Goal: Task Accomplishment & Management: Manage account settings

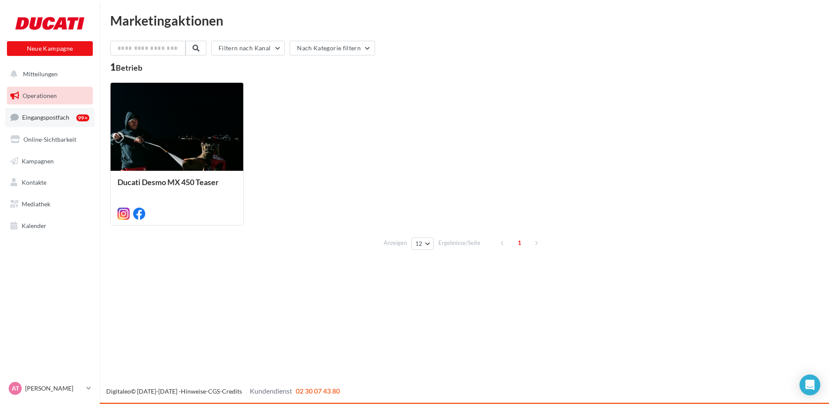
click at [43, 118] on span "Eingangspostfach" at bounding box center [45, 117] width 47 height 7
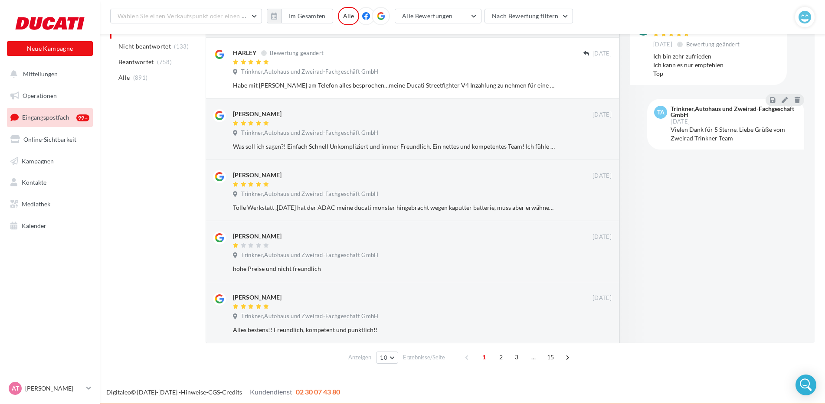
scroll to position [414, 0]
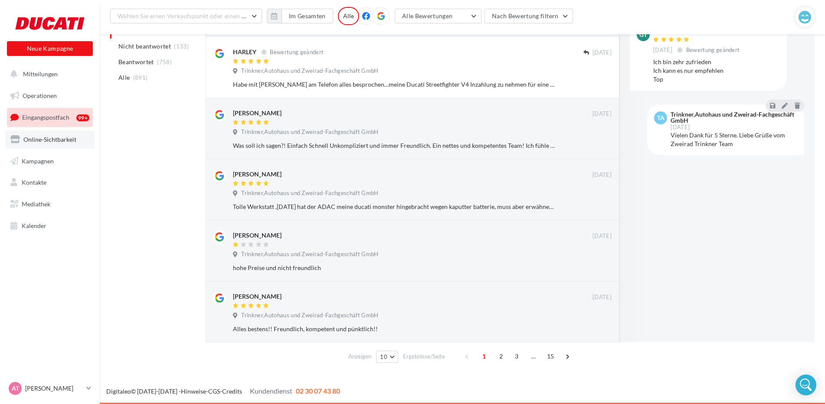
click at [52, 140] on span "Online-Sichtbarkeit" at bounding box center [49, 139] width 53 height 7
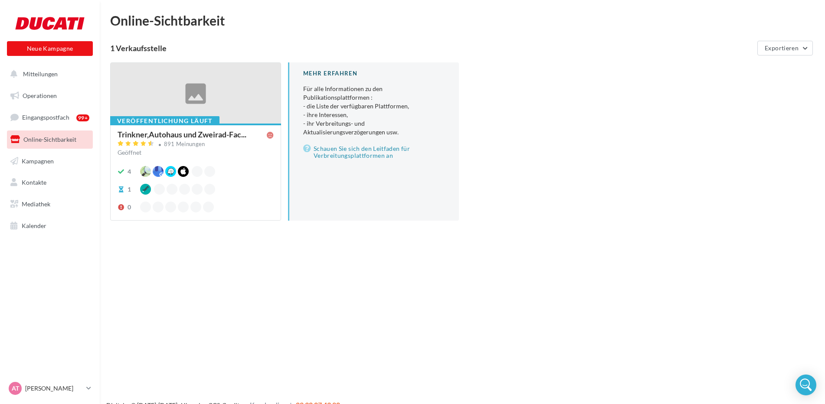
click at [203, 91] on div at bounding box center [196, 94] width 170 height 62
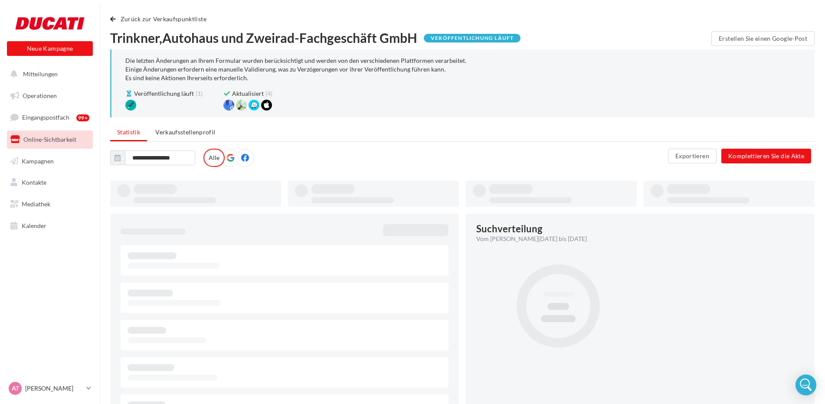
type input "**********"
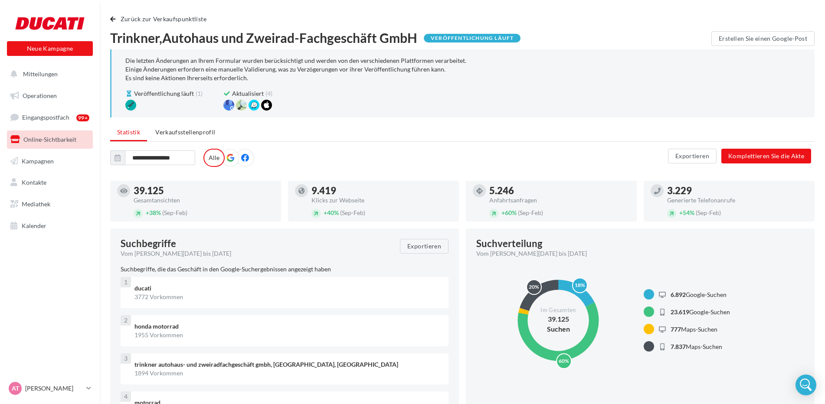
click at [242, 161] on icon at bounding box center [245, 158] width 8 height 8
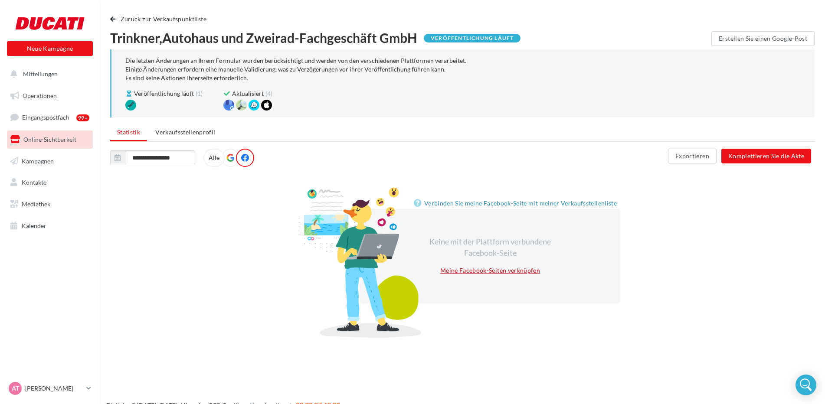
click at [467, 273] on link "Meine Facebook-Seiten verknüpfen" at bounding box center [490, 270] width 107 height 10
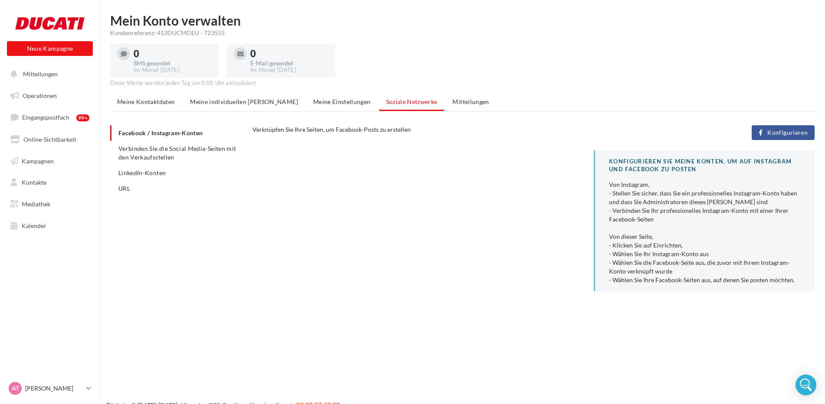
click at [171, 132] on ul "Facebook / Instagram-Konten Verbinden Sie die Social Media-Seiten mit den Verka…" at bounding box center [177, 160] width 135 height 71
click at [172, 155] on span "Verbinden Sie die Social Media-Seiten mit den Verkaufsstellen" at bounding box center [177, 153] width 118 height 16
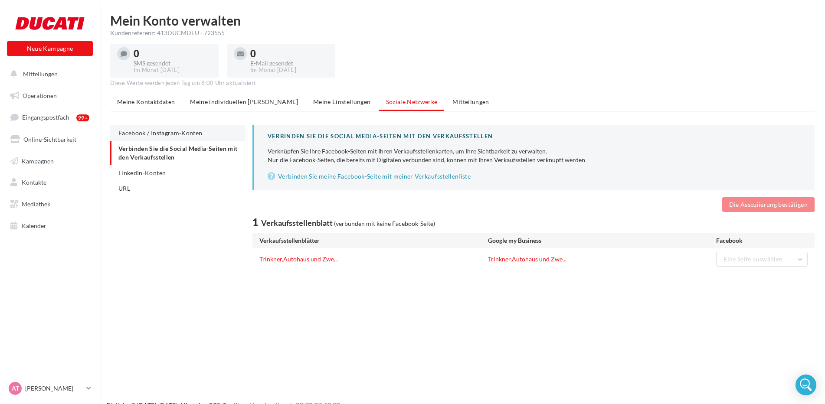
click at [174, 130] on span "Facebook / Instagram-Konten" at bounding box center [160, 132] width 84 height 7
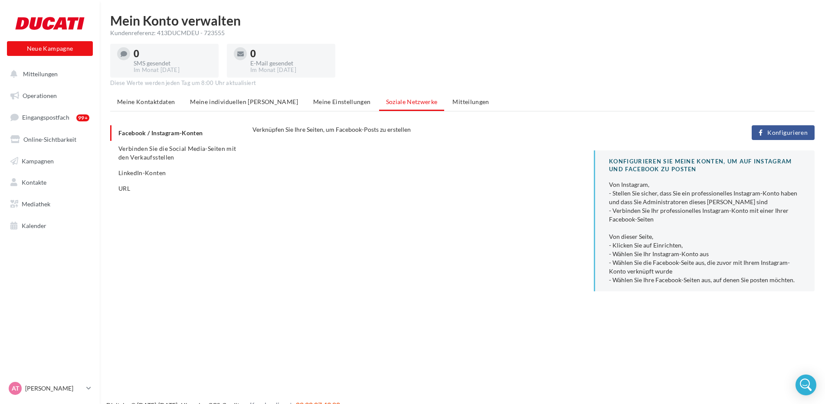
click at [776, 134] on span "Konfigurieren" at bounding box center [787, 132] width 40 height 7
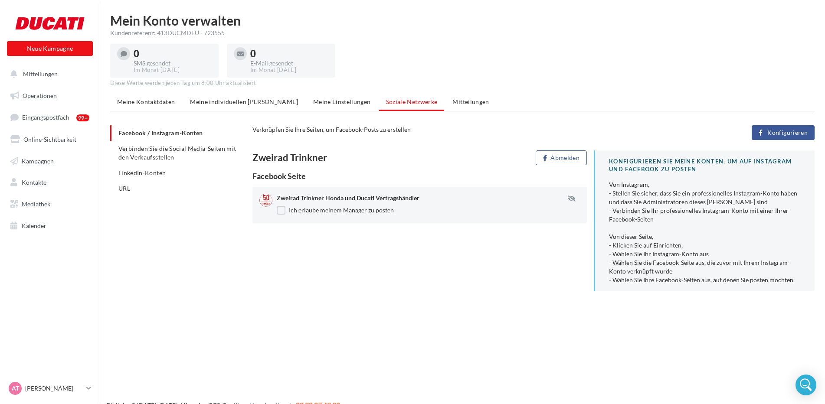
click at [266, 198] on div at bounding box center [265, 200] width 13 height 13
click at [274, 177] on div "Facebook Seite" at bounding box center [419, 176] width 334 height 8
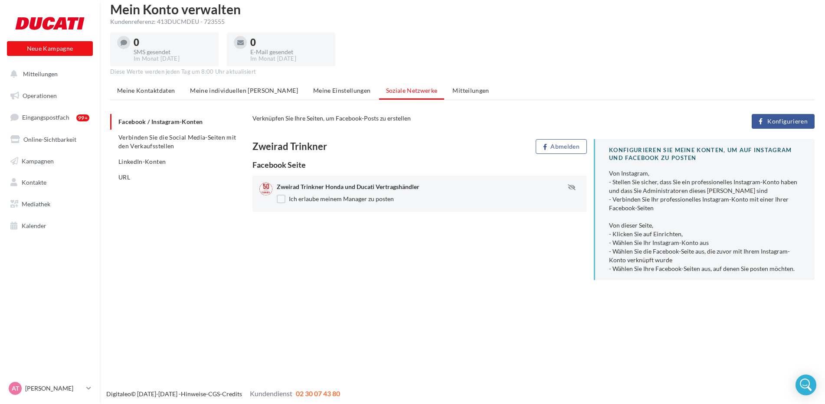
scroll to position [14, 0]
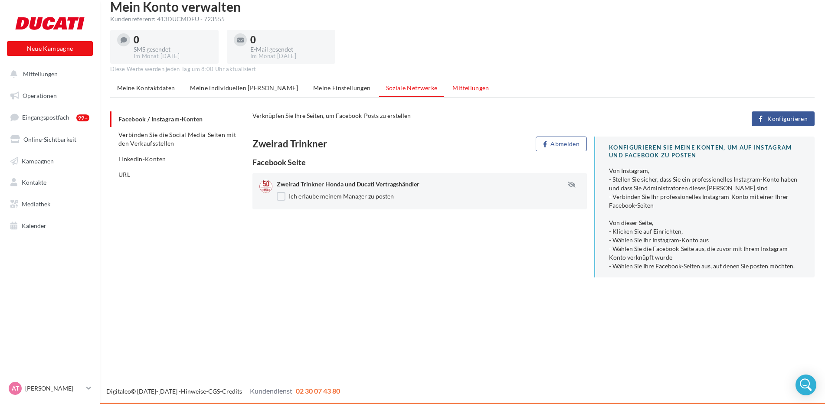
click at [452, 86] on span "Mitteilungen" at bounding box center [470, 87] width 36 height 7
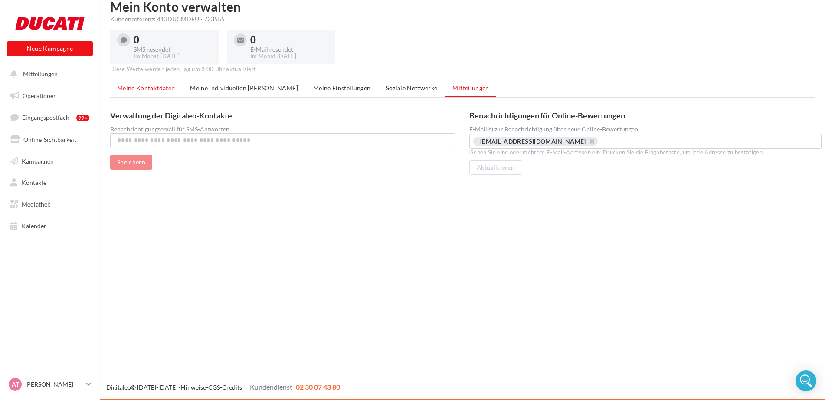
click at [145, 90] on span "Meine Kontaktdaten" at bounding box center [146, 87] width 58 height 7
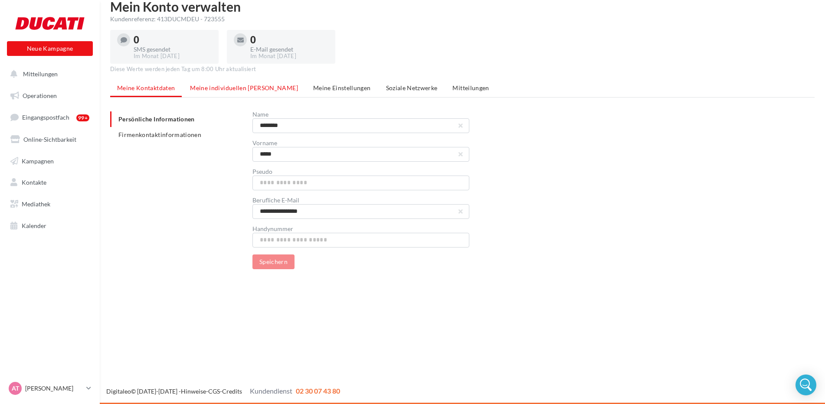
click at [219, 89] on span "Meine individuellen Felder" at bounding box center [244, 87] width 108 height 7
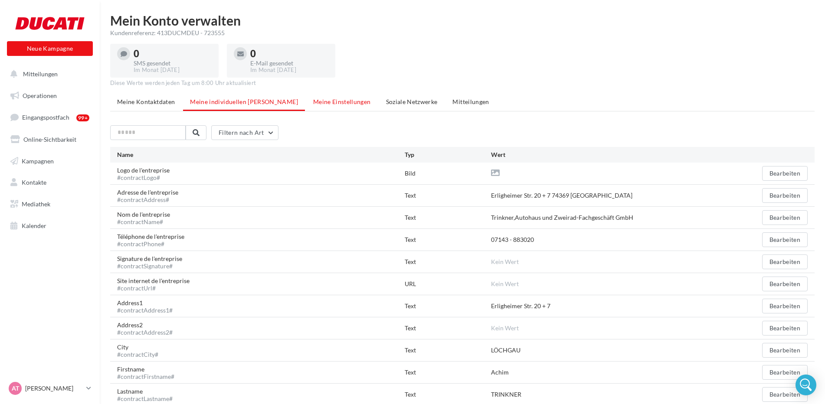
click at [323, 108] on li "Meine Einstellungen" at bounding box center [342, 102] width 72 height 16
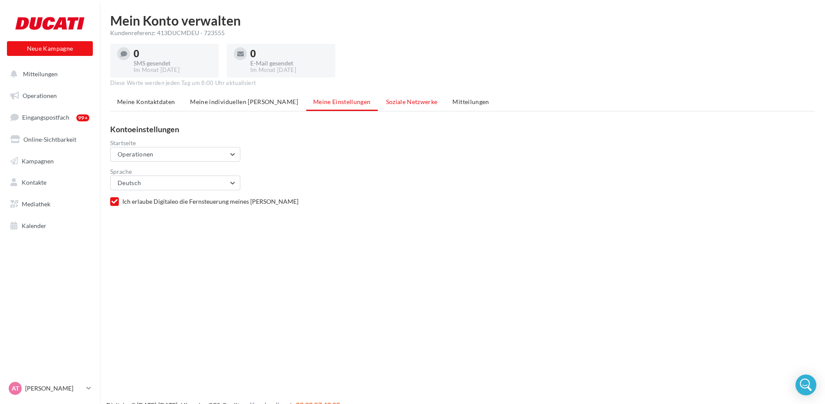
click at [386, 105] on span "Soziale Netzwerke" at bounding box center [412, 101] width 52 height 7
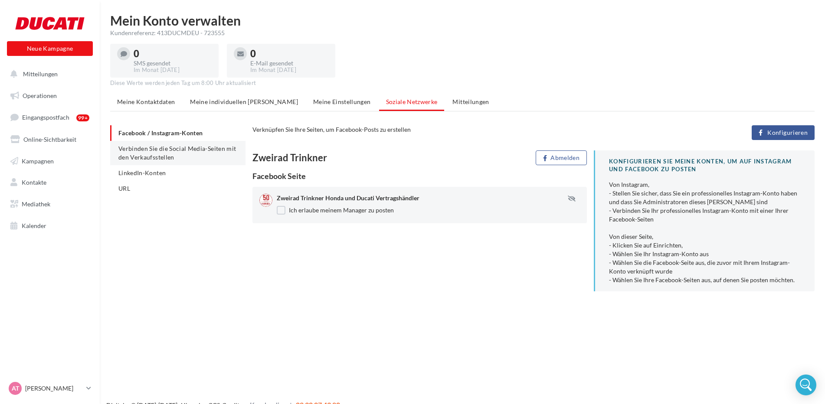
click at [153, 157] on span "Verbinden Sie die Social Media-Seiten mit den Verkaufsstellen" at bounding box center [177, 153] width 118 height 16
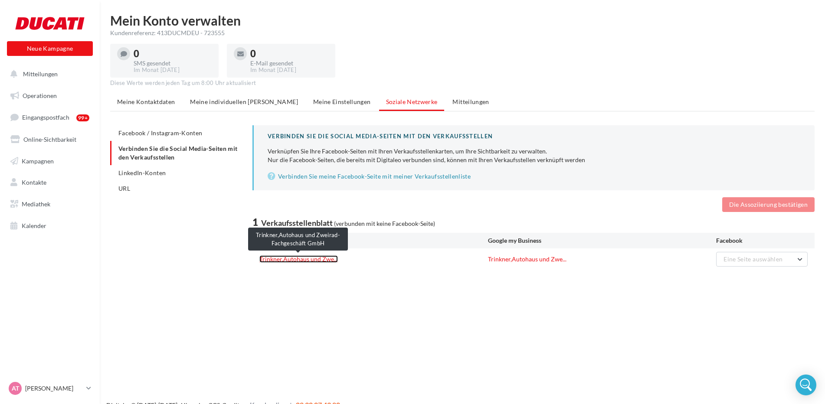
click at [308, 262] on link "Trinkner,Autohaus und Zwe..." at bounding box center [298, 258] width 78 height 7
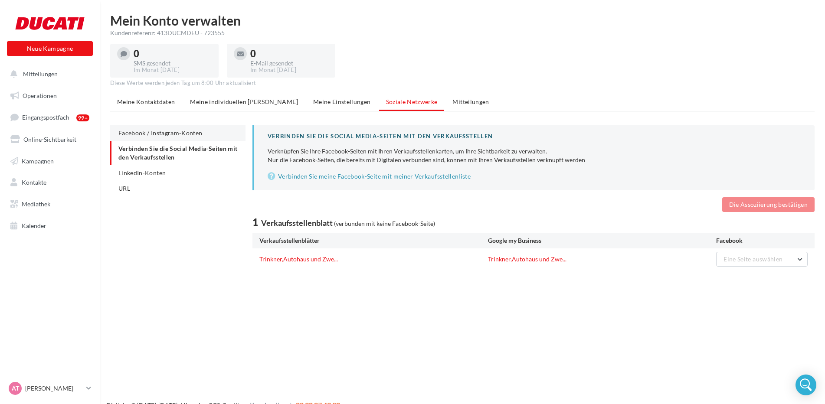
click at [189, 135] on span "Facebook / Instagram-Konten" at bounding box center [160, 132] width 84 height 7
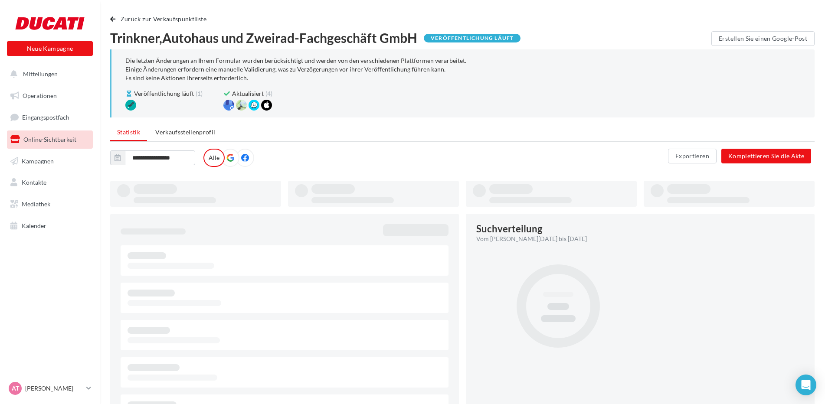
type input "**********"
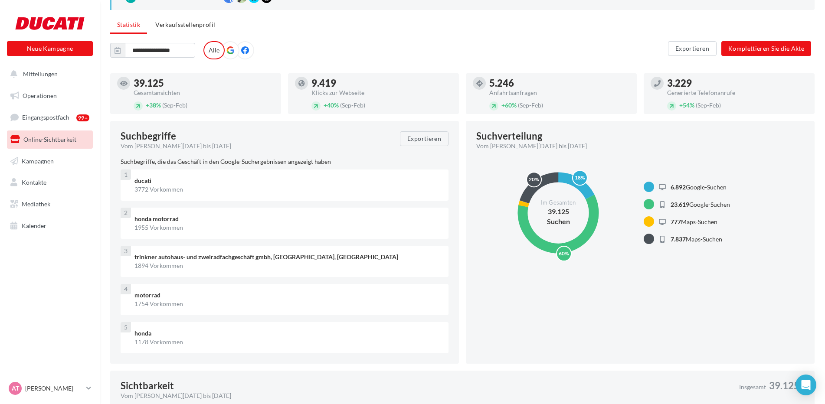
scroll to position [130, 0]
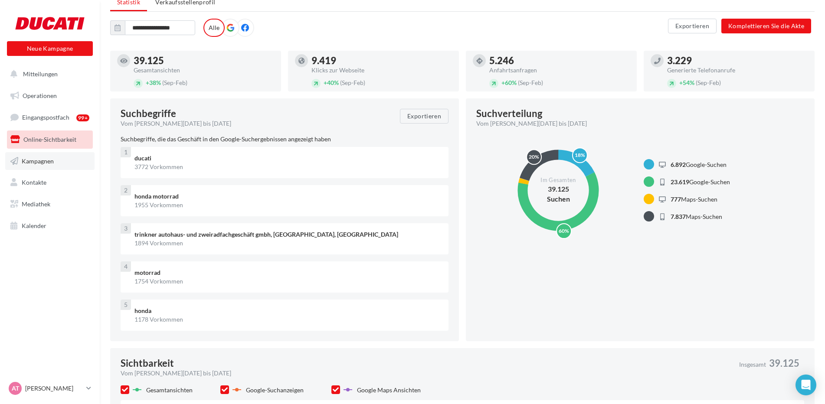
click at [51, 163] on span "Kampagnen" at bounding box center [38, 160] width 32 height 7
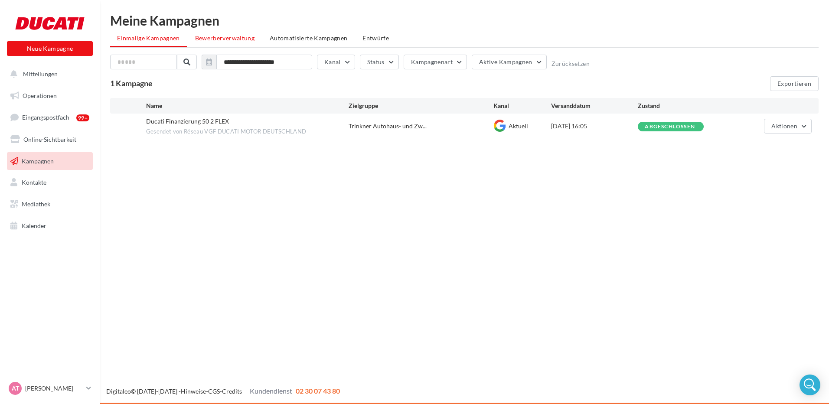
click at [228, 39] on span "Bewerberverwaltung" at bounding box center [224, 37] width 59 height 7
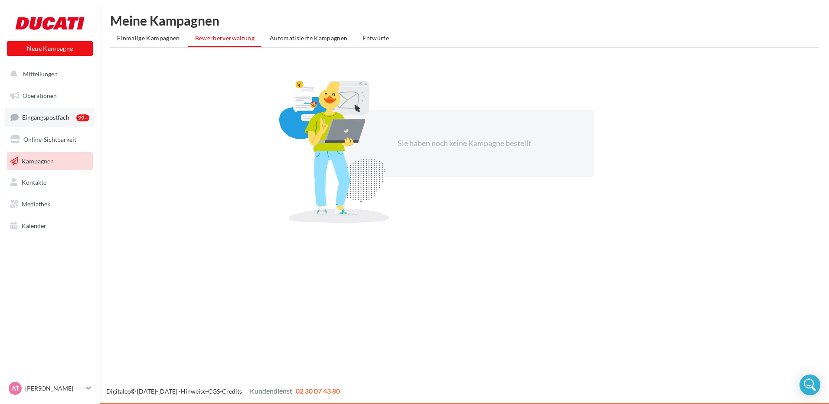
click at [64, 113] on link "Eingangspostfach 99+" at bounding box center [49, 117] width 89 height 19
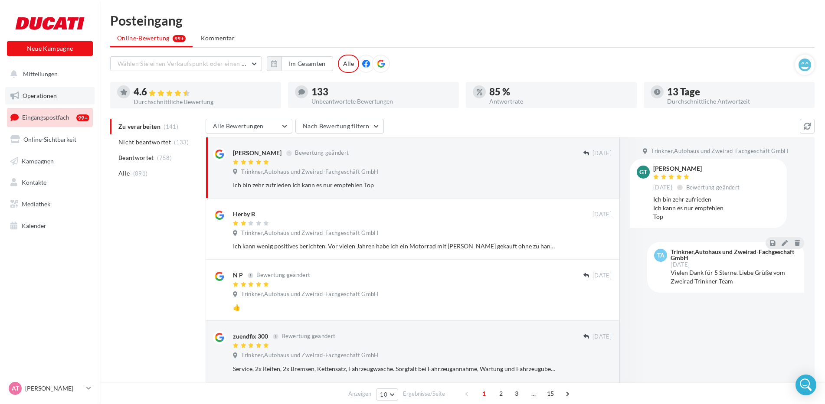
click at [53, 88] on link "Operationen" at bounding box center [49, 96] width 89 height 18
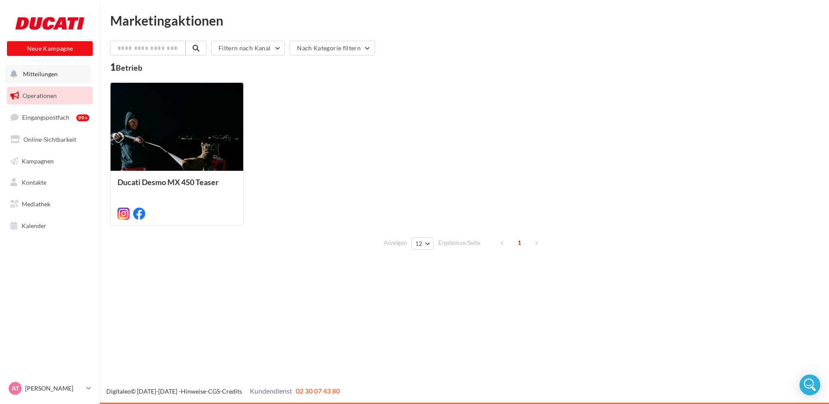
click at [57, 79] on button "Mitteilungen" at bounding box center [48, 74] width 86 height 18
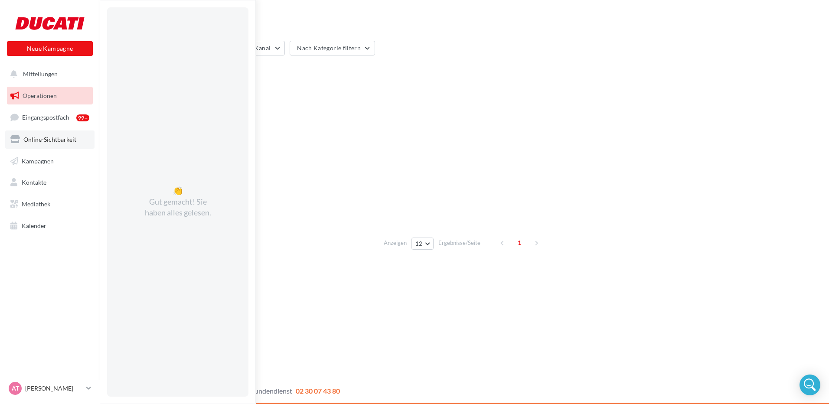
click at [54, 137] on span "Online-Sichtbarkeit" at bounding box center [49, 139] width 53 height 7
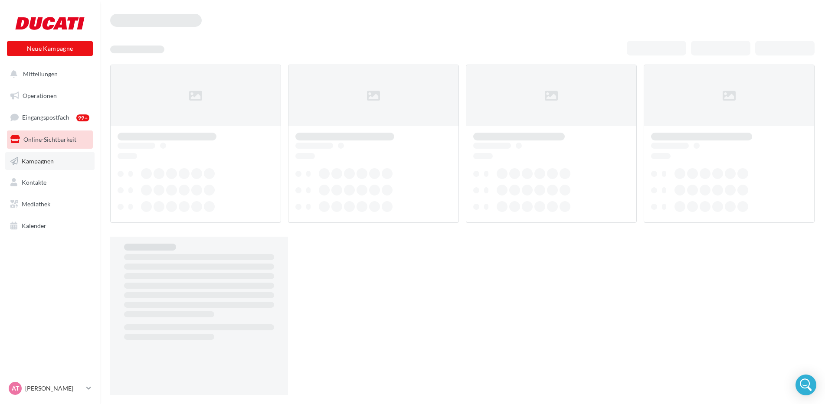
click at [53, 164] on span "Kampagnen" at bounding box center [38, 160] width 32 height 7
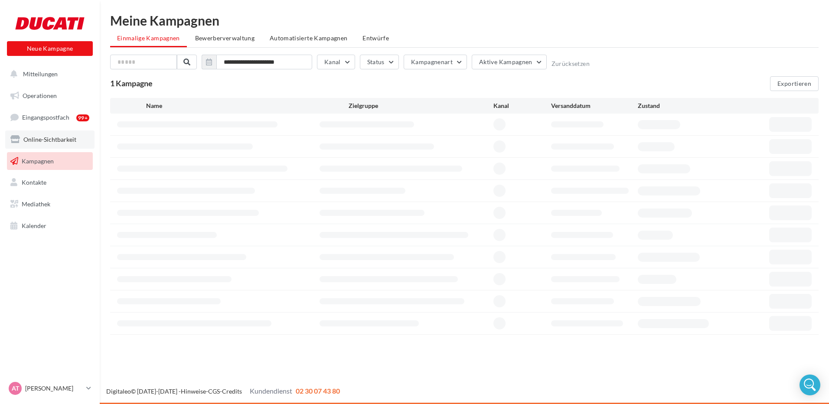
click at [49, 141] on span "Online-Sichtbarkeit" at bounding box center [49, 139] width 53 height 7
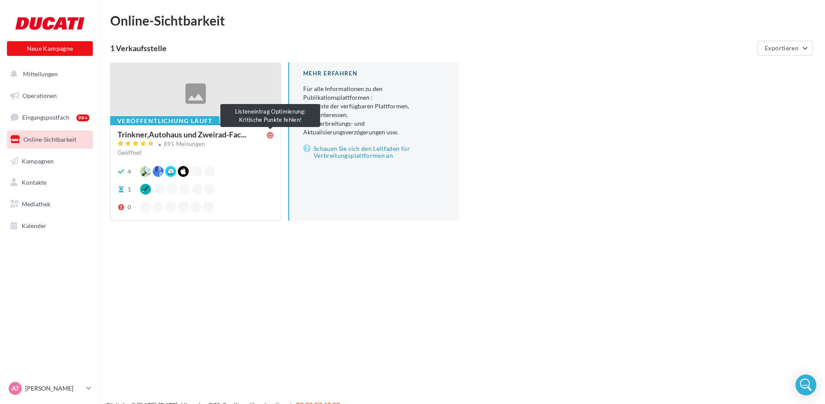
click at [270, 134] on icon at bounding box center [270, 135] width 7 height 7
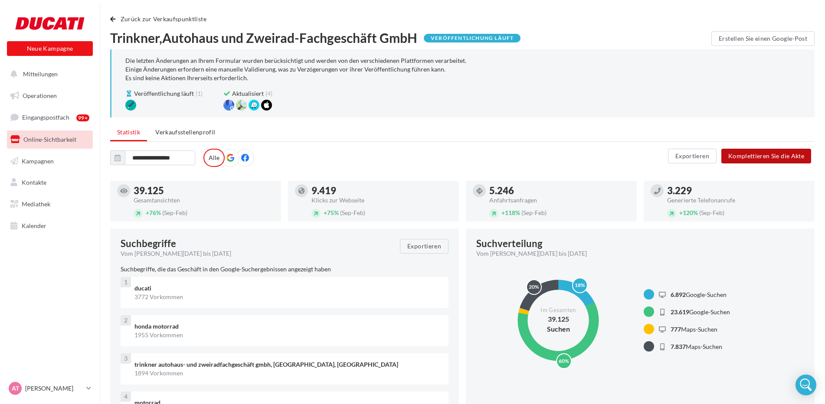
click at [756, 160] on button "Komplettieren Sie die Akte" at bounding box center [766, 156] width 90 height 15
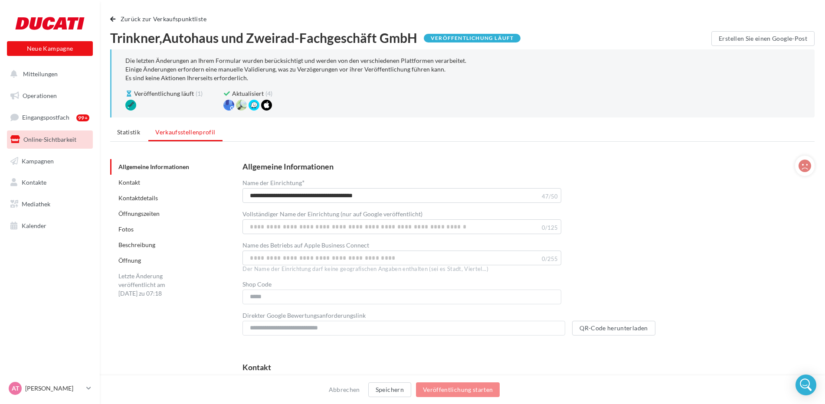
click at [145, 214] on link "Öffnungszeiten" at bounding box center [138, 213] width 41 height 7
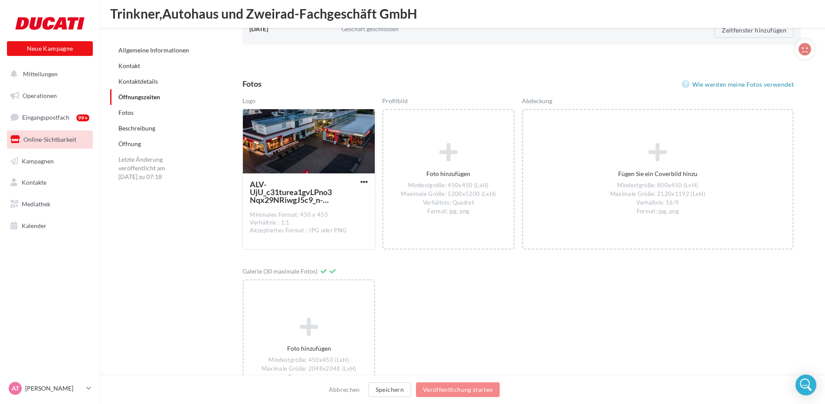
scroll to position [1062, 0]
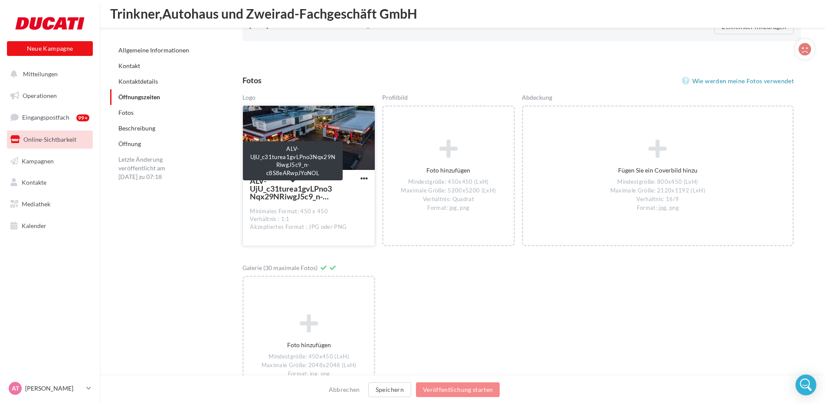
click at [304, 187] on span "ALV-UjU_c31turea1gvLPno3Nqx29NRiwgJ5c9_n-c8S8eARwpJYoNOL" at bounding box center [293, 188] width 86 height 23
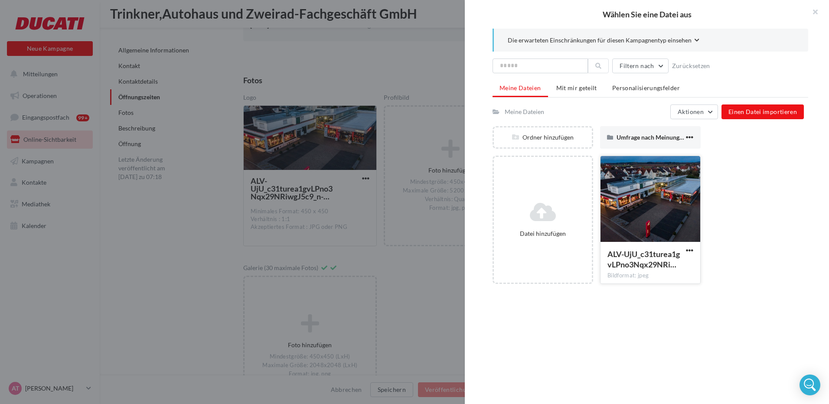
click at [674, 201] on div at bounding box center [651, 199] width 100 height 87
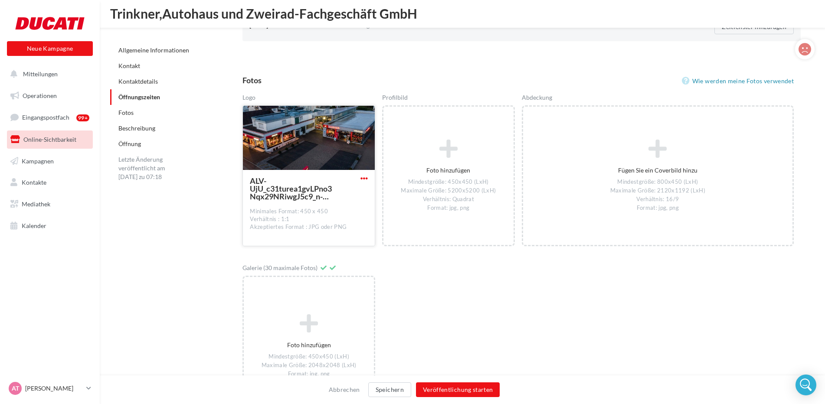
click at [364, 180] on span "button" at bounding box center [363, 178] width 7 height 7
click at [340, 200] on button "Bild ersetzen" at bounding box center [326, 196] width 87 height 23
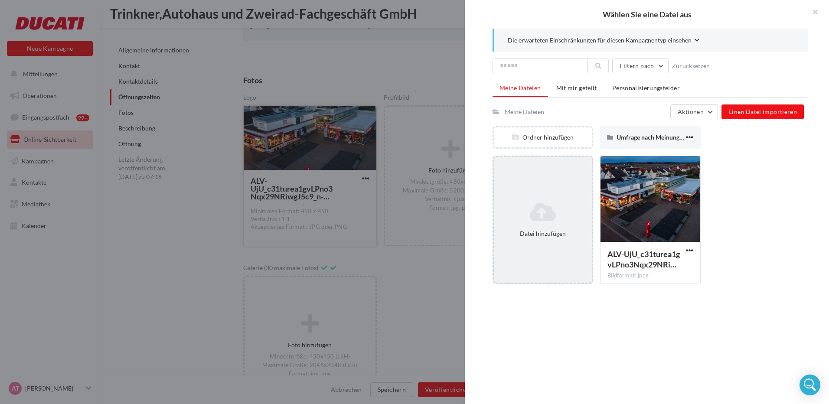
click at [541, 206] on icon at bounding box center [542, 212] width 91 height 21
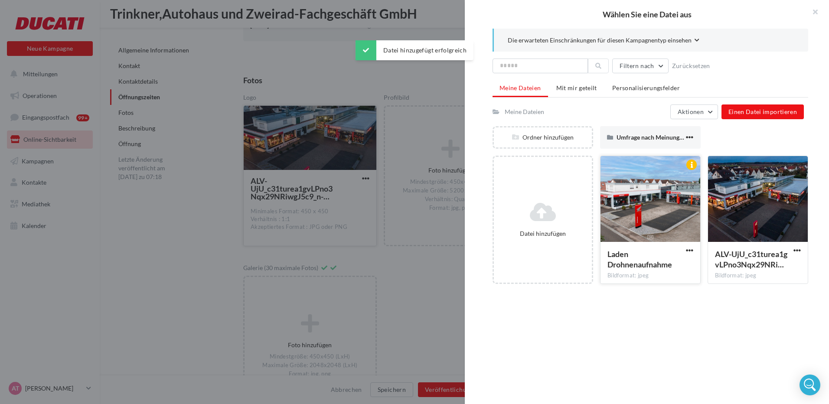
click at [663, 208] on div at bounding box center [651, 199] width 100 height 87
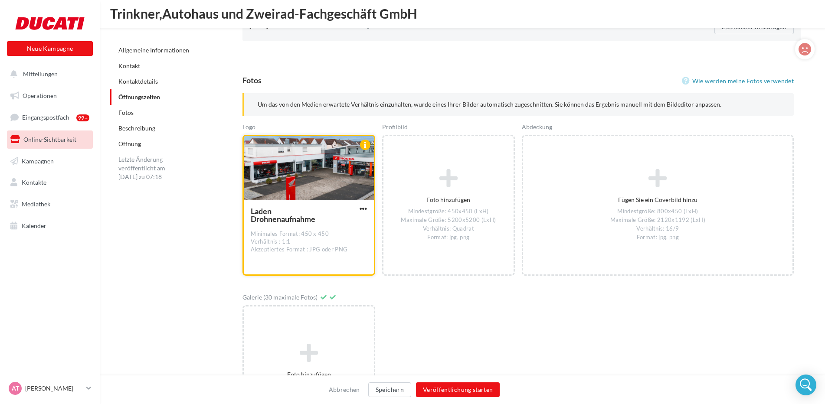
drag, startPoint x: 320, startPoint y: 168, endPoint x: 322, endPoint y: 160, distance: 8.3
click at [322, 160] on div at bounding box center [309, 168] width 130 height 65
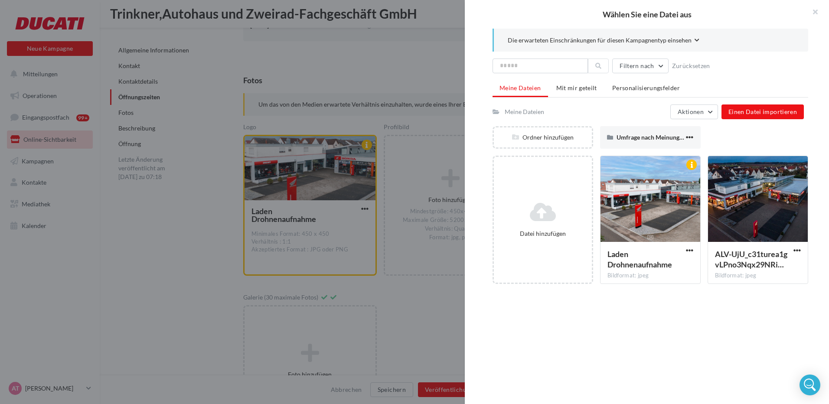
click at [418, 277] on div at bounding box center [414, 202] width 829 height 404
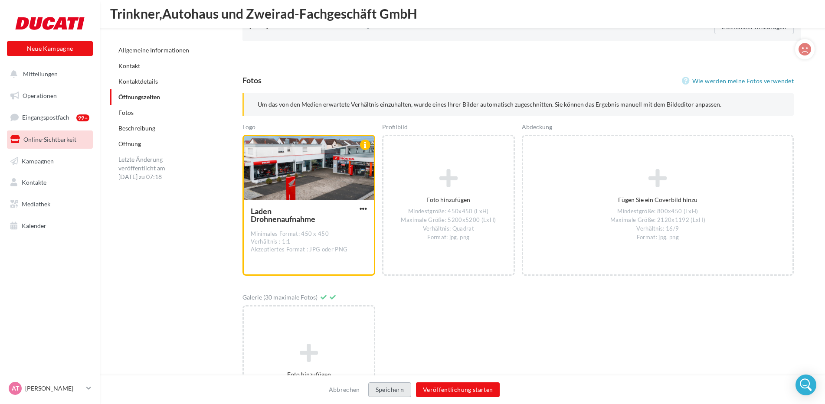
click at [389, 389] on button "Speichern" at bounding box center [389, 389] width 43 height 15
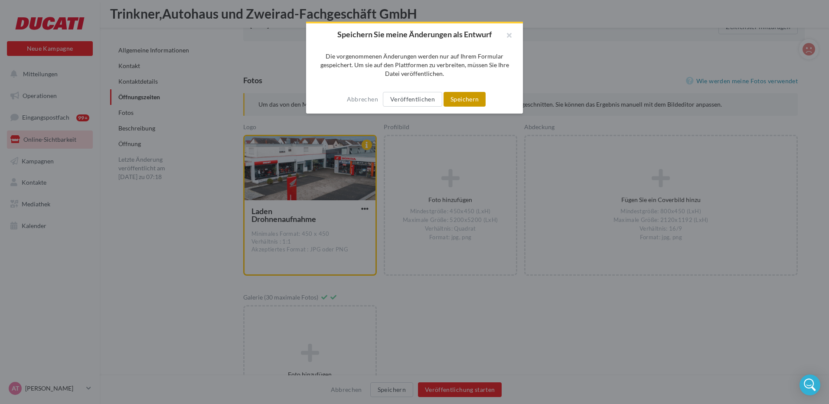
click at [465, 99] on button "Speichern" at bounding box center [465, 99] width 42 height 15
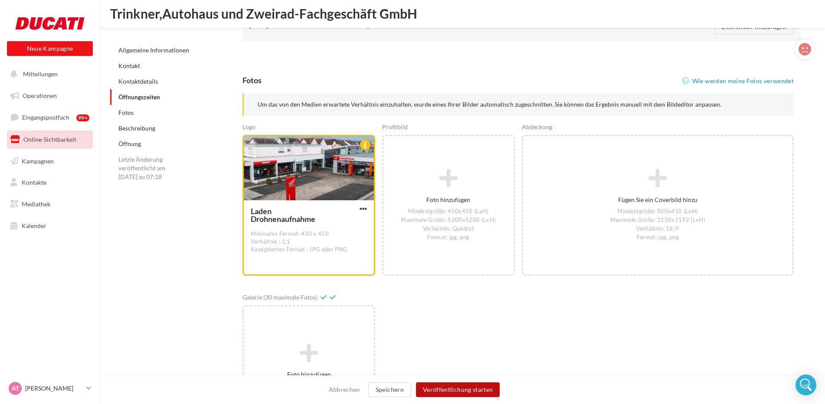
click at [453, 388] on button "Veröffentlichung starten" at bounding box center [458, 389] width 84 height 15
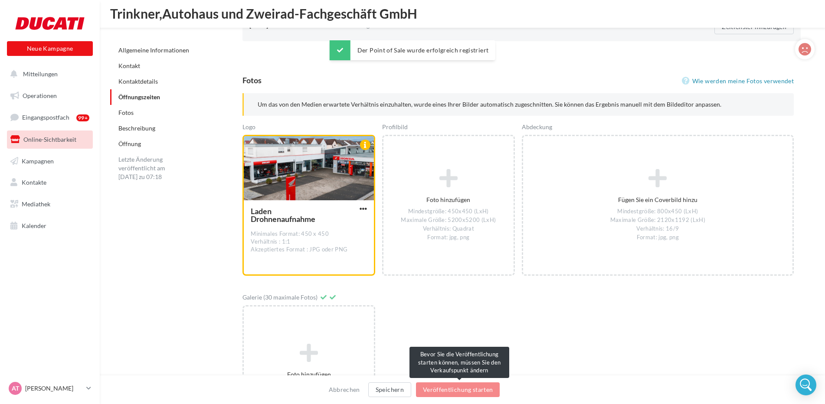
scroll to position [1016, 0]
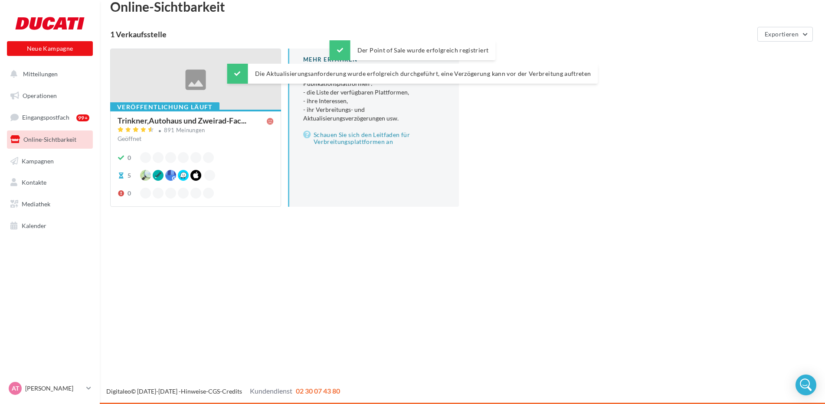
scroll to position [14, 0]
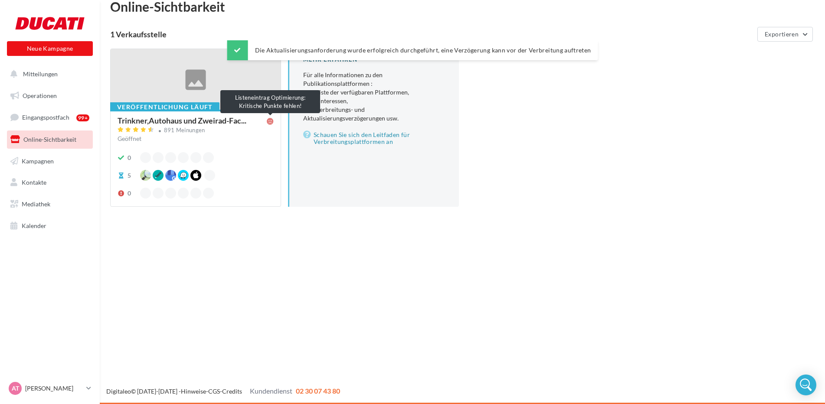
click at [273, 120] on icon at bounding box center [270, 121] width 7 height 7
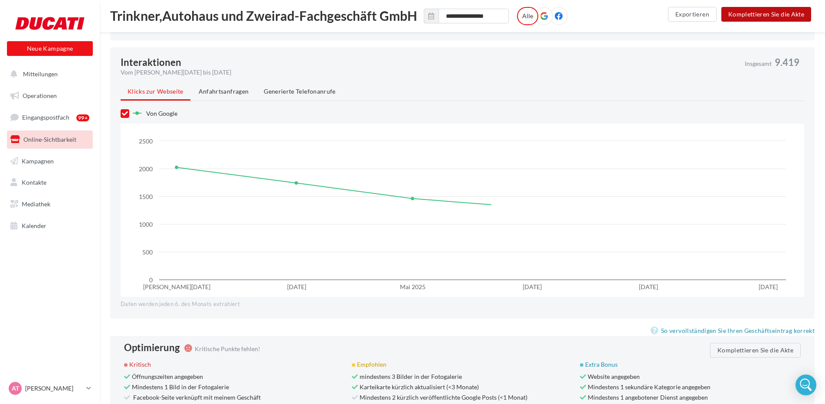
click at [751, 16] on button "Komplettieren Sie die Akte" at bounding box center [766, 14] width 90 height 15
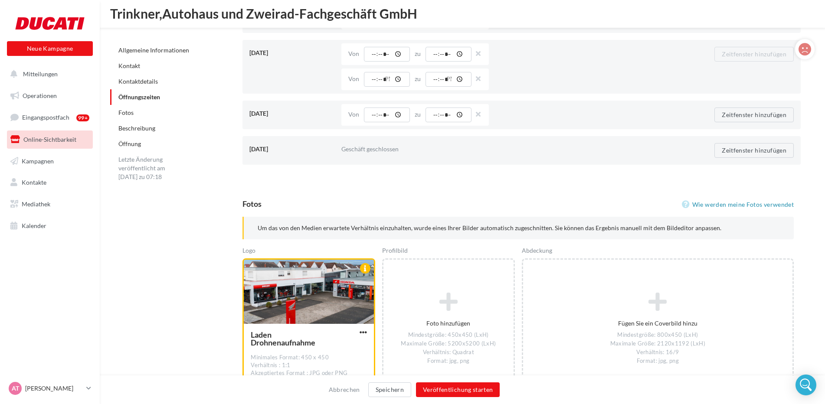
scroll to position [1075, 0]
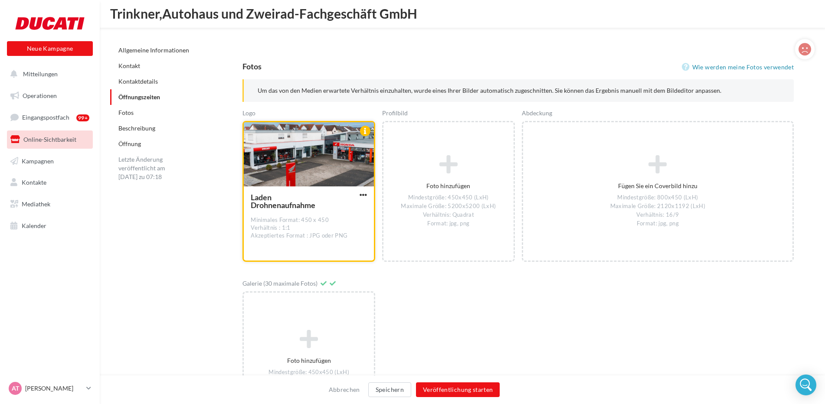
click at [327, 163] on div at bounding box center [309, 154] width 130 height 65
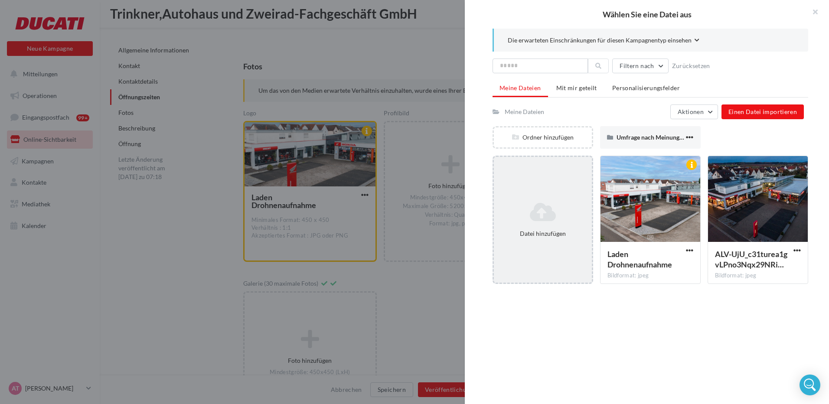
click at [548, 223] on div "Datei hinzufügen" at bounding box center [543, 219] width 98 height 43
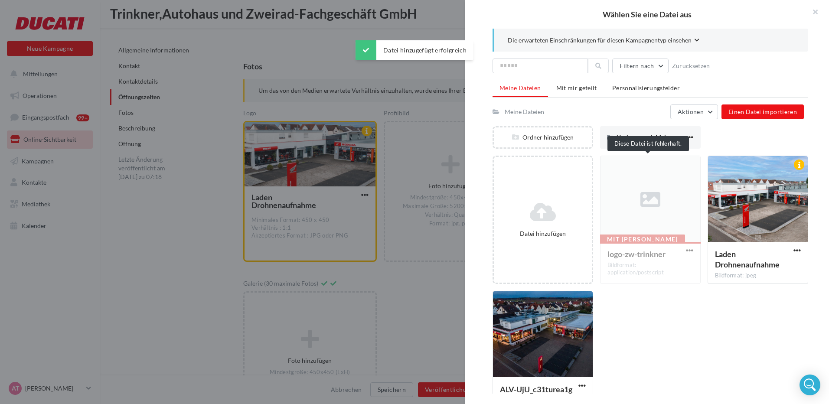
click at [640, 214] on div "Mit Fehler logo-zw-trinkner Bildformat: application/postscript" at bounding box center [650, 220] width 101 height 128
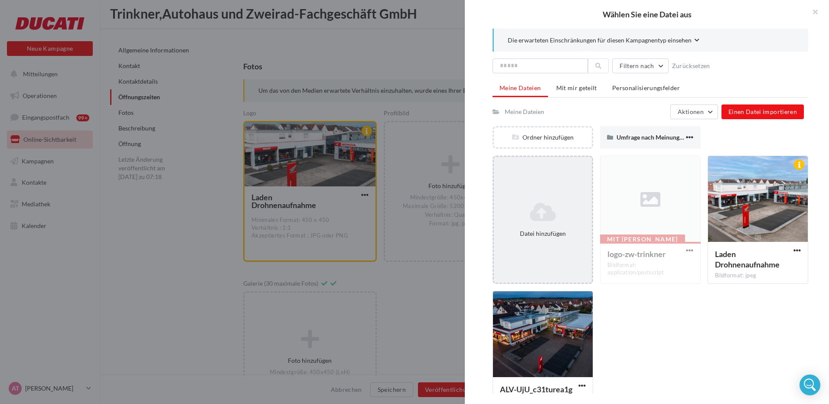
click at [555, 238] on div "Datei hinzufügen" at bounding box center [543, 219] width 98 height 43
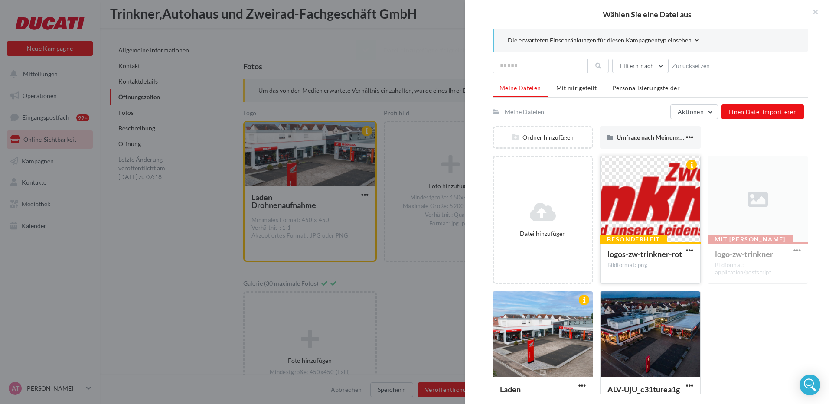
click at [637, 200] on div at bounding box center [651, 199] width 100 height 87
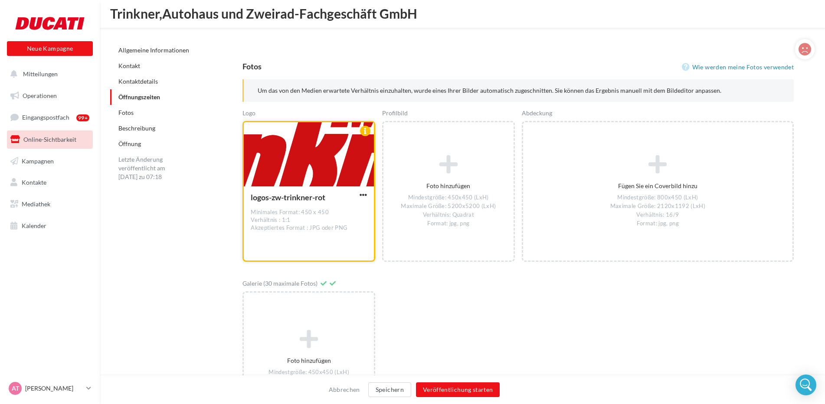
click at [299, 173] on div at bounding box center [309, 154] width 130 height 65
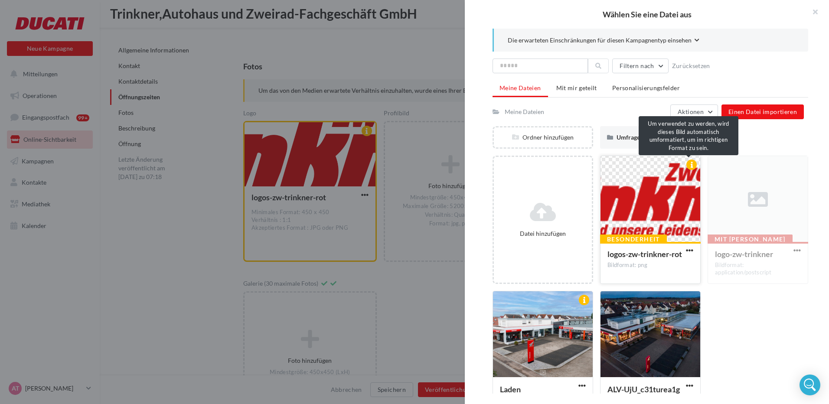
click at [692, 165] on div at bounding box center [691, 165] width 10 height 10
click at [689, 166] on div at bounding box center [691, 165] width 10 height 10
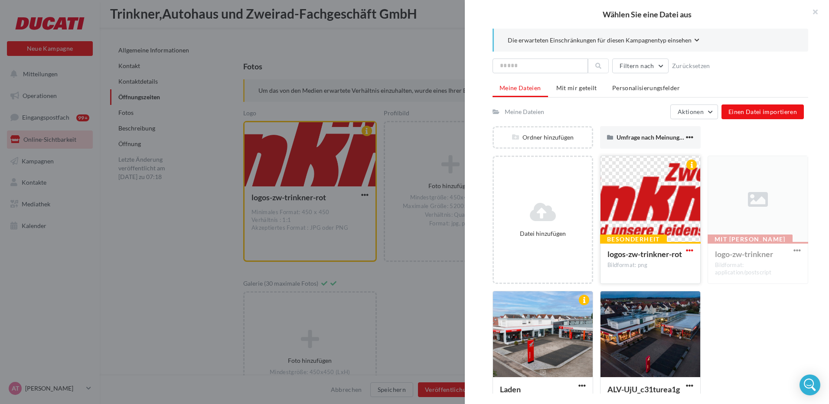
click at [689, 251] on span "button" at bounding box center [689, 250] width 7 height 7
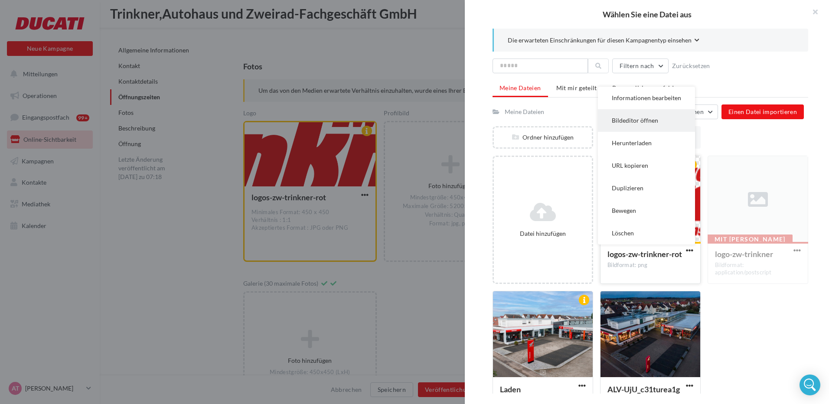
click at [652, 124] on button "Bildeditor öffnen" at bounding box center [646, 120] width 97 height 23
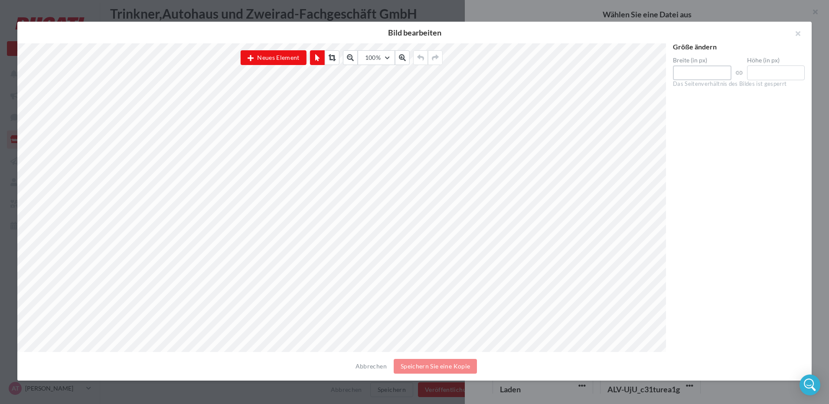
click at [648, 72] on div "Neues Element 100% 50 60 70 80 90 100 125 150 300 500 Größe ändern Breite (in p…" at bounding box center [410, 197] width 787 height 309
type input "****"
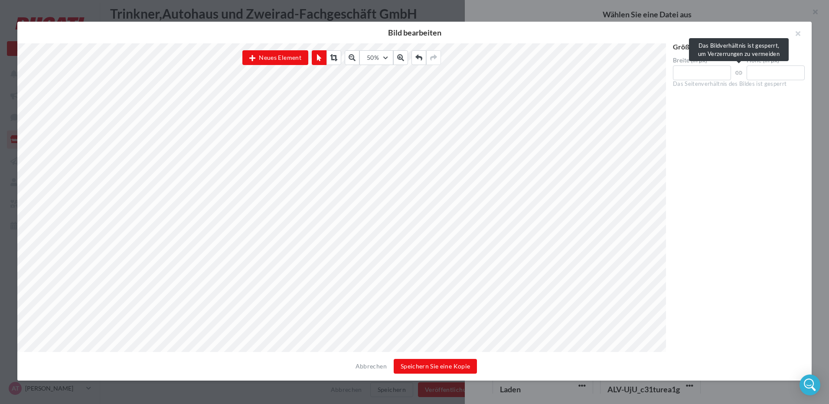
type input "***"
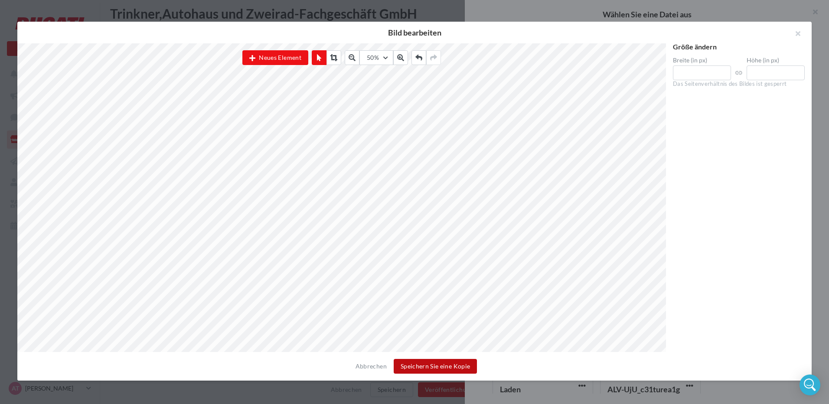
click at [430, 366] on button "Speichern Sie eine Kopie" at bounding box center [435, 366] width 83 height 15
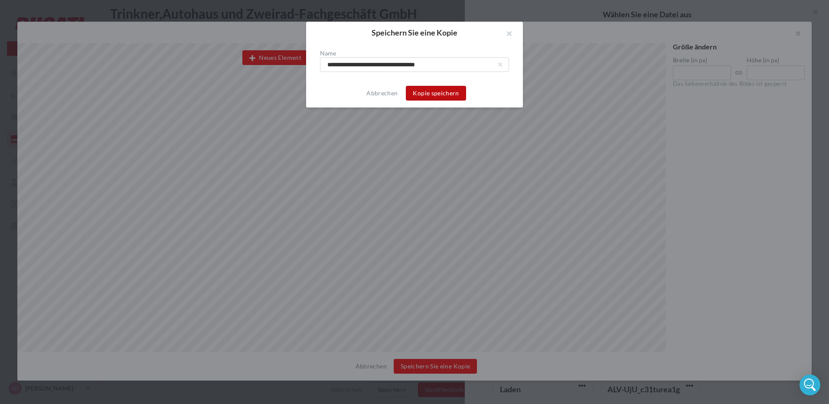
click at [450, 90] on button "Kopie speichern" at bounding box center [436, 93] width 60 height 15
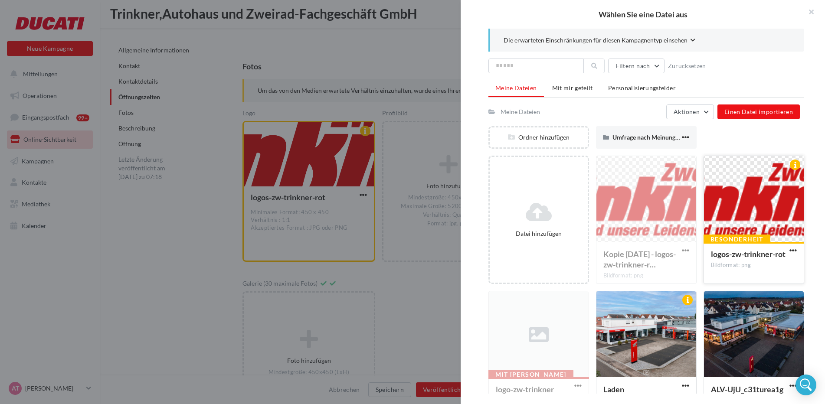
click at [418, 307] on div at bounding box center [412, 202] width 825 height 404
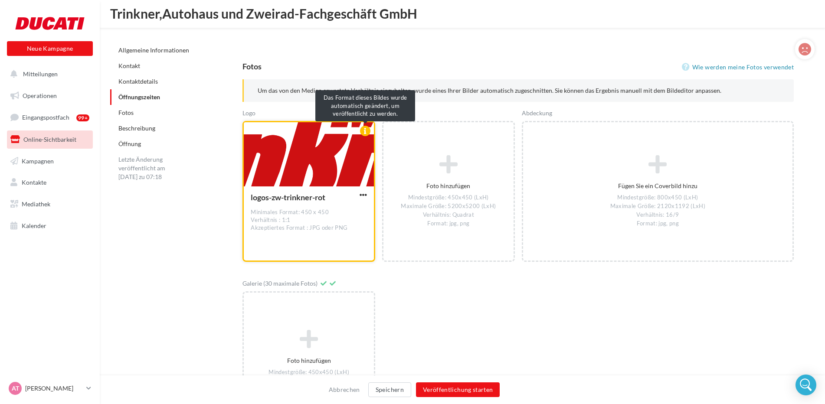
click at [363, 134] on div at bounding box center [365, 131] width 10 height 10
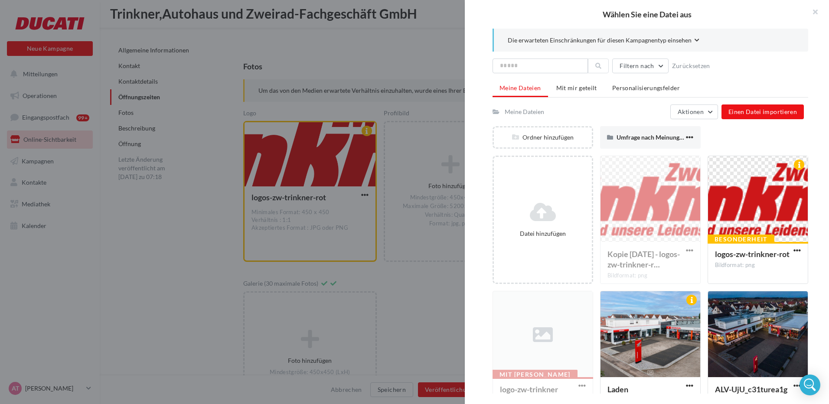
drag, startPoint x: 382, startPoint y: 300, endPoint x: 461, endPoint y: 303, distance: 78.5
click at [388, 302] on div at bounding box center [414, 202] width 829 height 404
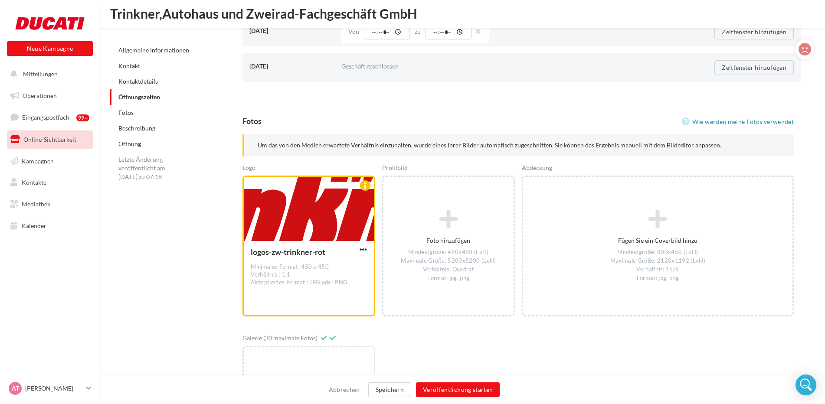
scroll to position [989, 0]
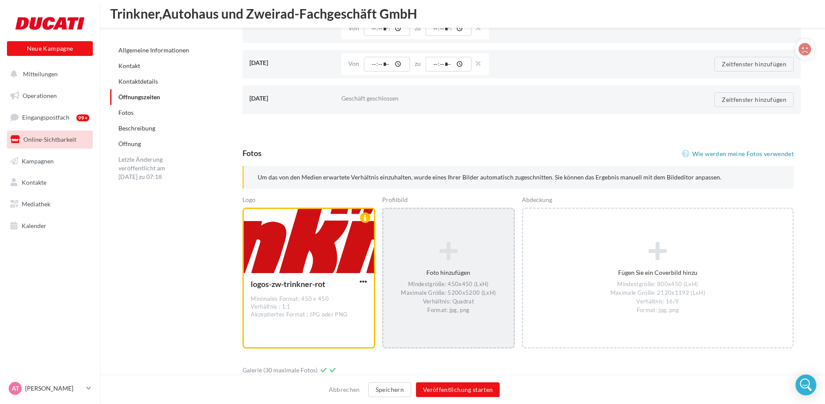
click at [444, 257] on icon at bounding box center [448, 251] width 123 height 21
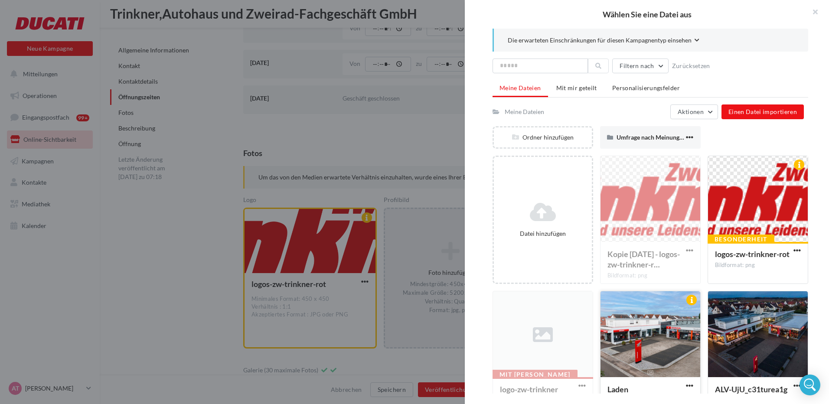
click at [641, 327] on div at bounding box center [651, 334] width 100 height 87
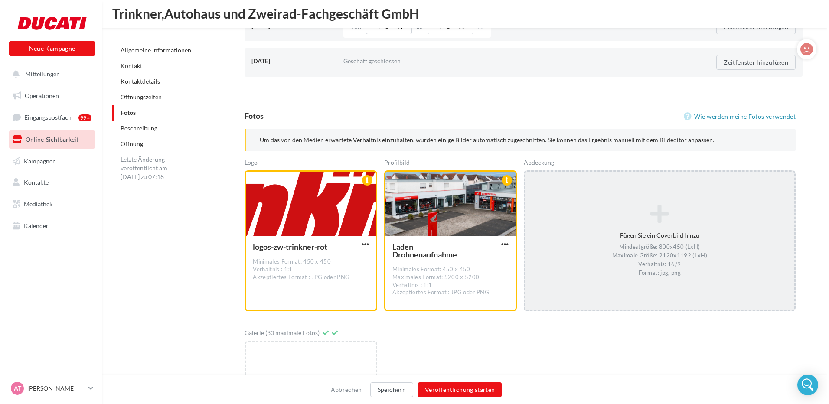
scroll to position [1119, 0]
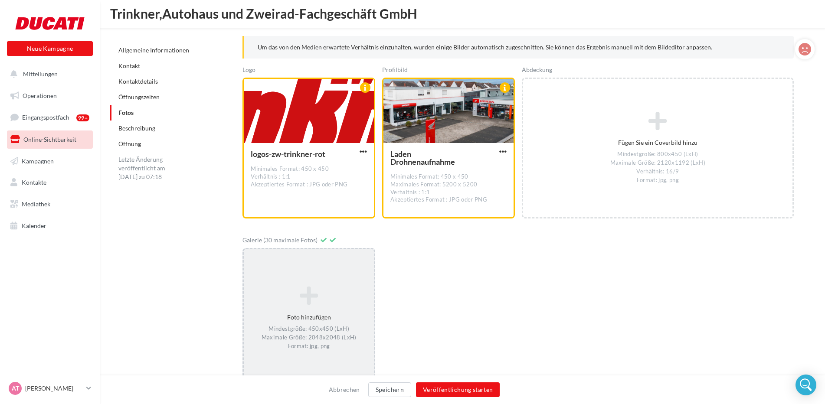
click at [320, 312] on div "Foto hinzufügen Mindestgröße: 450x450 (LxH) Maximale Größe: 2048x2048 (LxH) For…" at bounding box center [309, 318] width 130 height 73
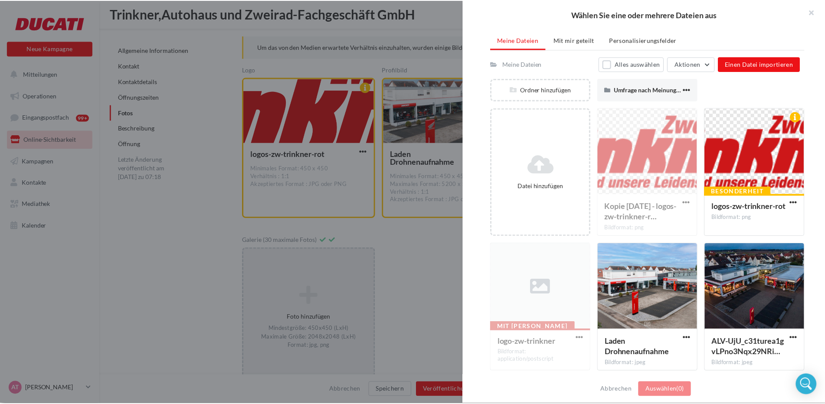
scroll to position [50, 0]
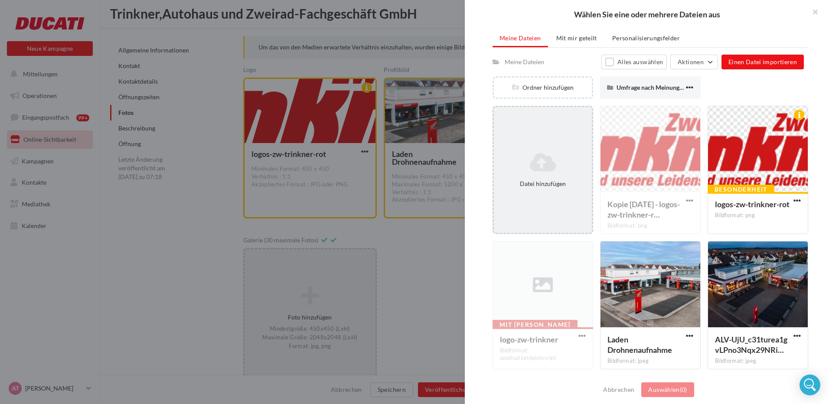
click at [562, 167] on icon at bounding box center [542, 162] width 91 height 21
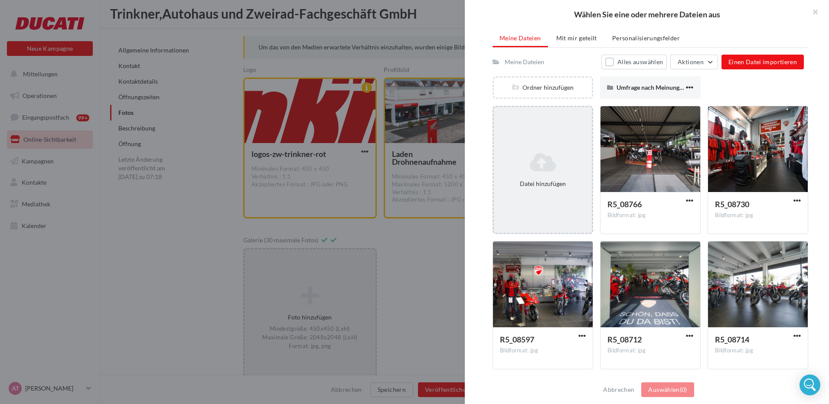
click at [542, 157] on icon at bounding box center [542, 162] width 91 height 21
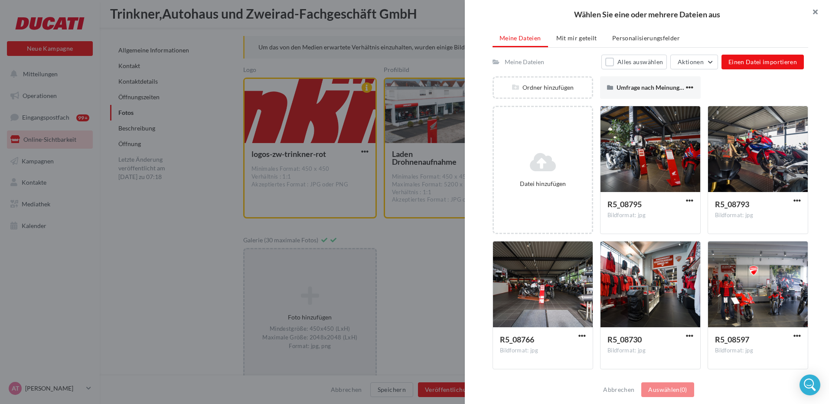
click at [817, 10] on button "button" at bounding box center [811, 13] width 35 height 26
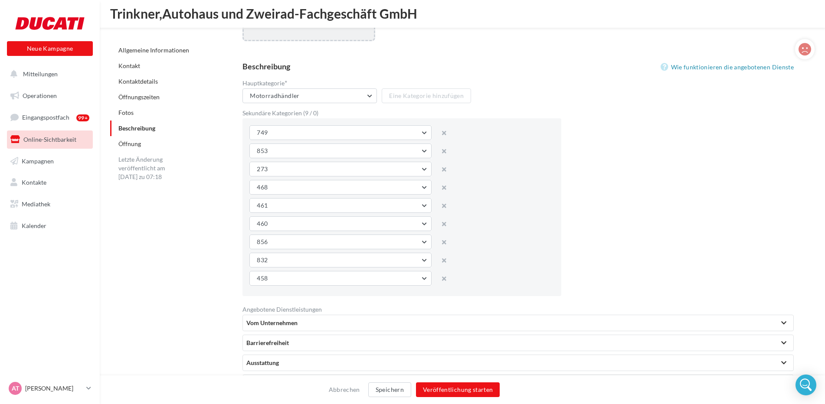
scroll to position [1596, 0]
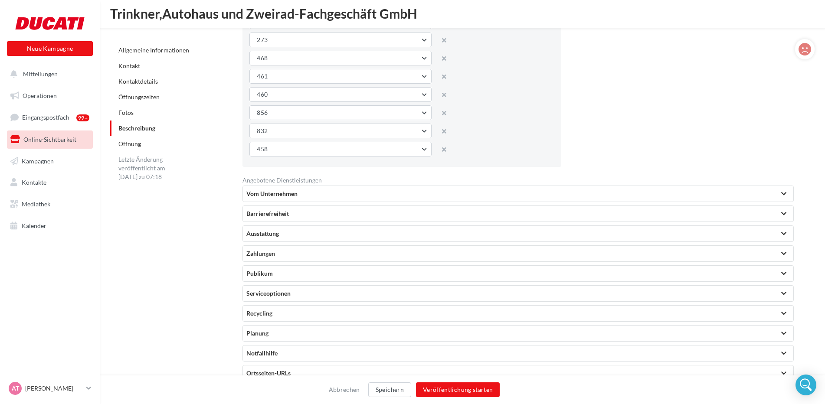
click at [784, 194] on div at bounding box center [783, 194] width 5 height 4
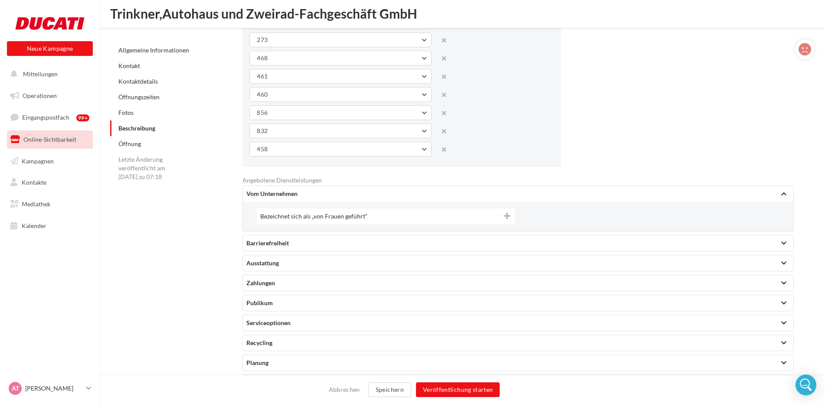
click at [507, 216] on icon at bounding box center [506, 216] width 7 height 8
click at [507, 216] on icon at bounding box center [507, 216] width 8 height 8
click at [782, 244] on div at bounding box center [783, 243] width 5 height 4
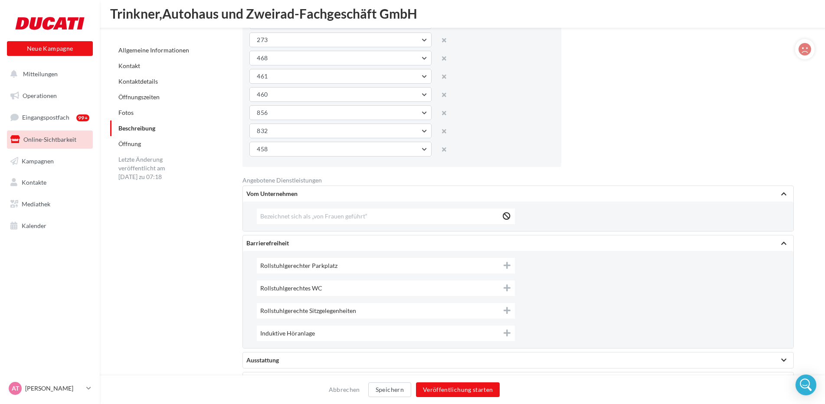
click at [508, 268] on icon at bounding box center [506, 265] width 7 height 8
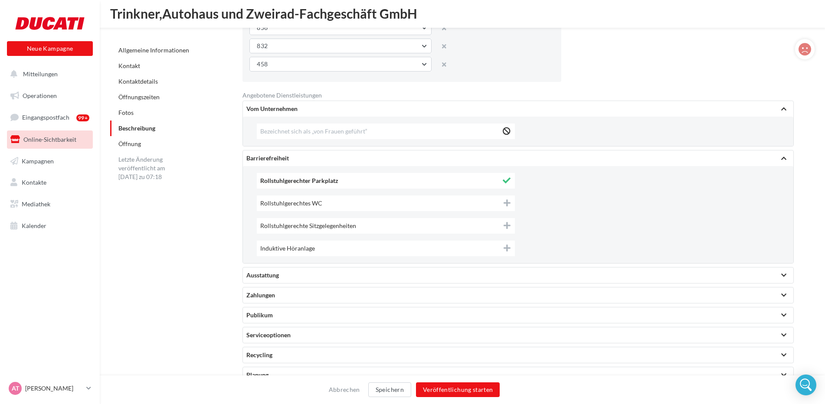
scroll to position [1682, 0]
click at [783, 272] on div at bounding box center [783, 273] width 5 height 4
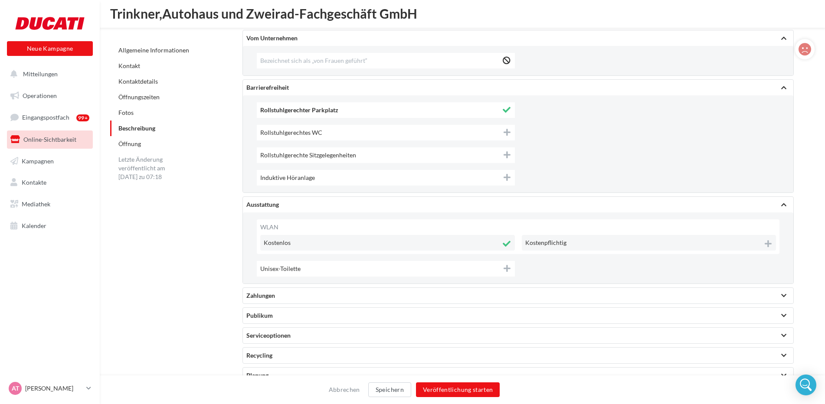
scroll to position [1769, 0]
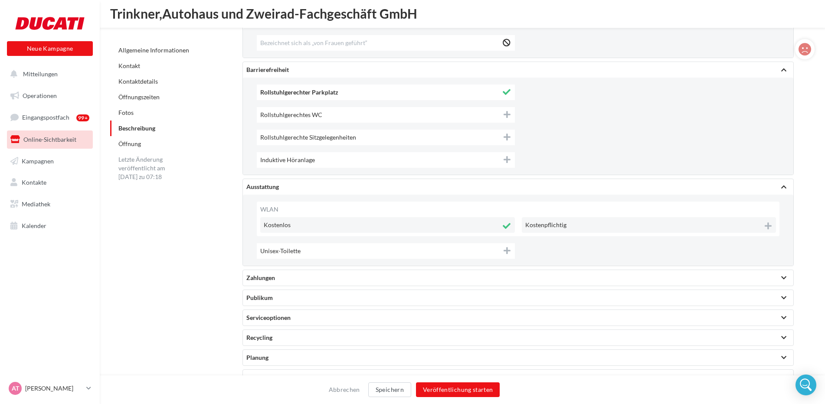
drag, startPoint x: 785, startPoint y: 278, endPoint x: 761, endPoint y: 273, distance: 25.3
click at [785, 278] on div at bounding box center [783, 278] width 5 height 4
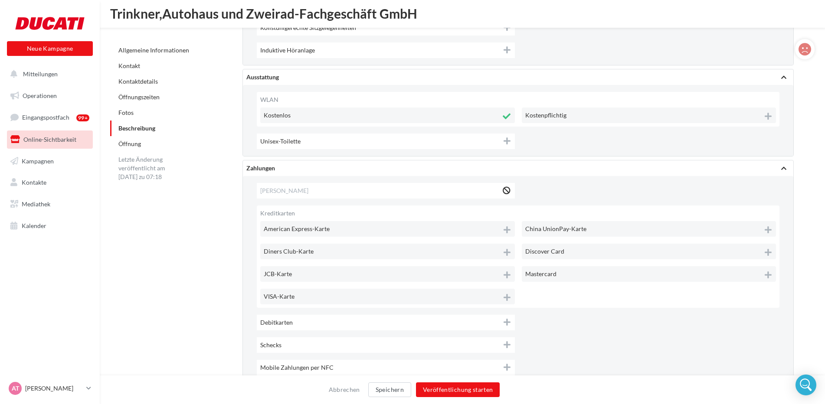
scroll to position [1899, 0]
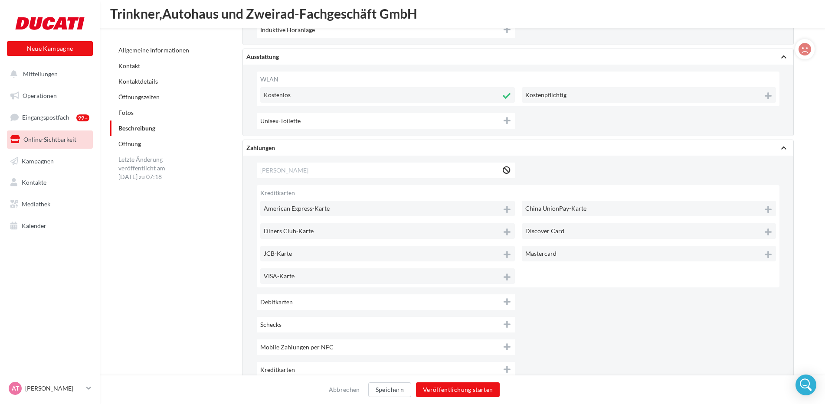
click at [506, 206] on icon at bounding box center [506, 210] width 7 height 8
click at [506, 281] on icon at bounding box center [506, 277] width 7 height 8
click at [507, 302] on icon at bounding box center [506, 302] width 7 height 8
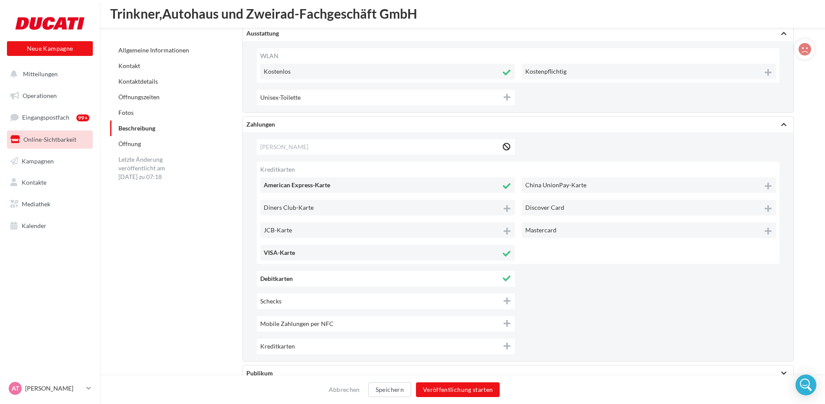
scroll to position [1943, 0]
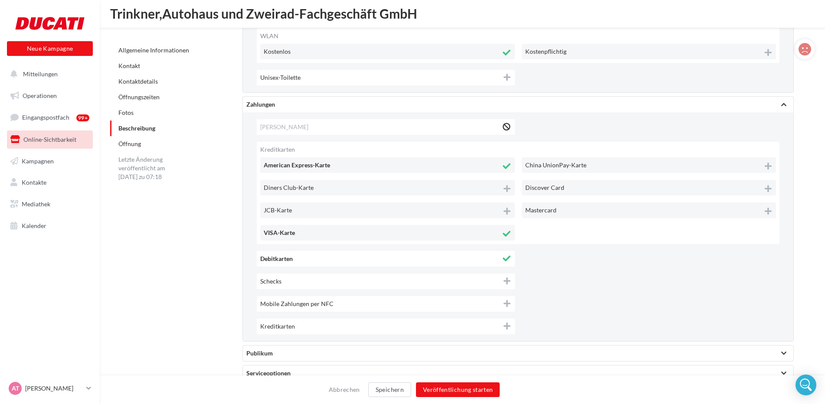
click at [509, 327] on icon at bounding box center [506, 326] width 7 height 8
click at [771, 207] on icon at bounding box center [767, 211] width 7 height 8
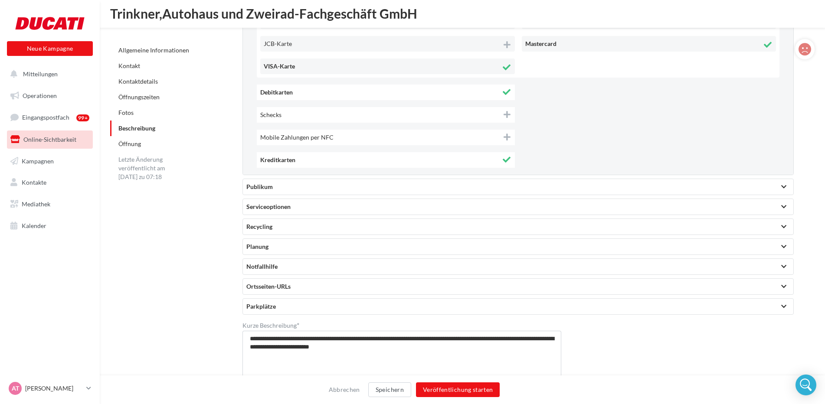
scroll to position [2116, 0]
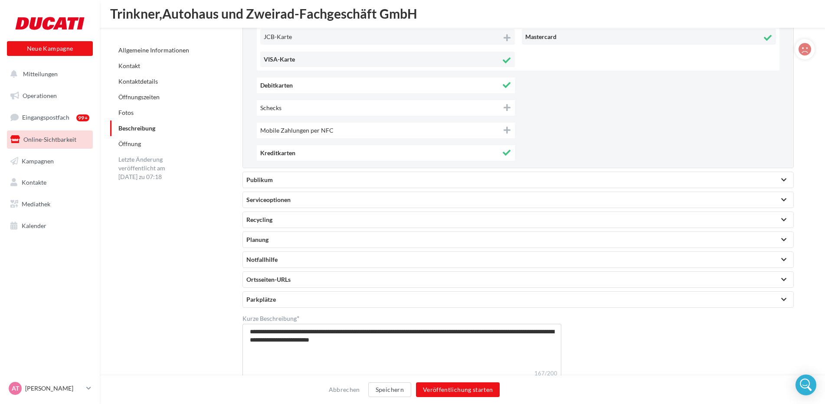
click at [784, 180] on div at bounding box center [783, 180] width 5 height 4
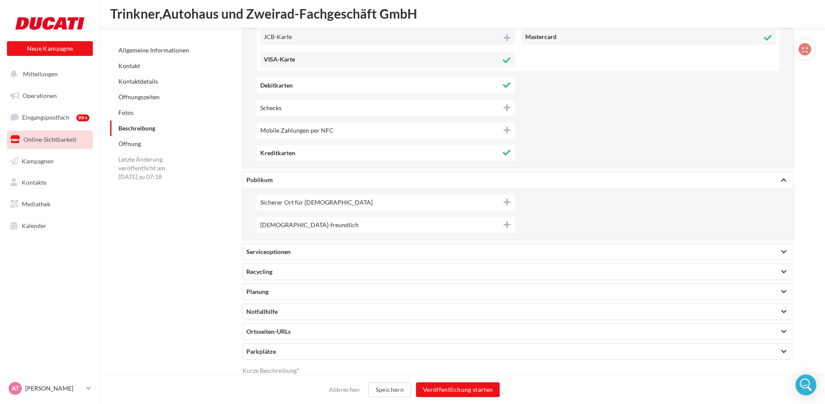
click at [786, 253] on div at bounding box center [783, 252] width 5 height 4
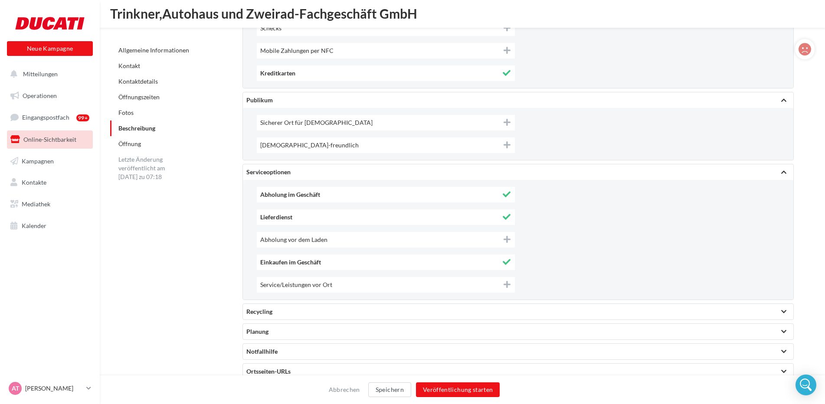
scroll to position [2203, 0]
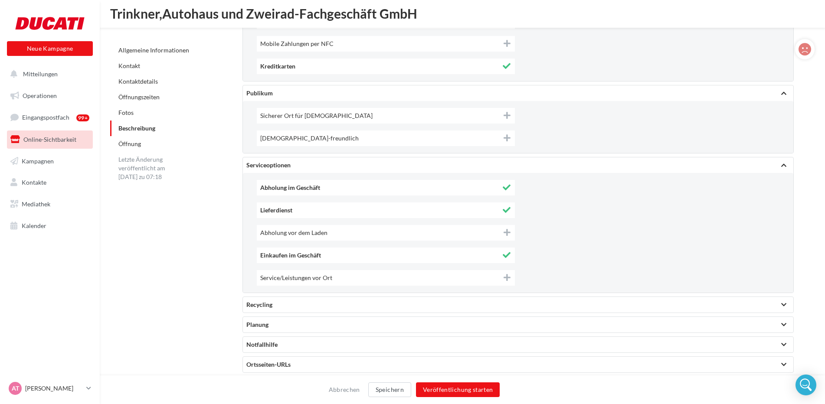
click at [511, 278] on div "Service/Leistungen vor Ort" at bounding box center [386, 278] width 258 height 16
click at [786, 307] on div at bounding box center [783, 305] width 12 height 16
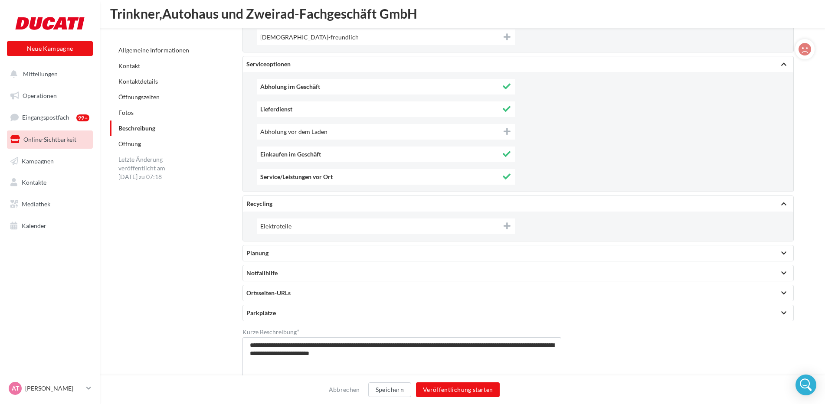
scroll to position [2333, 0]
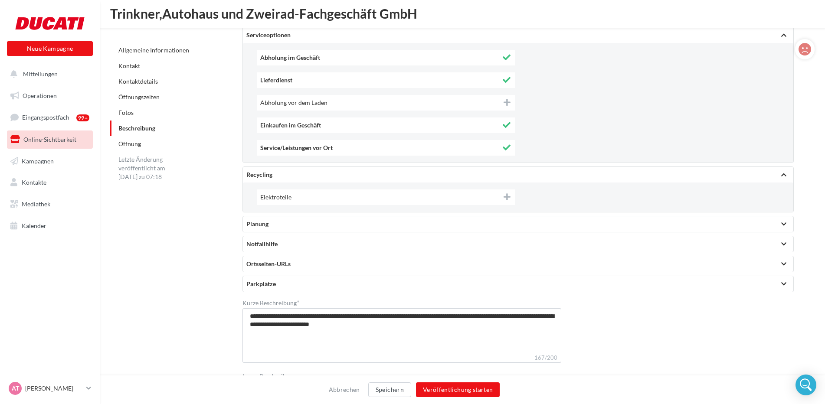
click at [783, 220] on div at bounding box center [783, 224] width 12 height 16
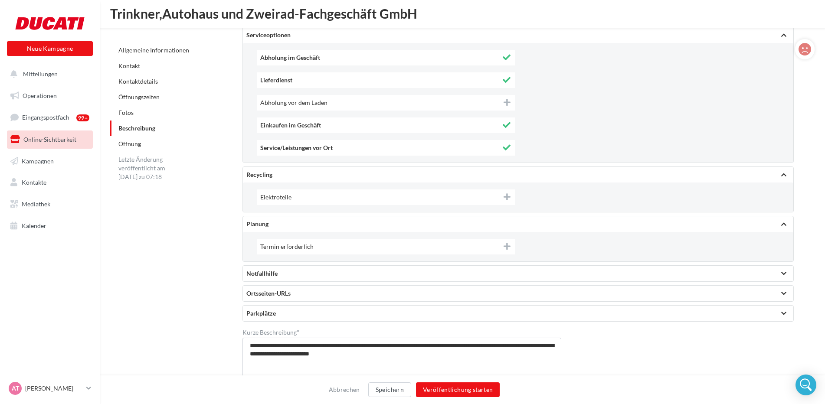
click at [781, 276] on div at bounding box center [783, 273] width 5 height 4
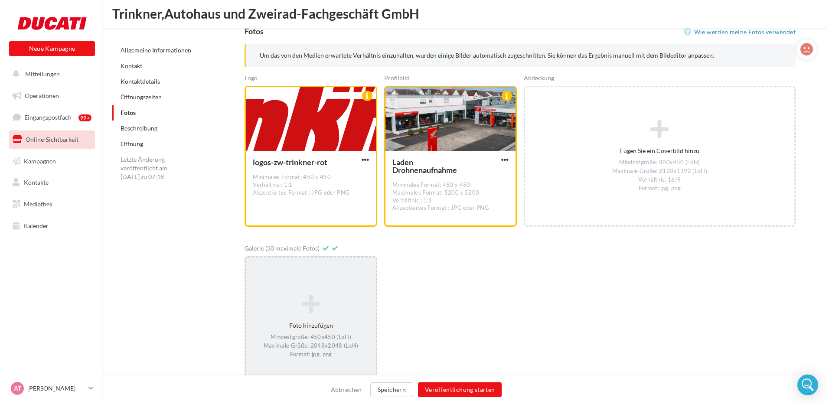
scroll to position [1093, 0]
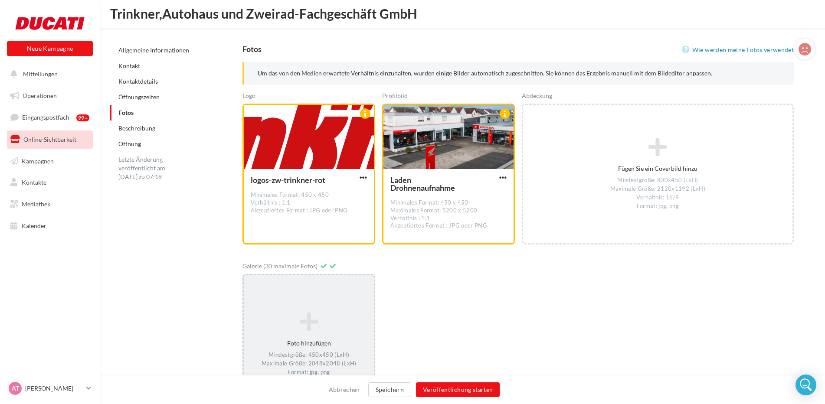
click at [314, 327] on icon at bounding box center [308, 321] width 123 height 21
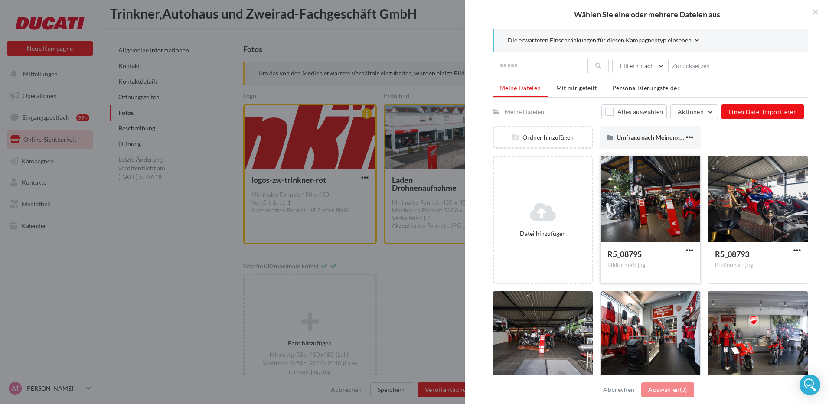
click at [653, 222] on div at bounding box center [651, 199] width 100 height 87
click at [746, 216] on div at bounding box center [758, 199] width 100 height 87
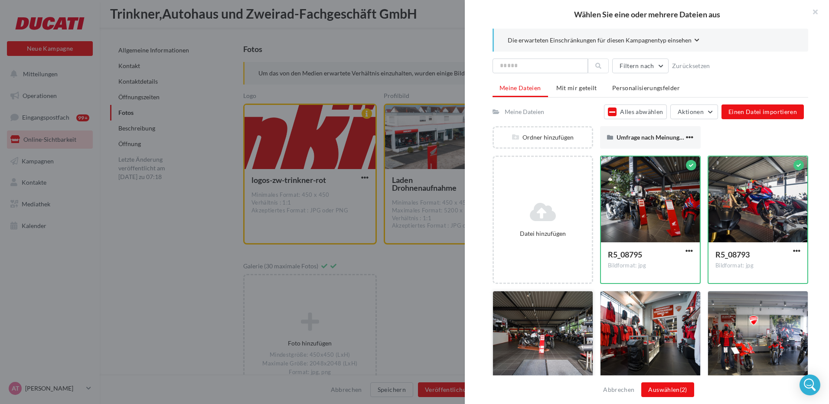
click at [545, 343] on div at bounding box center [543, 334] width 100 height 87
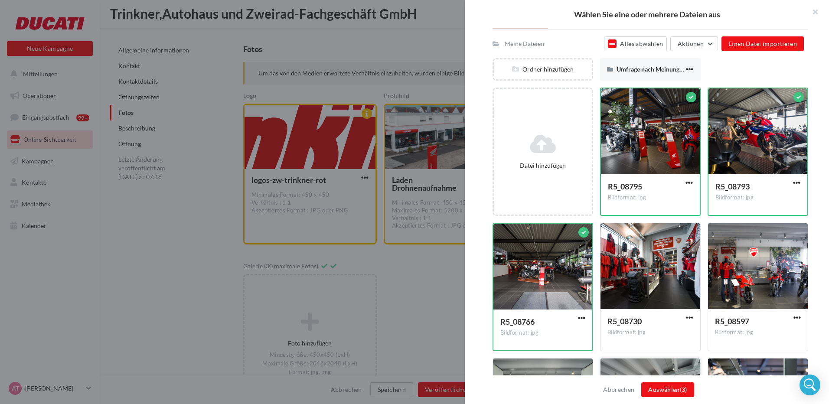
scroll to position [60, 0]
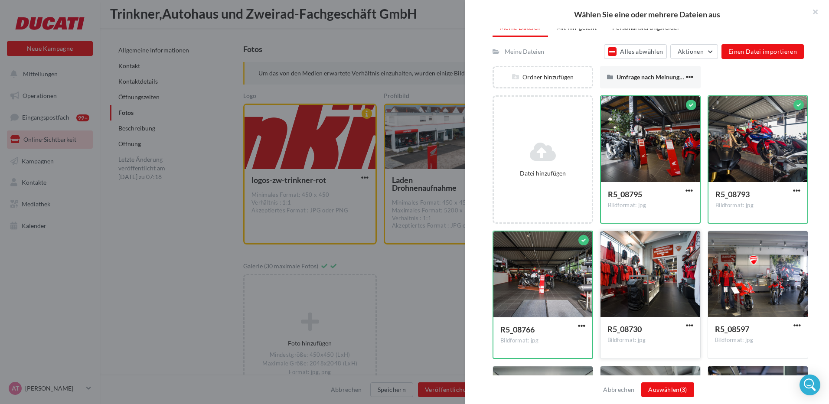
click at [657, 294] on div at bounding box center [651, 274] width 100 height 87
click at [745, 285] on div at bounding box center [758, 274] width 100 height 87
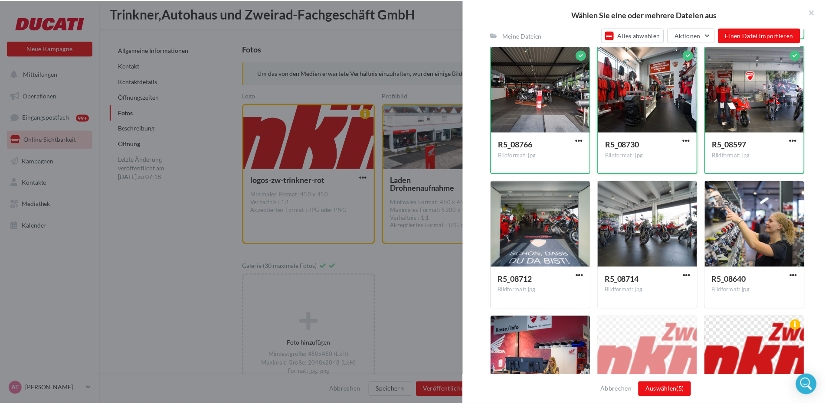
scroll to position [260, 0]
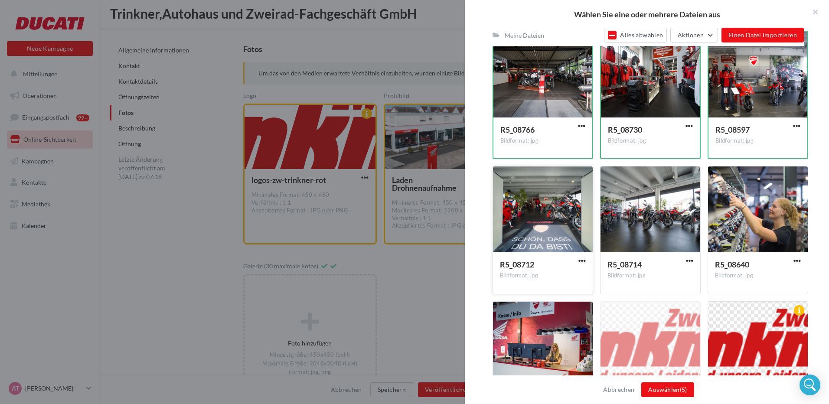
click at [536, 221] on div at bounding box center [543, 210] width 100 height 87
click at [629, 212] on div at bounding box center [651, 210] width 100 height 87
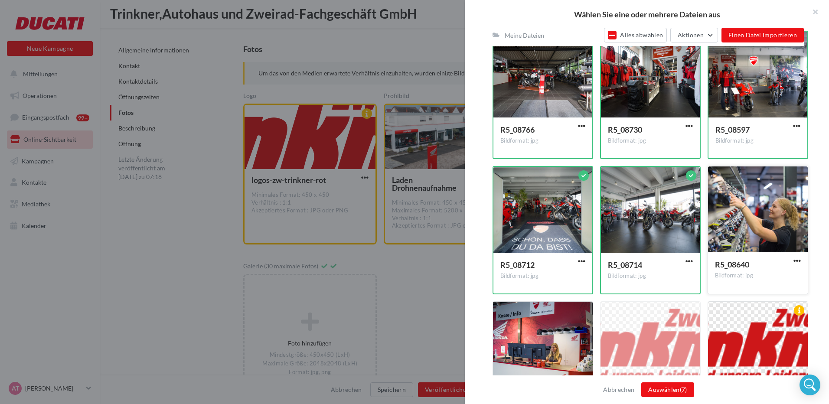
click at [775, 219] on div at bounding box center [758, 210] width 100 height 87
click at [562, 348] on div at bounding box center [543, 345] width 100 height 87
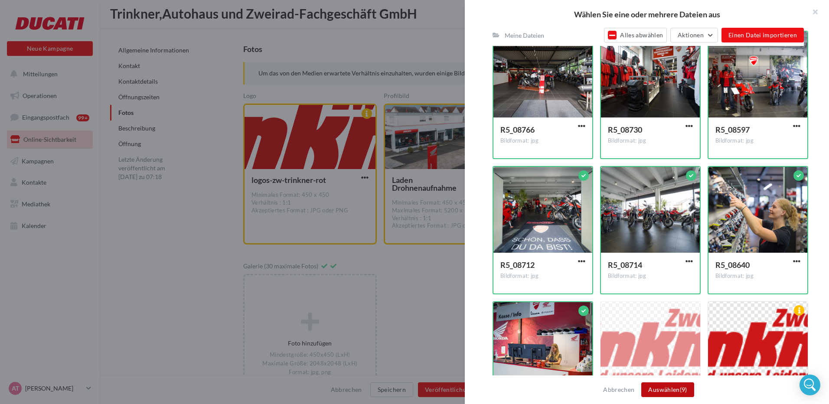
click at [665, 392] on button "Auswählen (9)" at bounding box center [667, 389] width 52 height 15
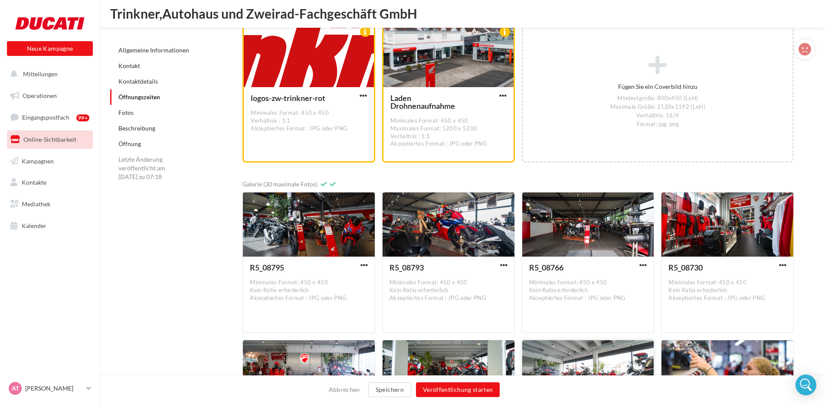
scroll to position [1006, 0]
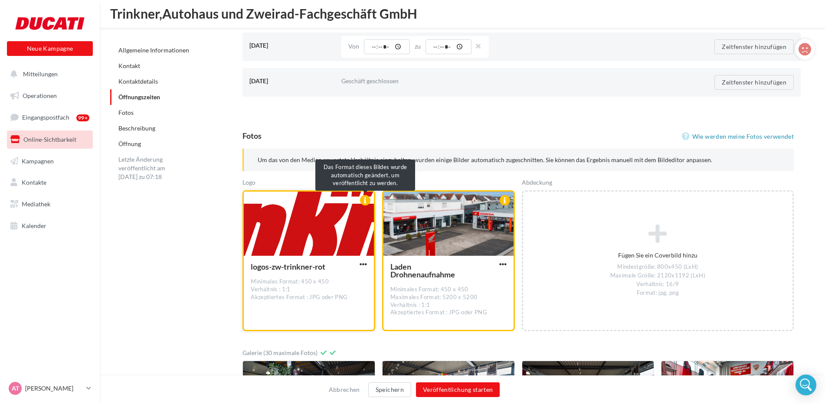
click at [365, 199] on div at bounding box center [365, 200] width 10 height 10
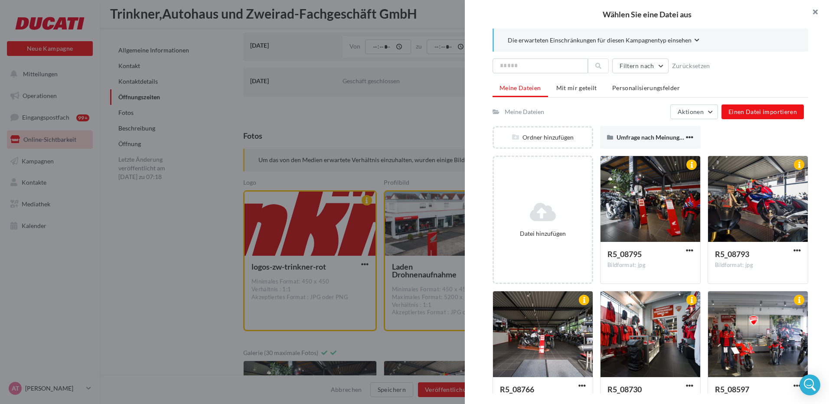
click at [816, 10] on button "button" at bounding box center [811, 13] width 35 height 26
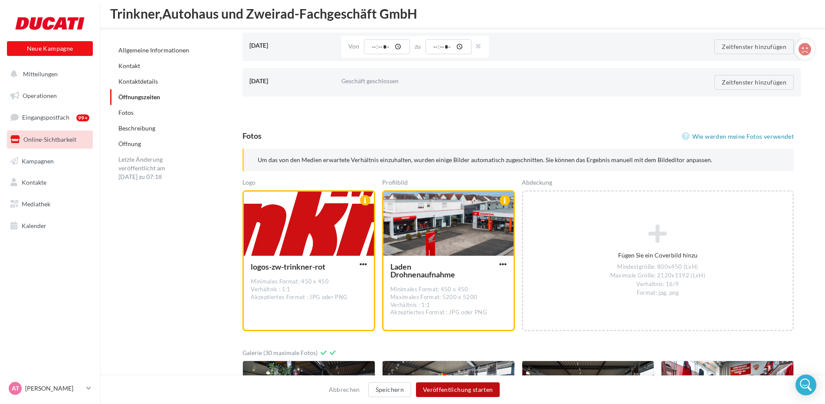
click at [481, 387] on button "Veröffentlichung starten" at bounding box center [458, 389] width 84 height 15
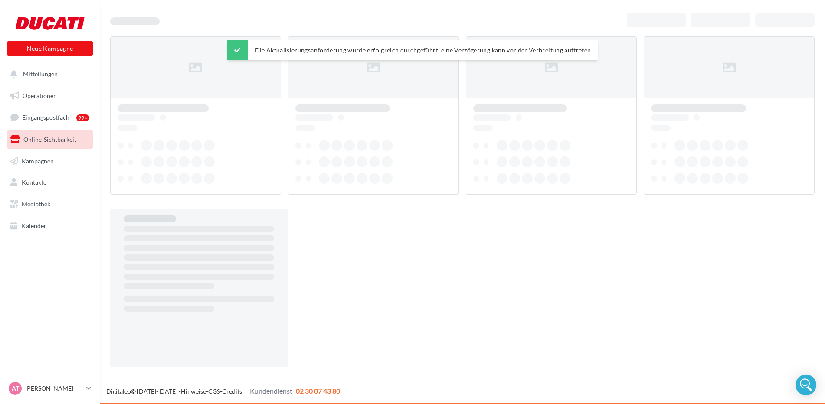
scroll to position [14, 0]
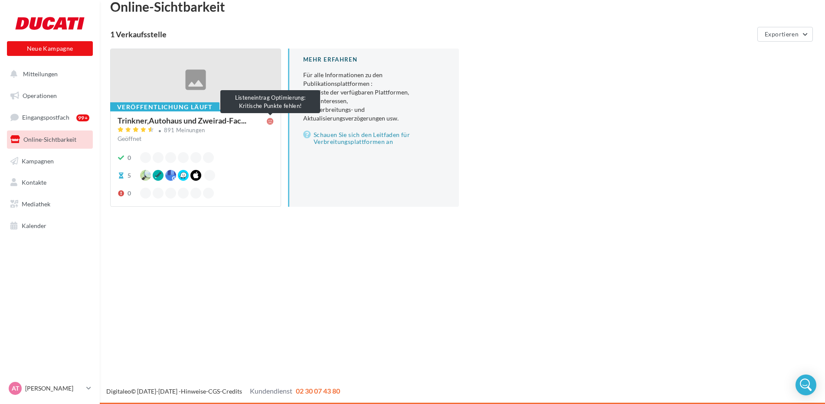
click at [268, 120] on icon at bounding box center [270, 121] width 7 height 7
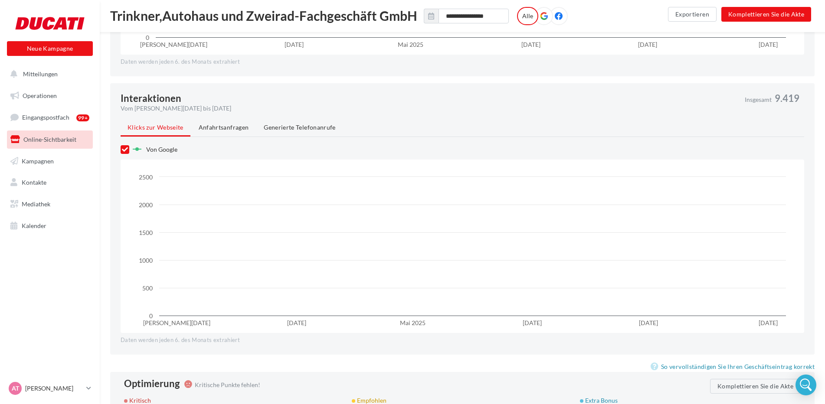
scroll to position [685, 0]
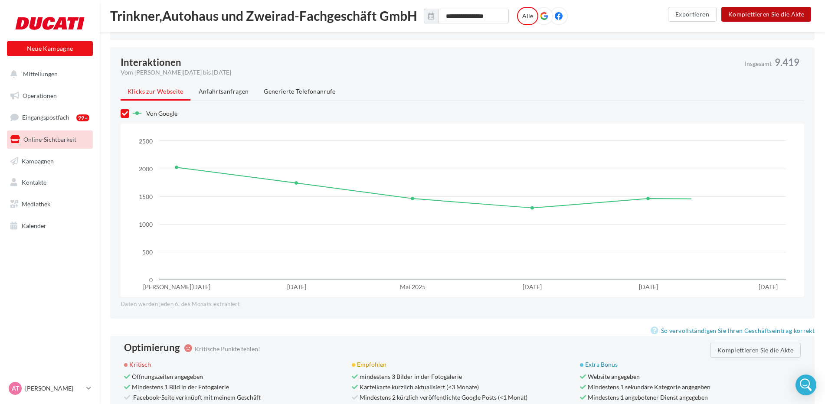
click at [750, 14] on button "Komplettieren Sie die Akte" at bounding box center [766, 14] width 90 height 15
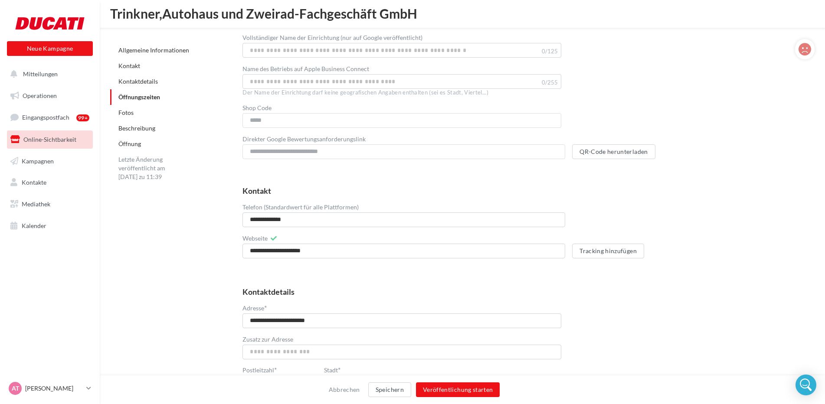
scroll to position [685, 0]
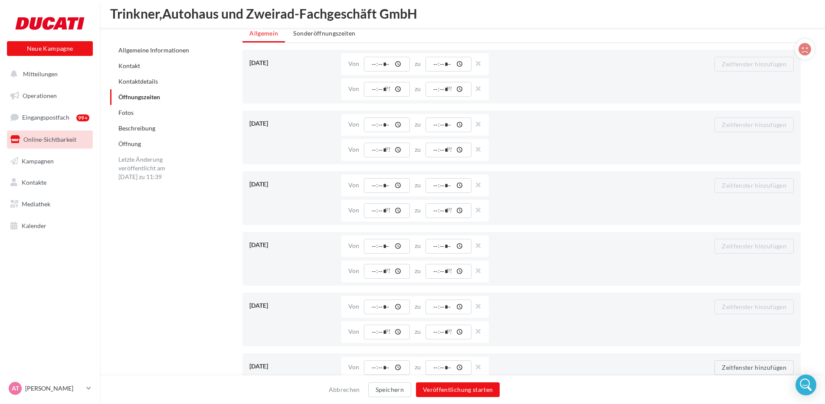
click at [134, 68] on link "Kontakt" at bounding box center [129, 65] width 22 height 7
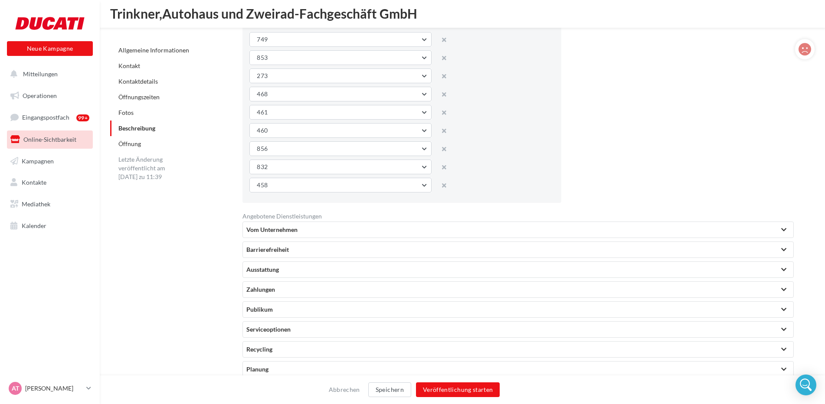
scroll to position [1892, 0]
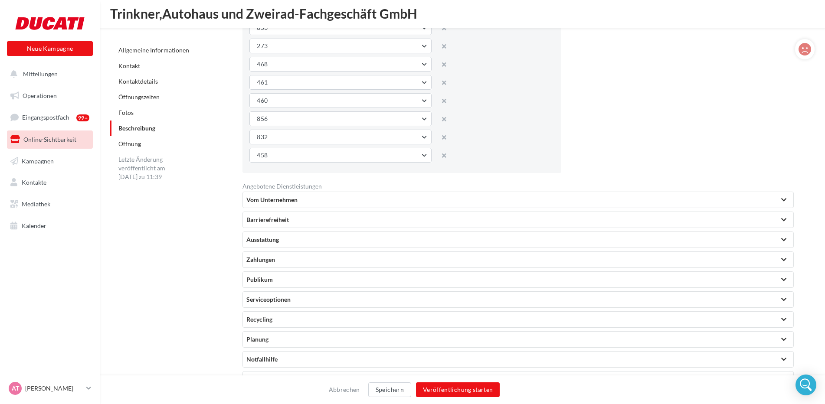
click at [783, 200] on div at bounding box center [783, 200] width 5 height 4
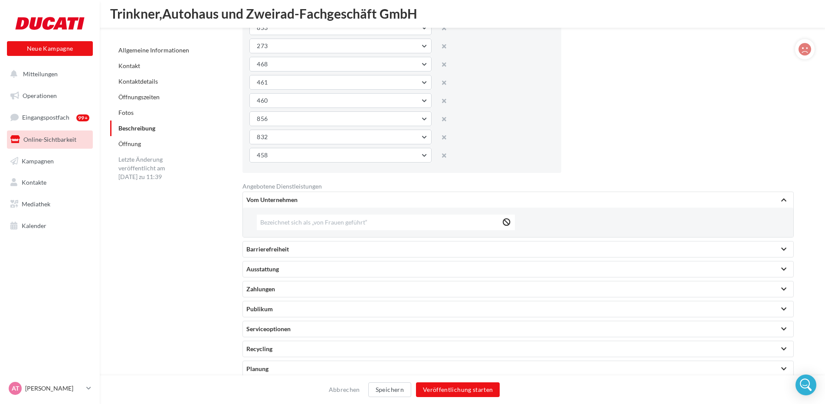
click at [138, 146] on link "Öffnung" at bounding box center [129, 143] width 23 height 7
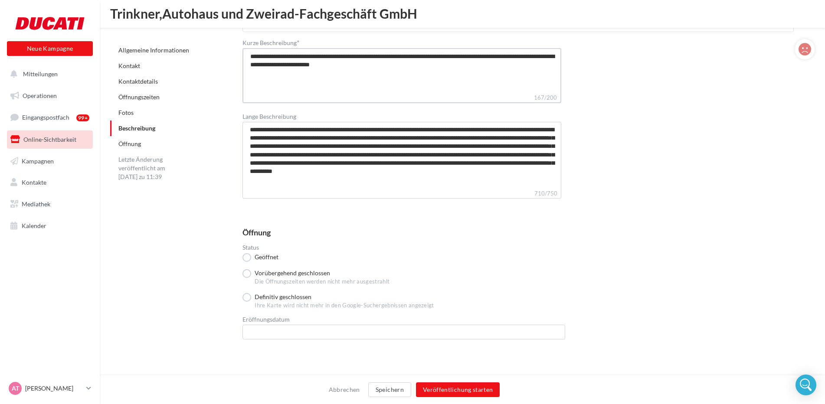
drag, startPoint x: 372, startPoint y: 64, endPoint x: 340, endPoint y: 65, distance: 32.1
click at [340, 65] on textarea "**********" at bounding box center [401, 70] width 319 height 45
type textarea "**********"
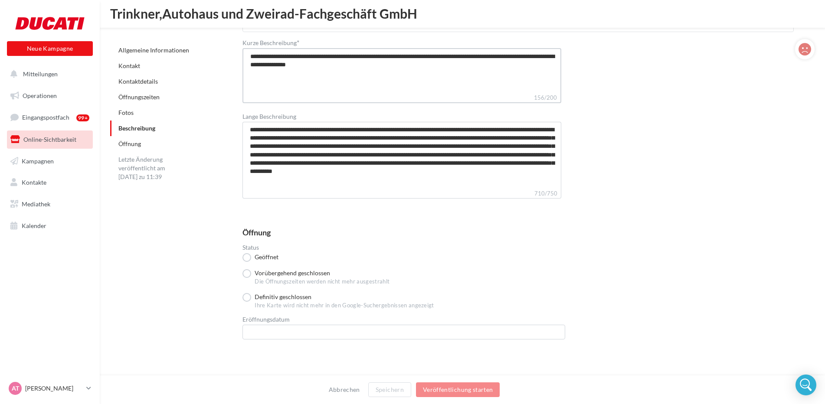
type textarea "**********"
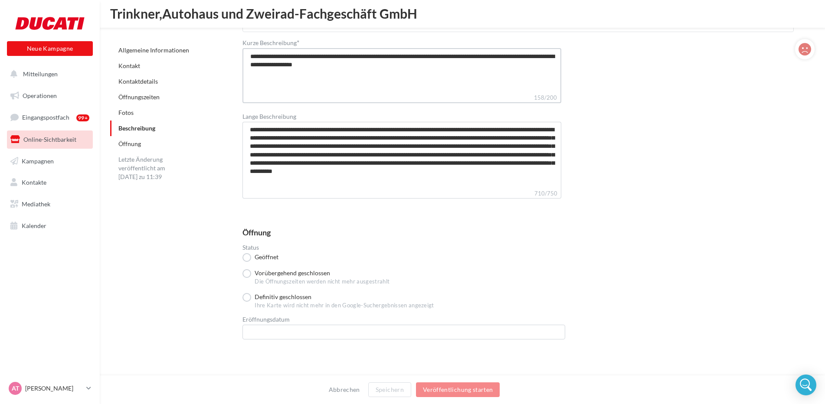
type textarea "**********"
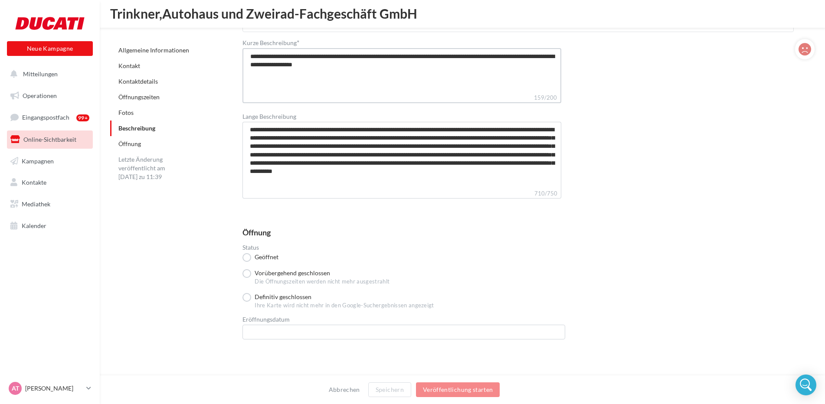
type textarea "**********"
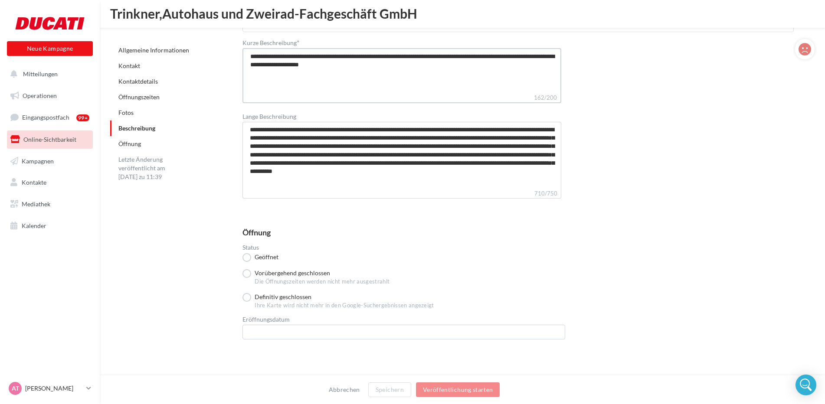
type textarea "**********"
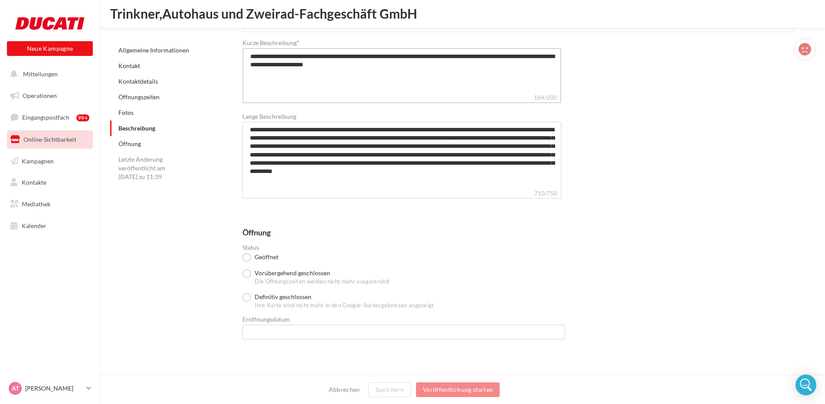
type textarea "**********"
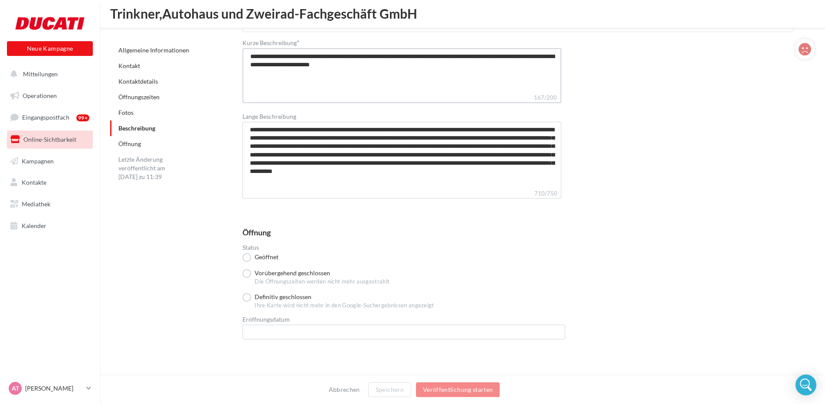
type textarea "**********"
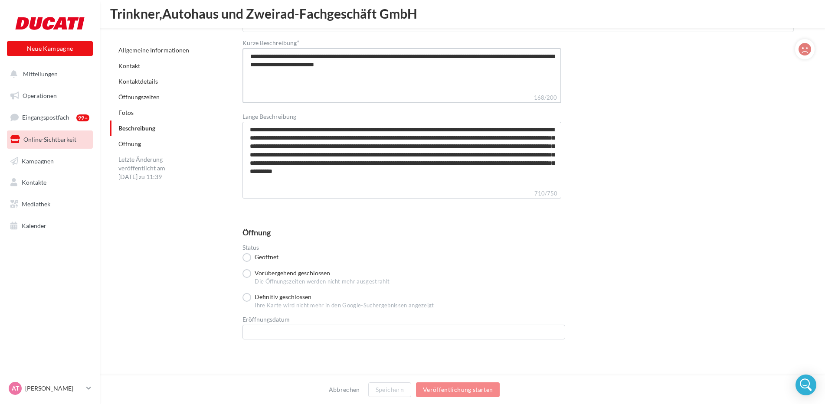
type textarea "**********"
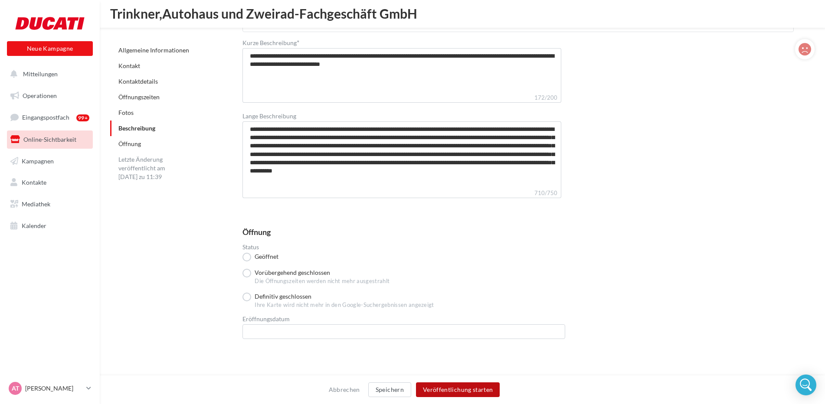
click at [477, 391] on button "Veröffentlichung starten" at bounding box center [458, 389] width 84 height 15
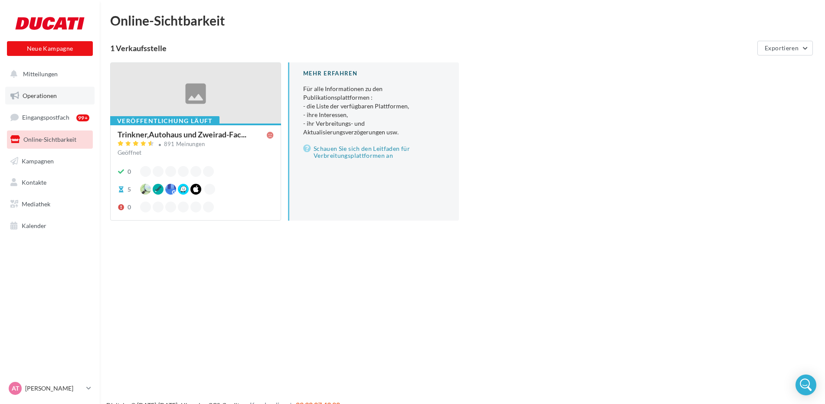
click at [51, 103] on link "Operationen" at bounding box center [49, 96] width 89 height 18
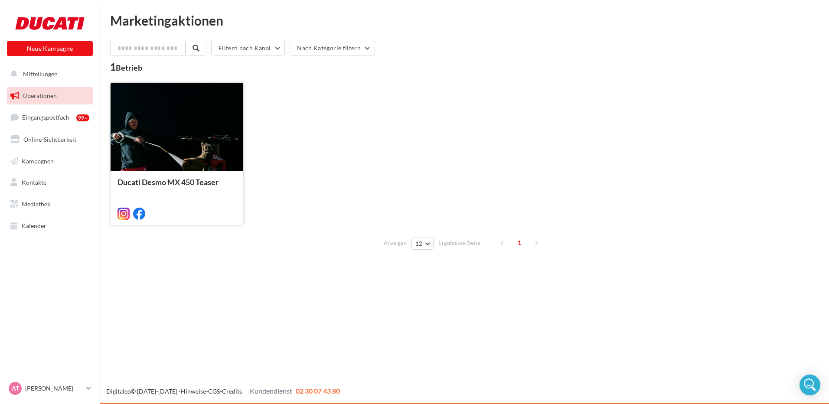
click at [179, 127] on div at bounding box center [177, 127] width 133 height 89
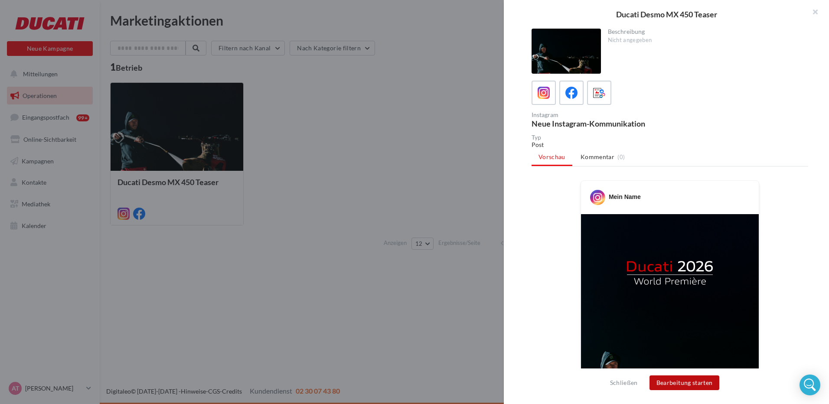
click at [687, 387] on button "Bearbeitung starten" at bounding box center [685, 383] width 70 height 15
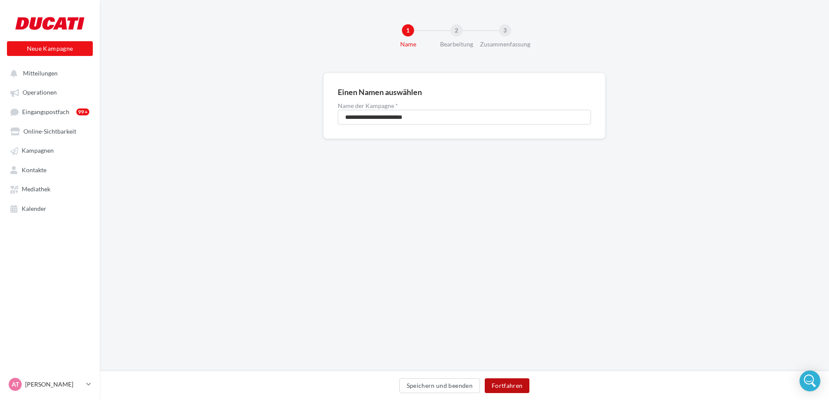
click at [504, 385] on button "Fortfahren" at bounding box center [507, 385] width 45 height 15
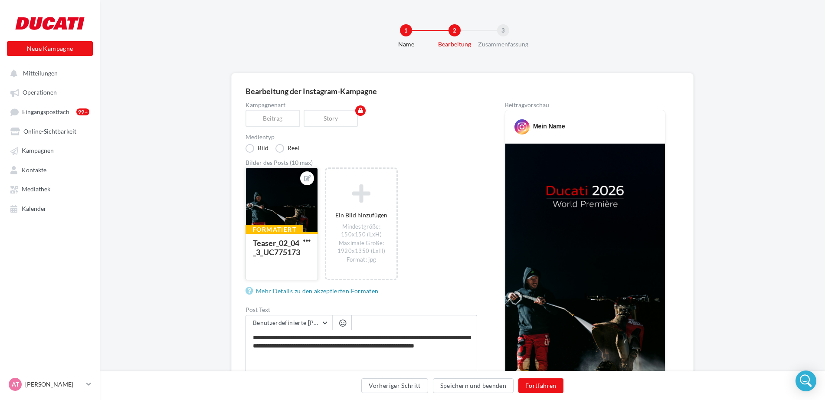
click at [286, 238] on div "Teaser_02_04_3_UC775173" at bounding box center [276, 247] width 47 height 19
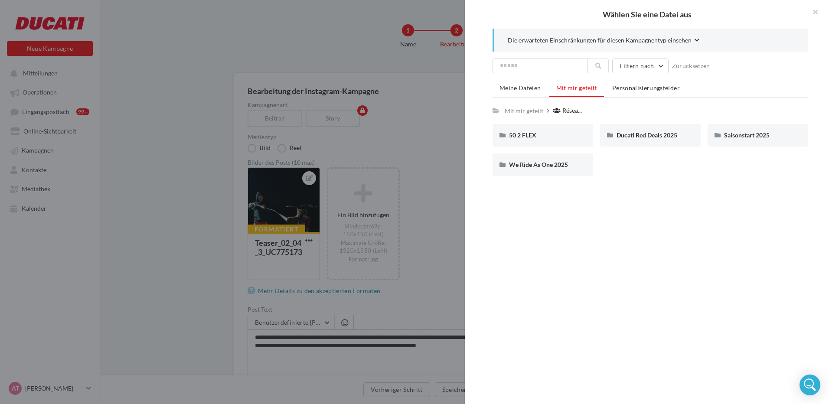
click at [343, 42] on div at bounding box center [414, 202] width 829 height 404
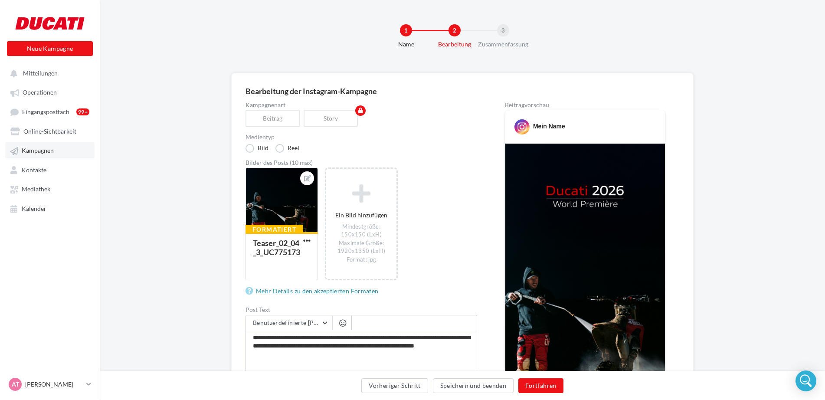
click at [49, 154] on span "Kampagnen" at bounding box center [38, 150] width 32 height 7
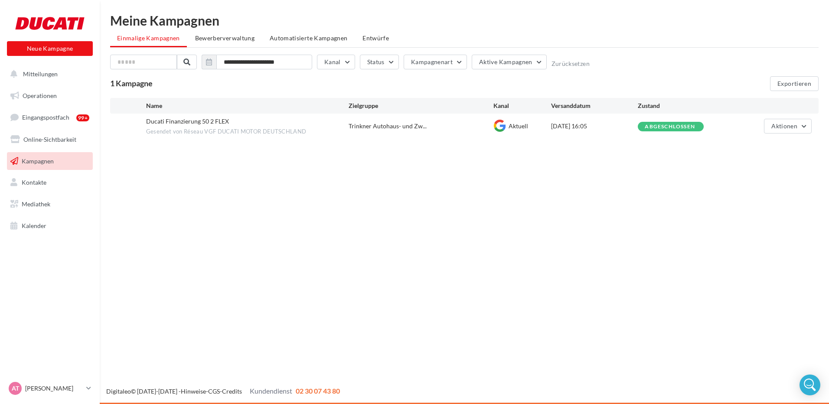
click at [208, 121] on span "Ducati Finanzierung 50 2 FLEX" at bounding box center [187, 121] width 83 height 7
click at [807, 127] on button "Aktionen" at bounding box center [788, 126] width 48 height 15
click at [804, 150] on button "Siehe die Ergebnisse" at bounding box center [768, 146] width 87 height 23
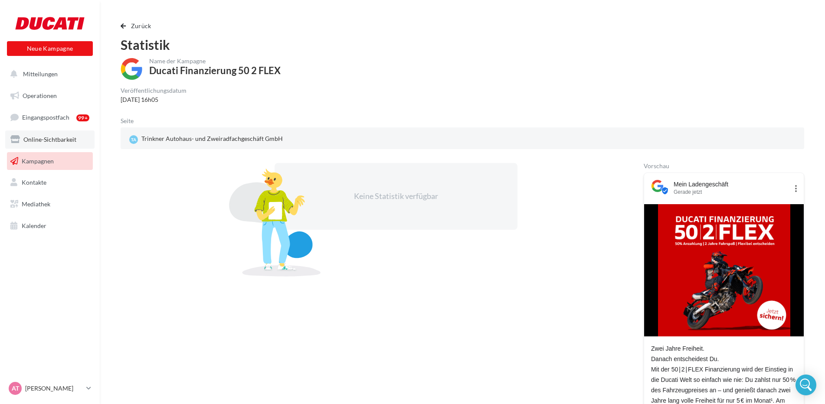
click at [72, 143] on link "Online-Sichtbarkeit" at bounding box center [49, 140] width 89 height 18
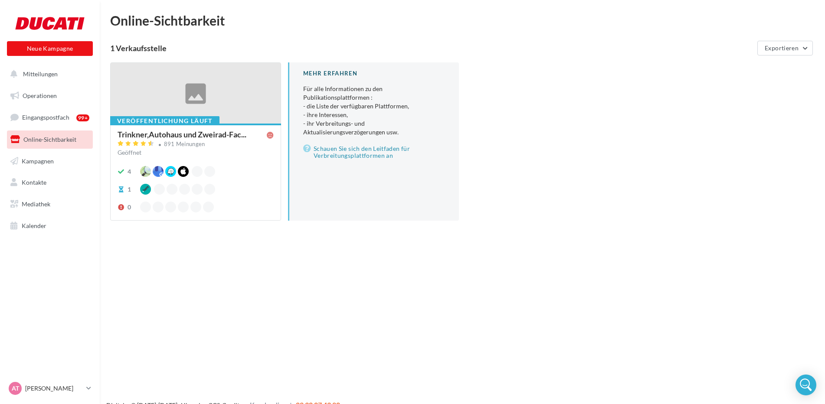
click at [197, 92] on div at bounding box center [196, 94] width 170 height 62
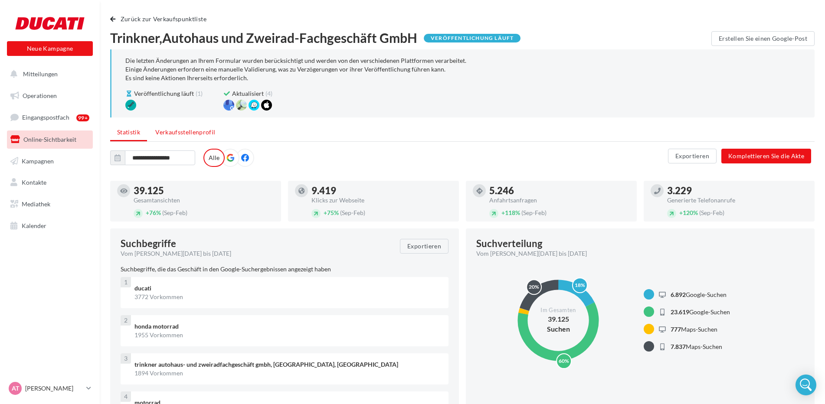
click at [185, 133] on span "Verkaufsstellenprofil" at bounding box center [185, 131] width 60 height 7
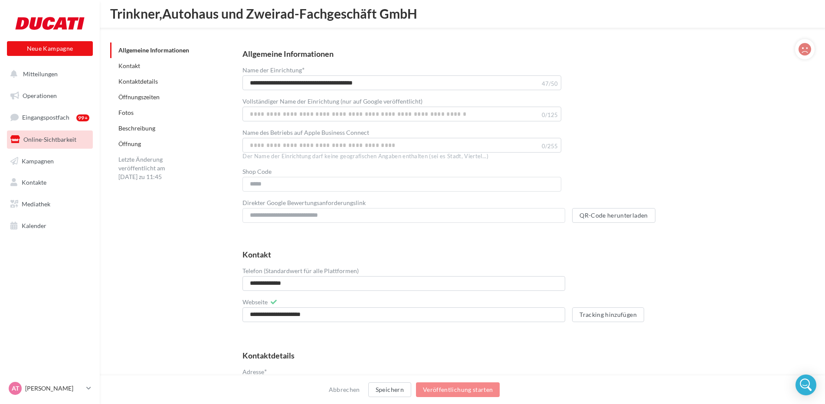
scroll to position [324, 0]
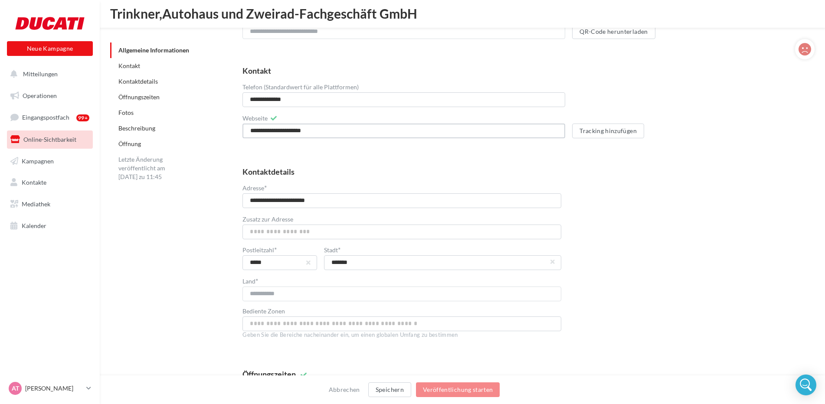
click at [317, 134] on input "**********" at bounding box center [403, 131] width 323 height 15
type input "**********"
click at [481, 191] on div "**********" at bounding box center [401, 196] width 319 height 24
click at [335, 200] on input "**********" at bounding box center [401, 200] width 319 height 15
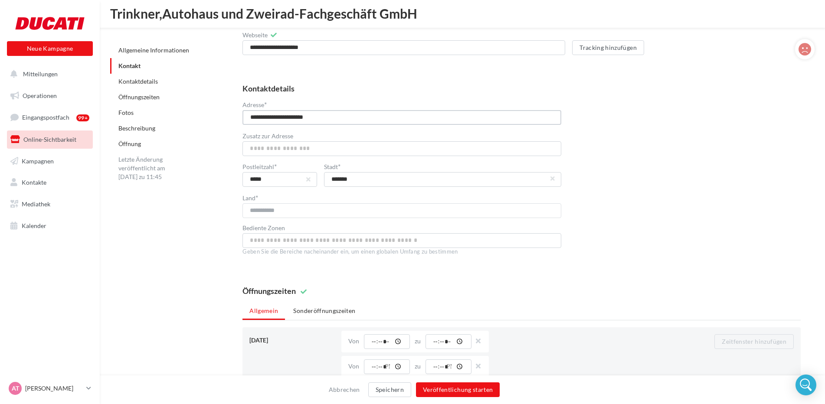
scroll to position [454, 0]
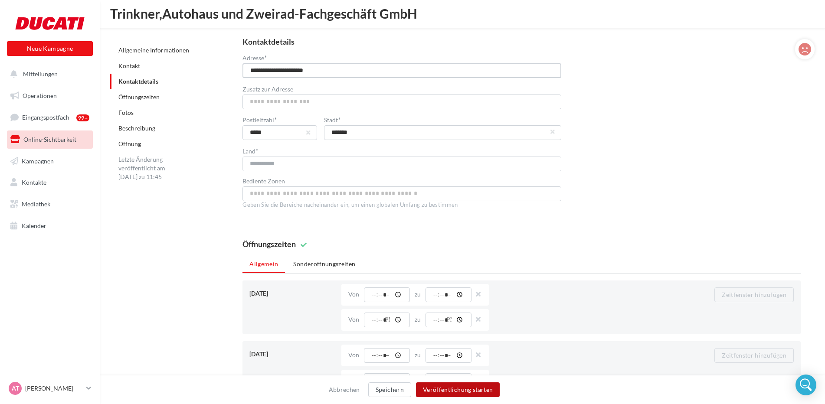
type input "**********"
click at [454, 395] on button "Veröffentlichung starten" at bounding box center [458, 389] width 84 height 15
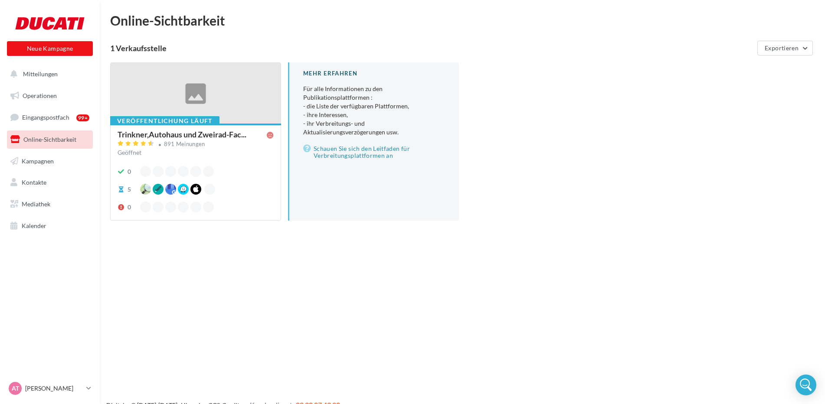
click at [202, 91] on div at bounding box center [196, 94] width 170 height 62
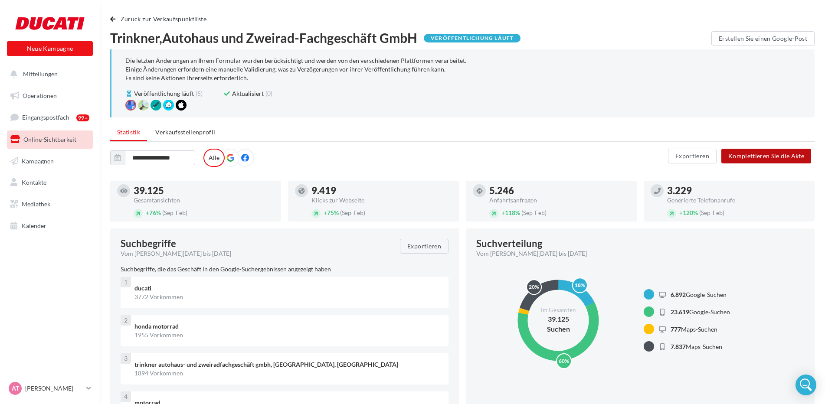
click at [768, 160] on button "Komplettieren Sie die Akte" at bounding box center [766, 156] width 90 height 15
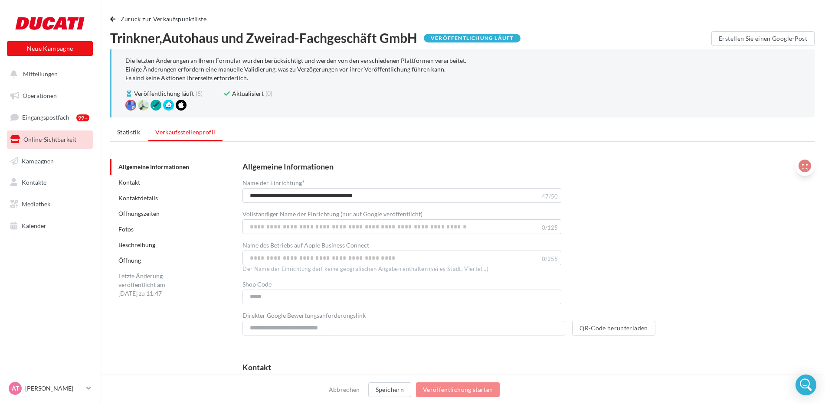
click at [805, 170] on icon at bounding box center [804, 166] width 13 height 13
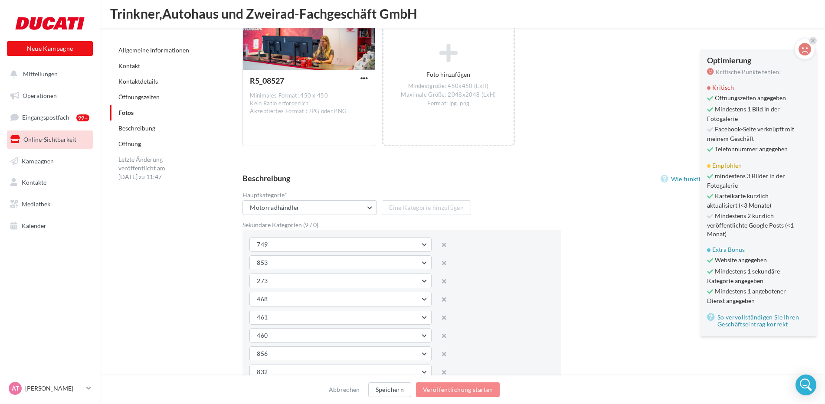
scroll to position [1691, 0]
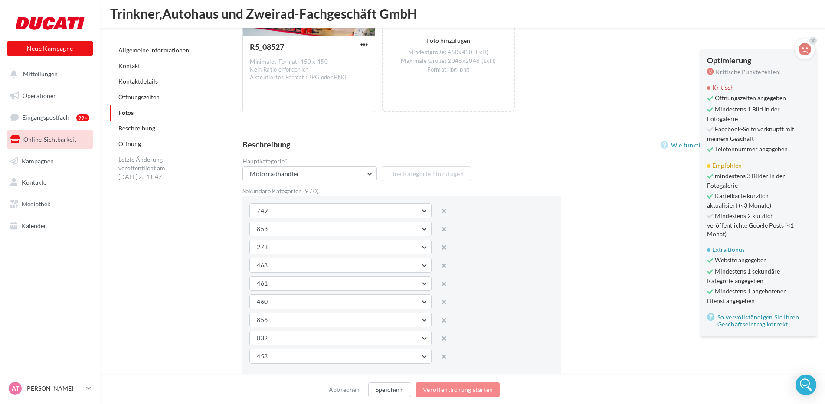
click at [444, 212] on icon at bounding box center [444, 211] width 4 height 16
click at [424, 210] on button "853" at bounding box center [340, 210] width 182 height 15
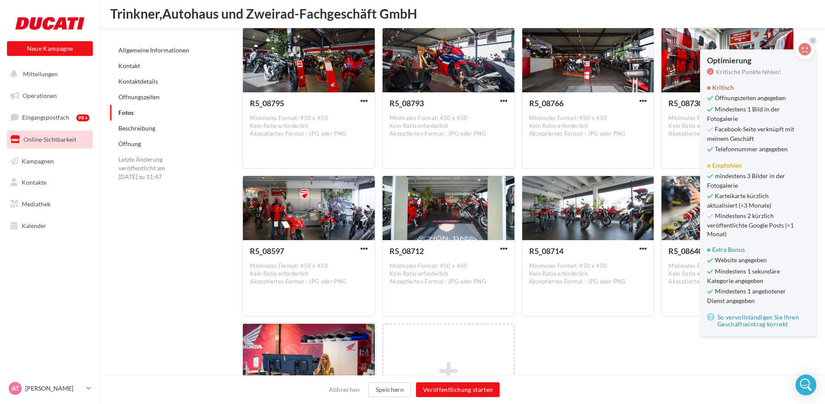
scroll to position [1079, 0]
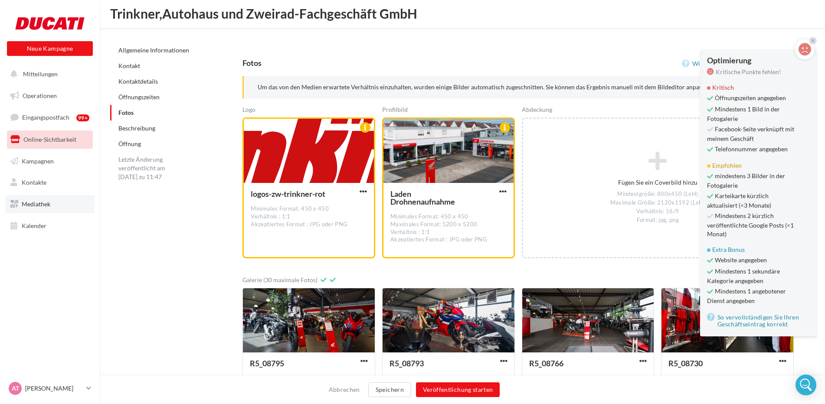
click at [63, 200] on link "Mediathek" at bounding box center [49, 204] width 89 height 18
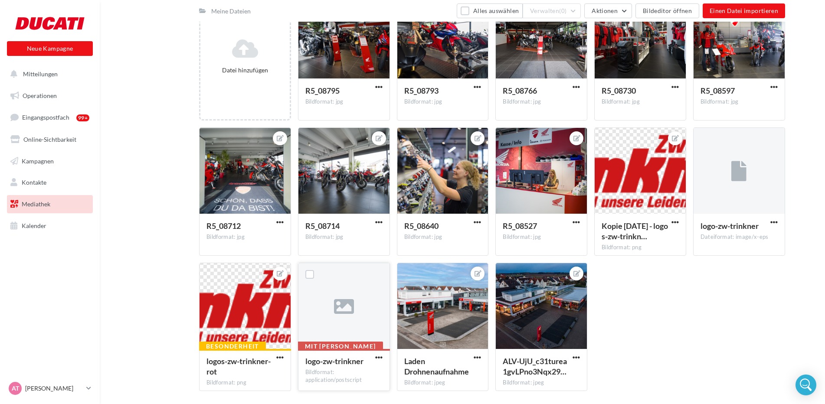
scroll to position [146, 0]
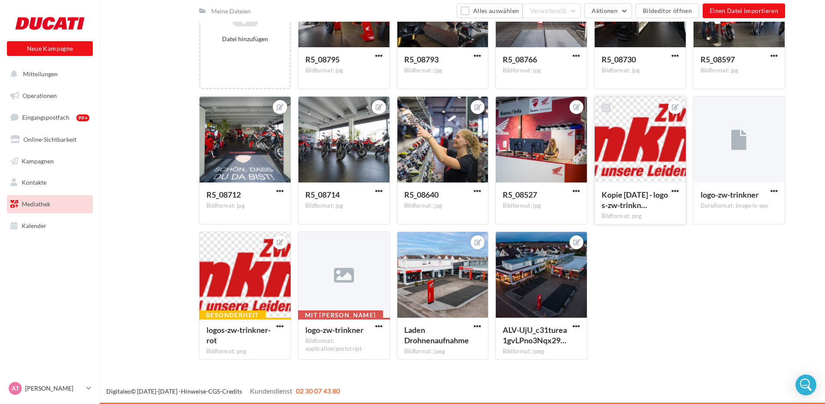
click at [608, 107] on label at bounding box center [605, 108] width 9 height 9
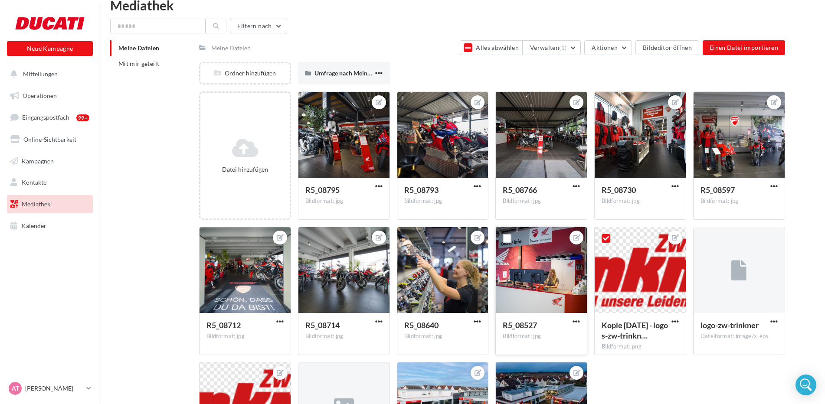
scroll to position [0, 0]
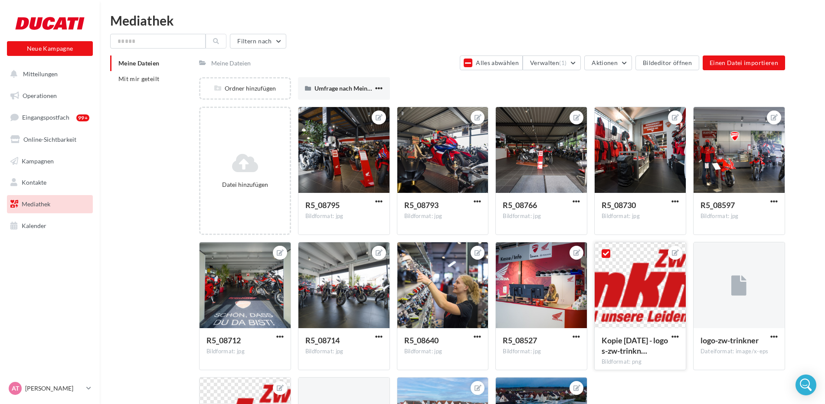
click at [605, 254] on icon at bounding box center [606, 254] width 6 height 6
click at [40, 182] on span "Kontakte" at bounding box center [34, 182] width 25 height 7
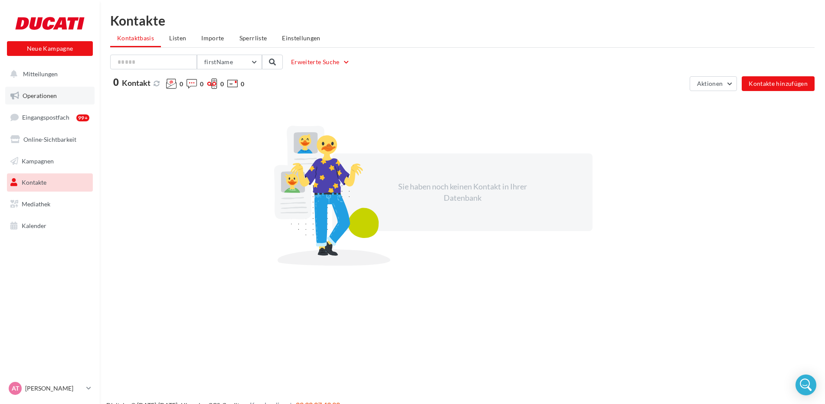
click at [56, 95] on span "Operationen" at bounding box center [40, 95] width 34 height 7
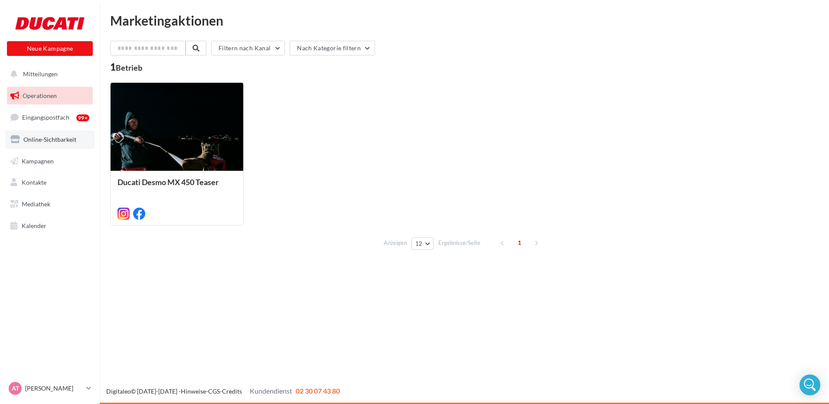
click at [78, 146] on link "Online-Sichtbarkeit" at bounding box center [49, 140] width 89 height 18
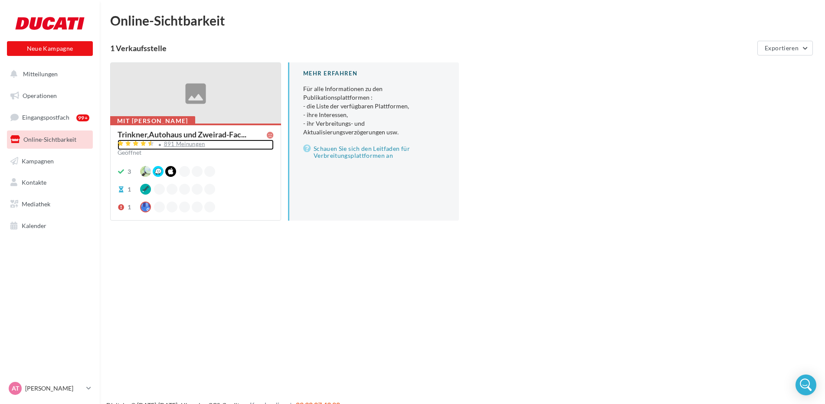
click at [185, 141] on div "891 Meinungen" at bounding box center [184, 144] width 41 height 6
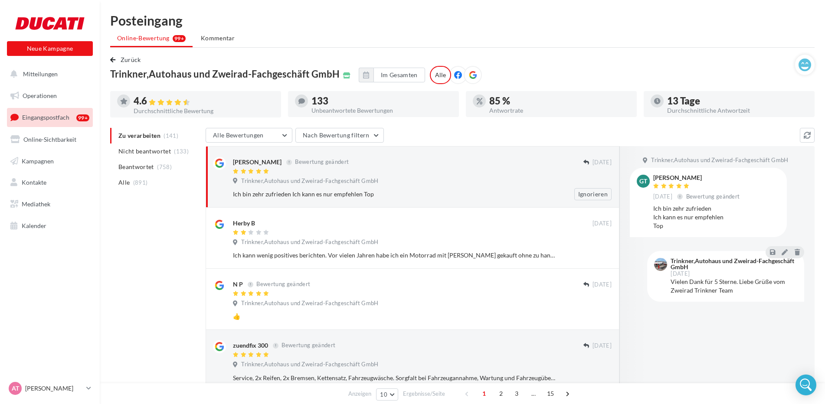
click at [261, 193] on div "Ich bin zehr zufrieden Ich kann es nur empfehlen Top" at bounding box center [394, 194] width 322 height 9
click at [346, 183] on span "Trinkner,Autohaus und Zweirad-Fachgeschäft GmbH" at bounding box center [309, 181] width 137 height 8
click at [306, 170] on div at bounding box center [408, 171] width 350 height 7
click at [298, 201] on div "[PERSON_NAME] Bewertung geändert [DATE] Trinkner,Autohaus und Zweirad-Fachgesch…" at bounding box center [413, 177] width 414 height 62
click at [291, 196] on div "Ich bin zehr zufrieden Ich kann es nur empfehlen Top" at bounding box center [394, 194] width 322 height 9
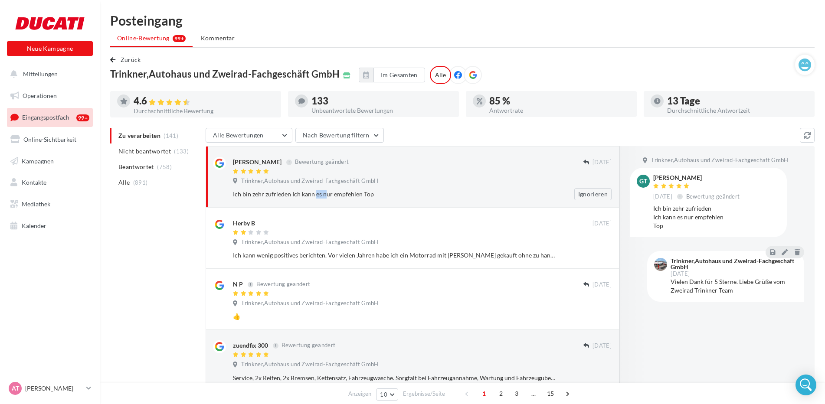
click at [291, 196] on div "Ich bin zehr zufrieden Ich kann es nur empfehlen Top" at bounding box center [394, 194] width 322 height 9
click at [240, 178] on div "Trinkner,Autohaus und Zweirad-Fachgeschäft GmbH" at bounding box center [307, 181] width 149 height 8
click at [226, 31] on li "Kommentar" at bounding box center [218, 38] width 49 height 16
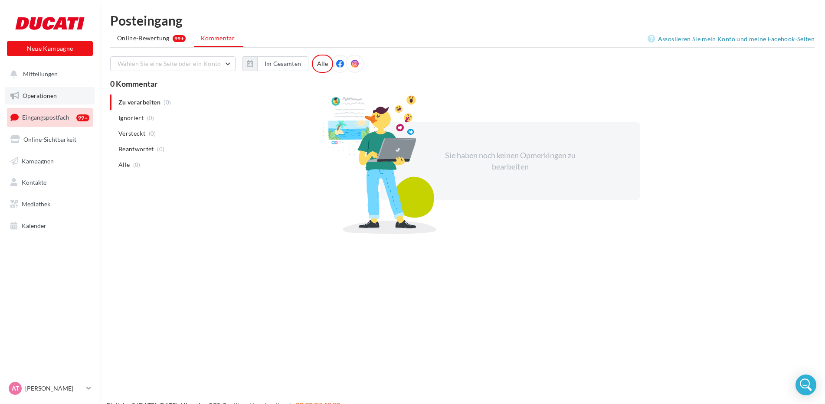
click at [56, 100] on link "Operationen" at bounding box center [49, 96] width 89 height 18
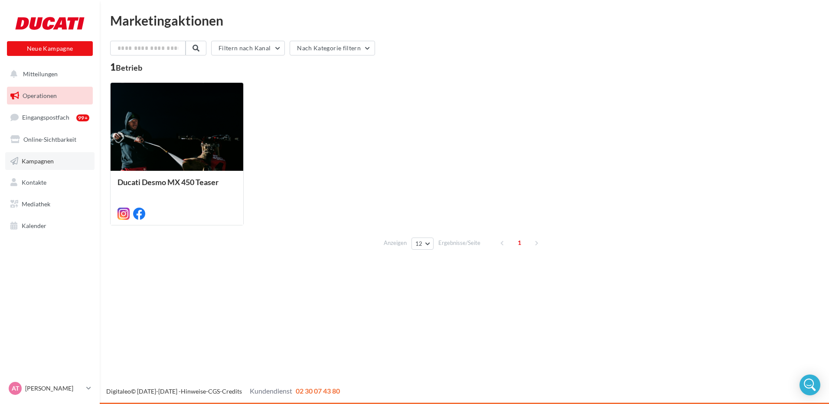
click at [48, 165] on link "Kampagnen" at bounding box center [49, 161] width 89 height 18
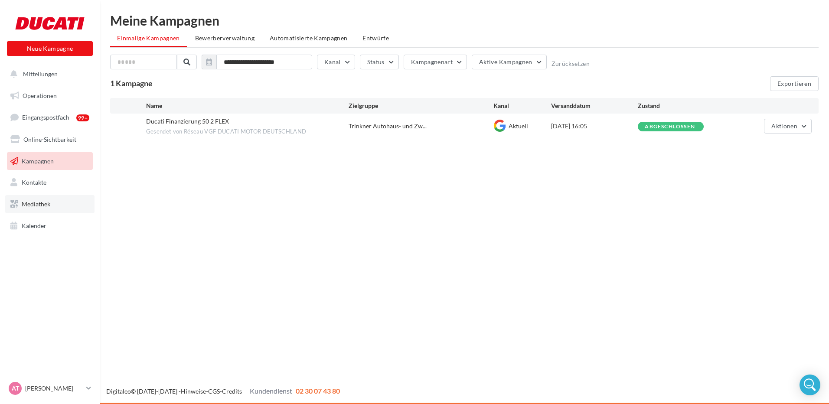
click at [65, 212] on link "Mediathek" at bounding box center [49, 204] width 89 height 18
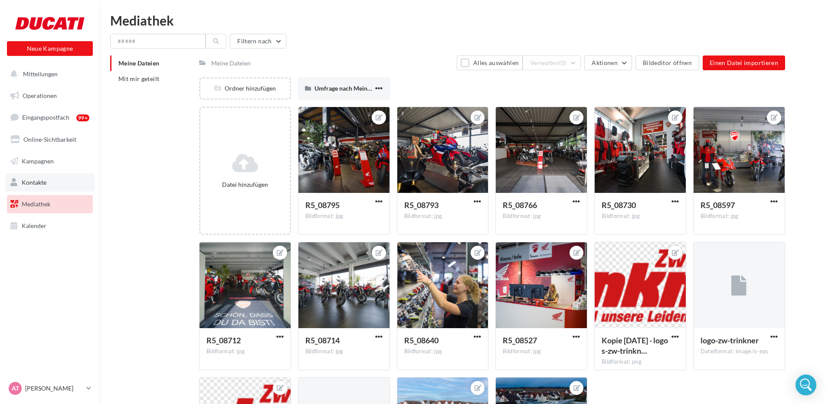
click at [38, 179] on span "Kontakte" at bounding box center [34, 182] width 25 height 7
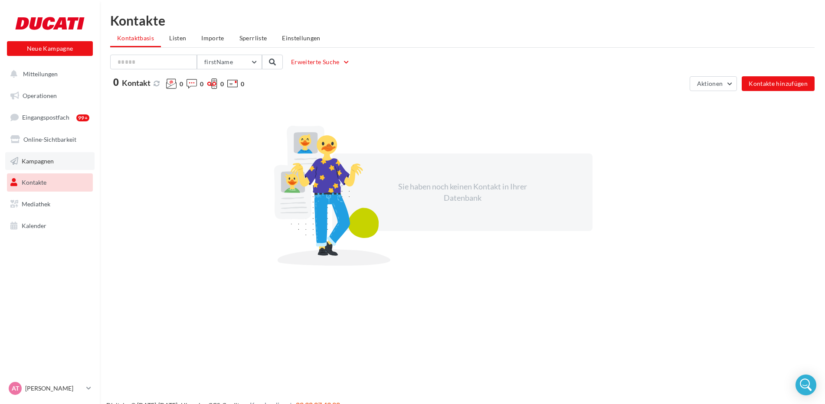
click at [49, 167] on link "Kampagnen" at bounding box center [49, 161] width 89 height 18
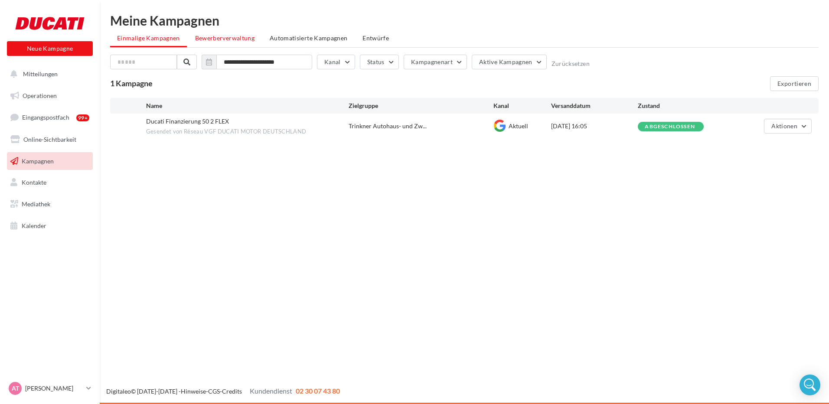
click at [227, 37] on span "Bewerberverwaltung" at bounding box center [224, 37] width 59 height 7
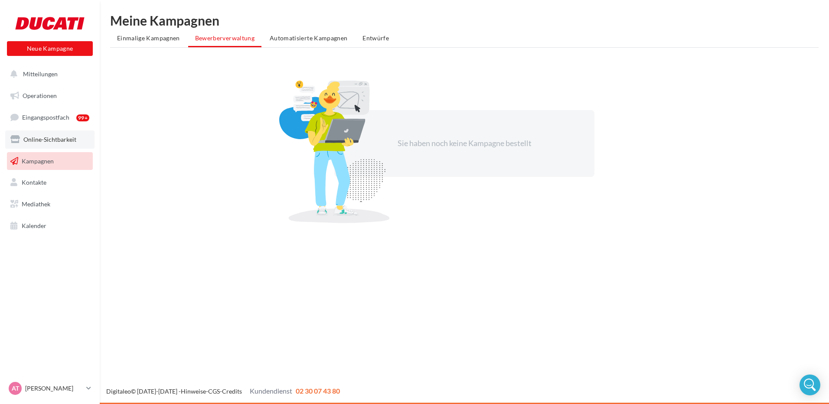
click at [71, 140] on span "Online-Sichtbarkeit" at bounding box center [49, 139] width 53 height 7
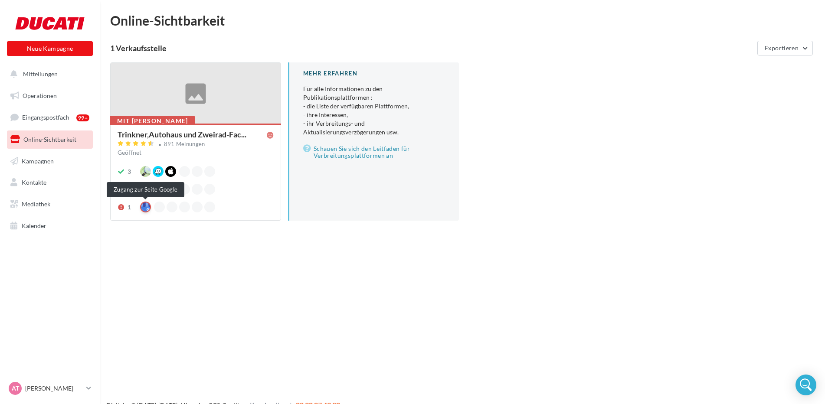
click at [147, 210] on div at bounding box center [145, 207] width 11 height 11
click at [185, 107] on div at bounding box center [196, 94] width 170 height 62
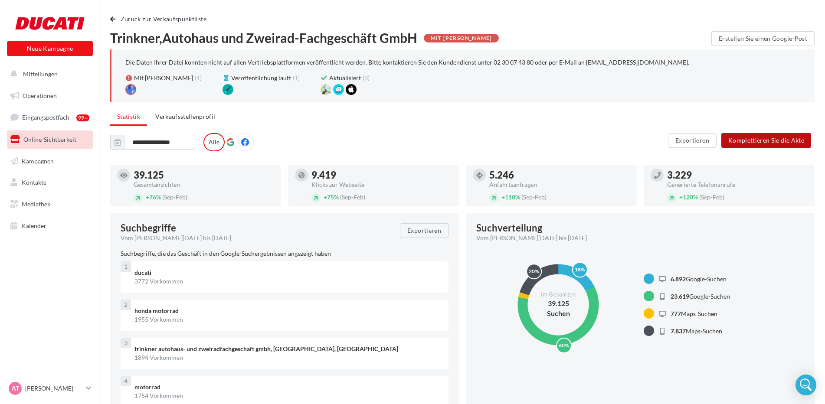
click at [754, 145] on button "Komplettieren Sie die Akte" at bounding box center [766, 140] width 90 height 15
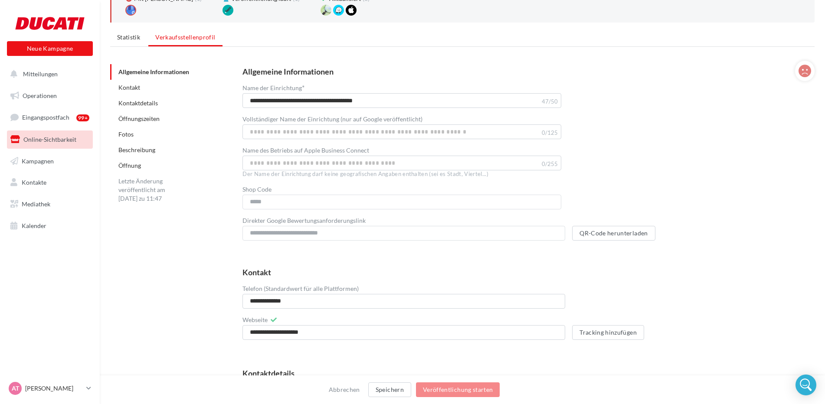
scroll to position [87, 0]
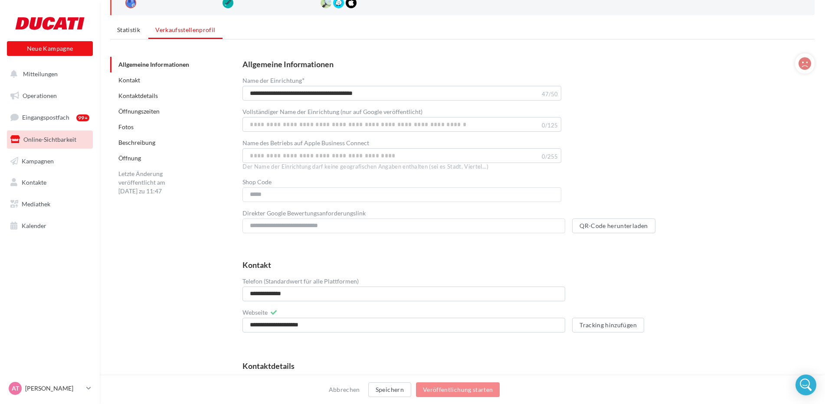
click at [380, 235] on div "**********" at bounding box center [522, 146] width 586 height 187
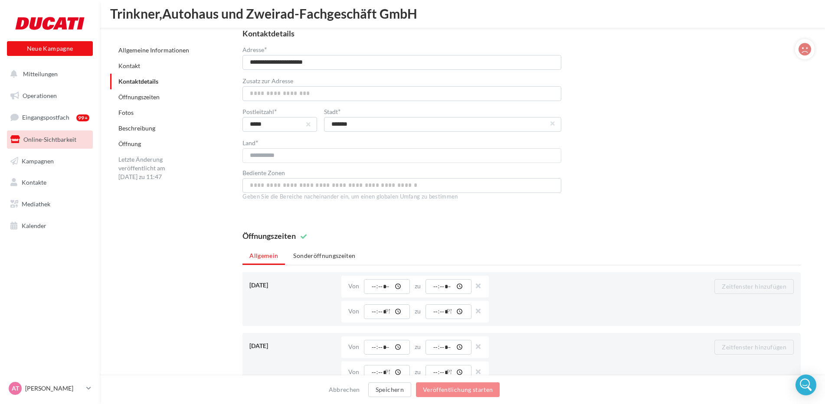
scroll to position [477, 0]
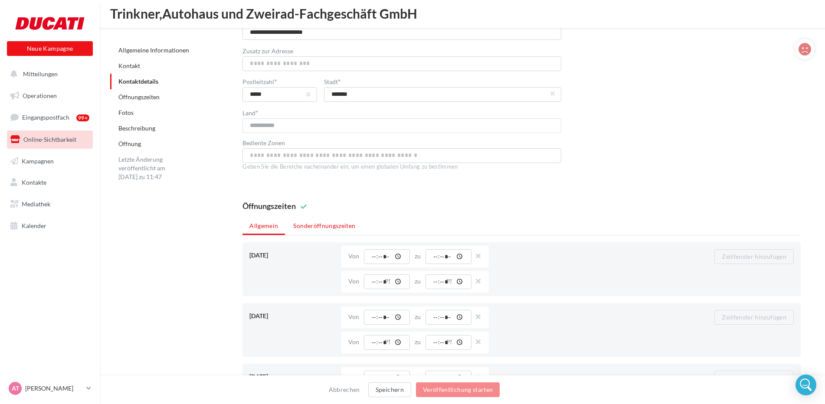
click at [346, 226] on li "Sonderöffnungszeiten" at bounding box center [324, 226] width 76 height 16
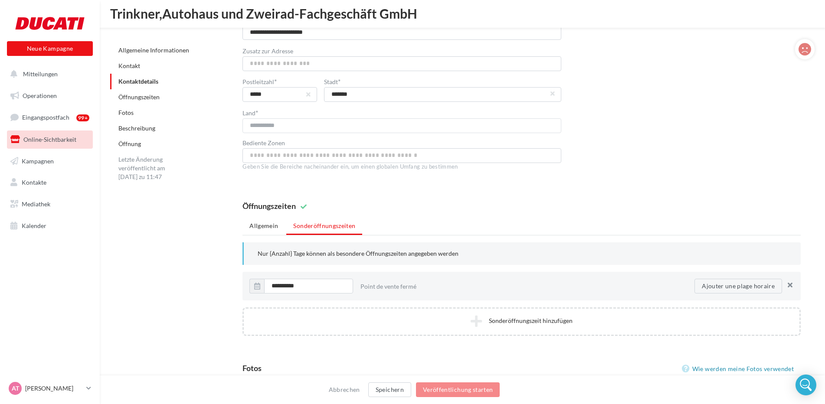
click at [792, 288] on button "button" at bounding box center [788, 286] width 10 height 12
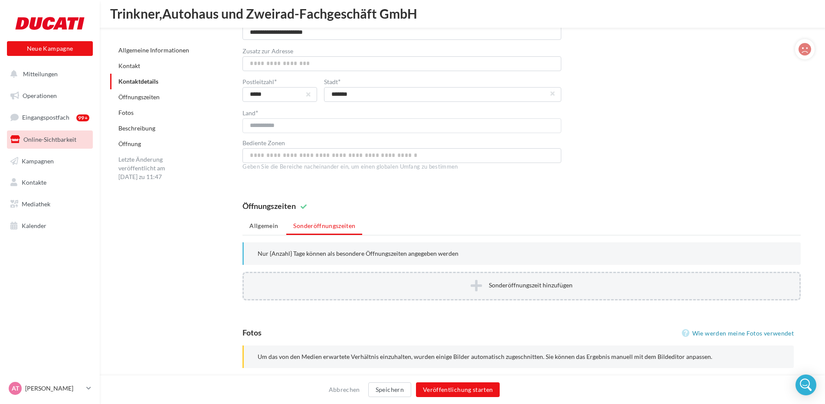
click at [473, 284] on icon at bounding box center [475, 285] width 11 height 13
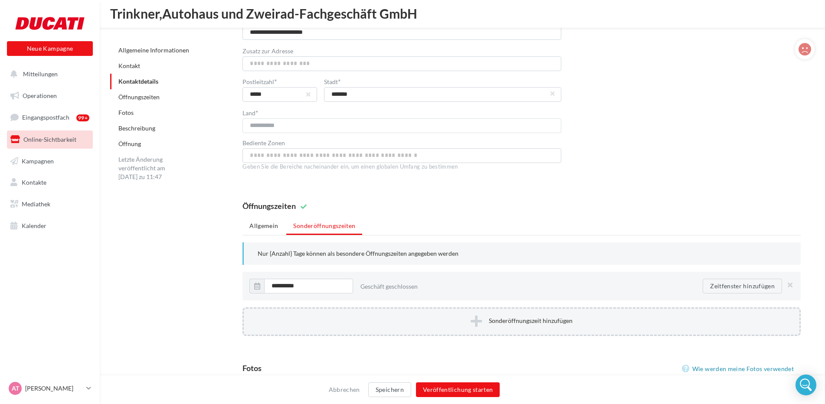
click at [477, 321] on icon at bounding box center [475, 321] width 11 height 13
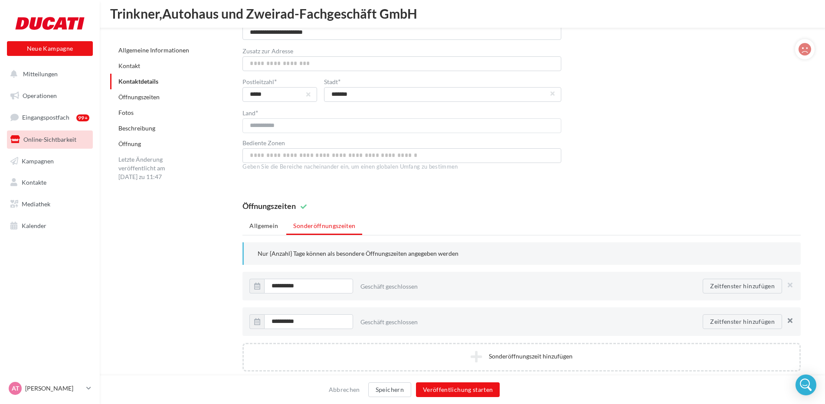
click at [791, 321] on button "button" at bounding box center [788, 322] width 10 height 12
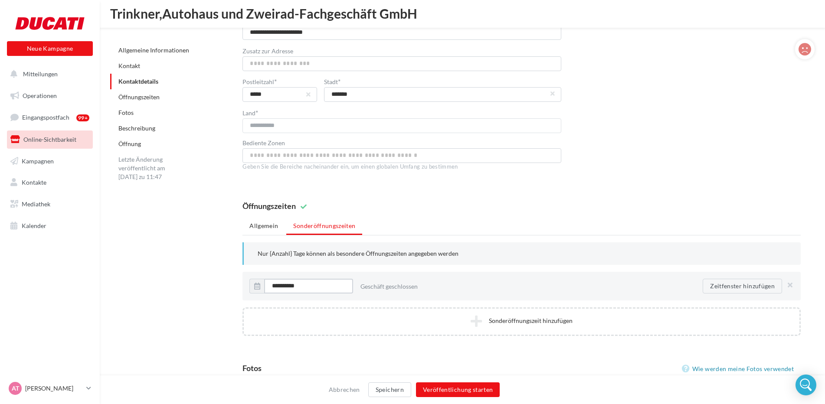
drag, startPoint x: 277, startPoint y: 282, endPoint x: 387, endPoint y: 293, distance: 110.7
click at [279, 282] on input "**********" at bounding box center [308, 286] width 89 height 15
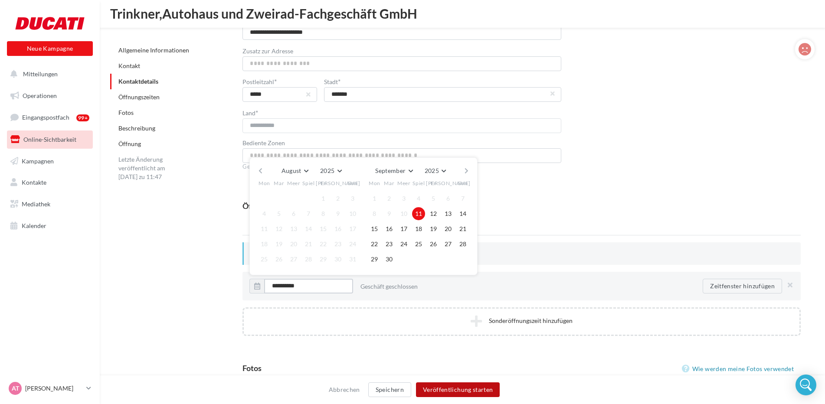
type input "**********"
click at [469, 391] on button "Veröffentlichung starten" at bounding box center [458, 389] width 84 height 15
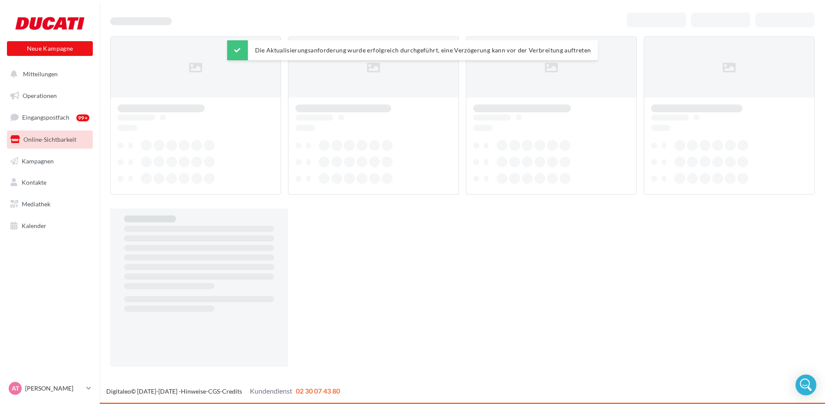
scroll to position [14, 0]
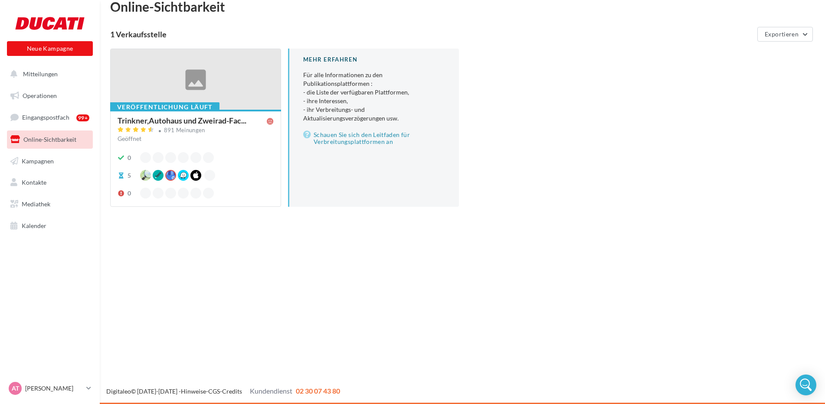
click at [182, 82] on div at bounding box center [196, 80] width 170 height 62
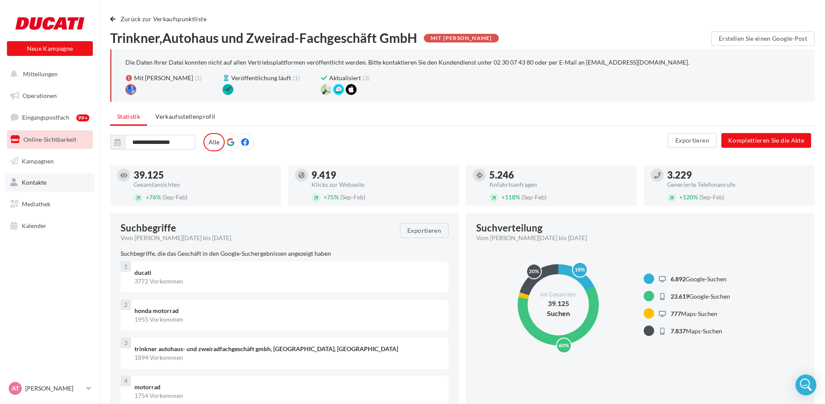
drag, startPoint x: 69, startPoint y: 186, endPoint x: 74, endPoint y: 185, distance: 5.4
click at [69, 186] on link "Kontakte" at bounding box center [49, 182] width 89 height 18
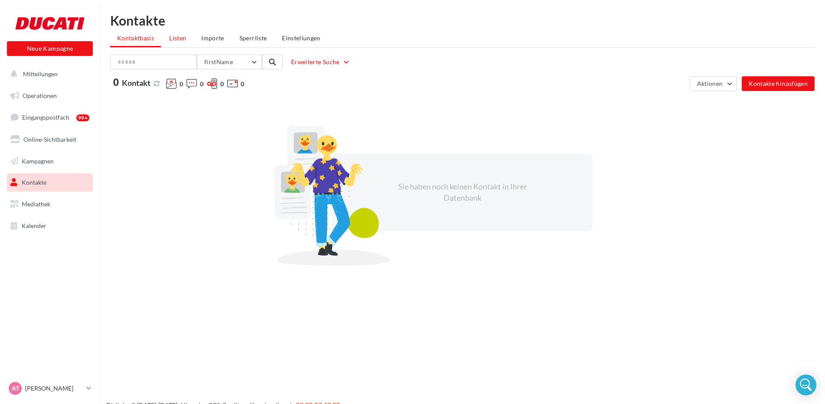
click at [180, 36] on span "Listen" at bounding box center [177, 37] width 17 height 7
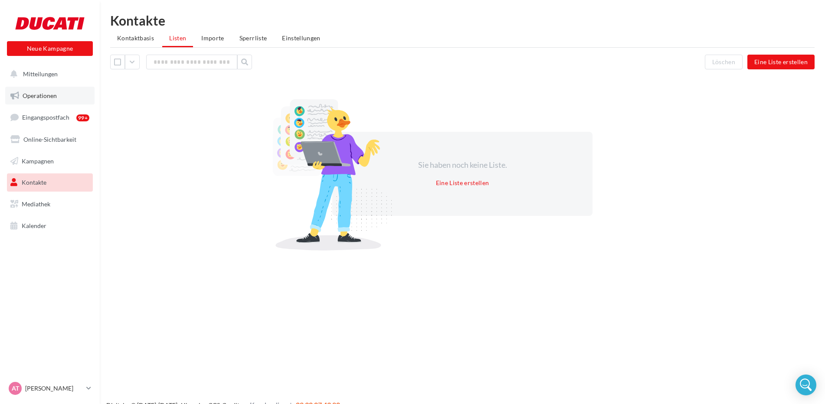
click at [51, 101] on link "Operationen" at bounding box center [49, 96] width 89 height 18
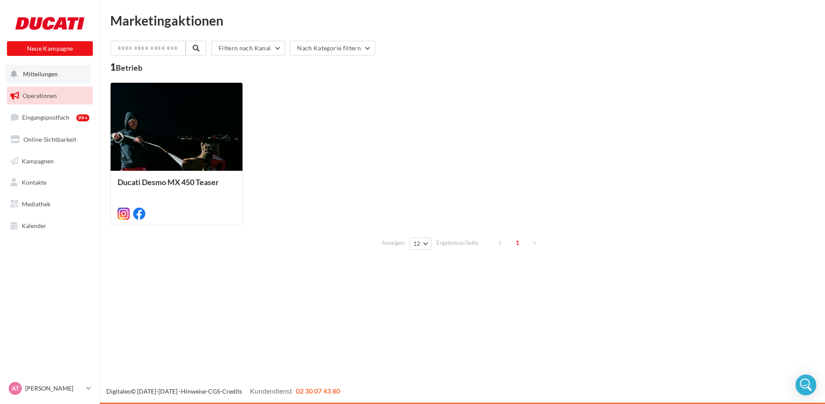
click at [65, 77] on button "Mitteilungen" at bounding box center [48, 74] width 86 height 18
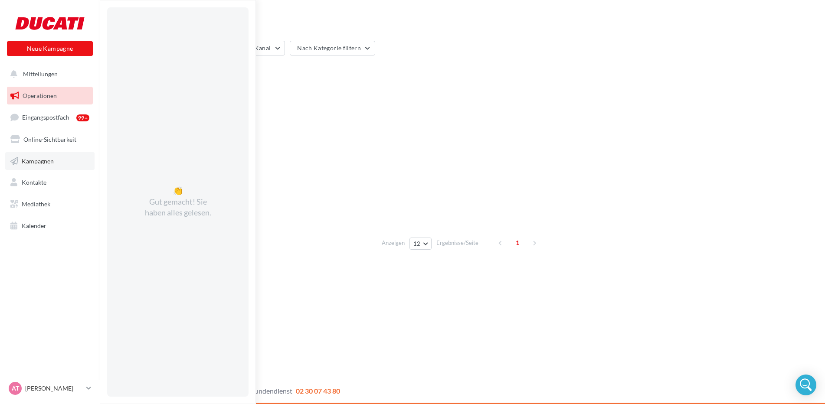
click at [56, 157] on link "Kampagnen" at bounding box center [49, 161] width 89 height 18
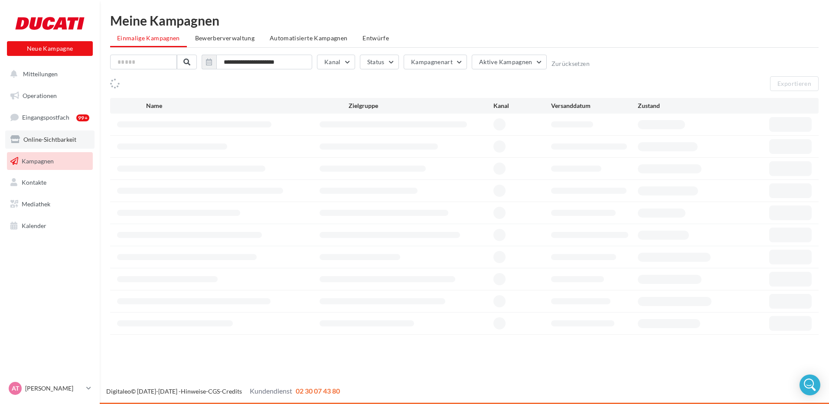
click at [67, 146] on link "Online-Sichtbarkeit" at bounding box center [49, 140] width 89 height 18
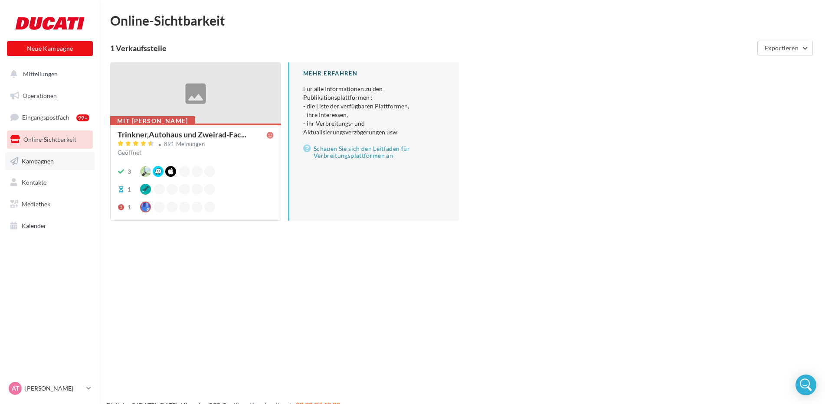
click at [47, 165] on link "Kampagnen" at bounding box center [49, 161] width 89 height 18
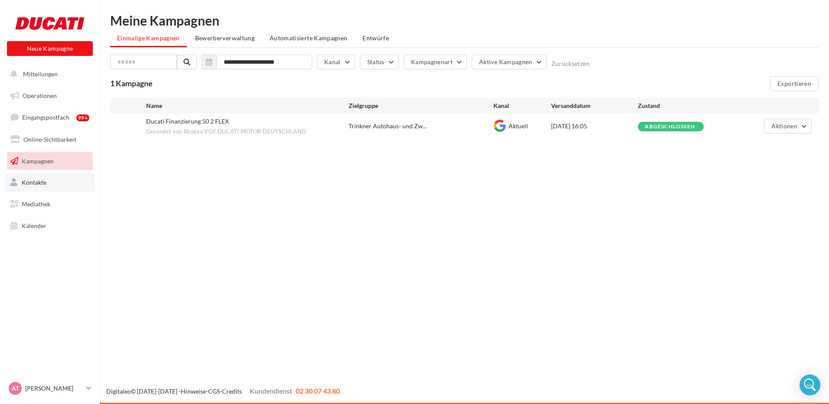
click at [46, 190] on link "Kontakte" at bounding box center [49, 182] width 89 height 18
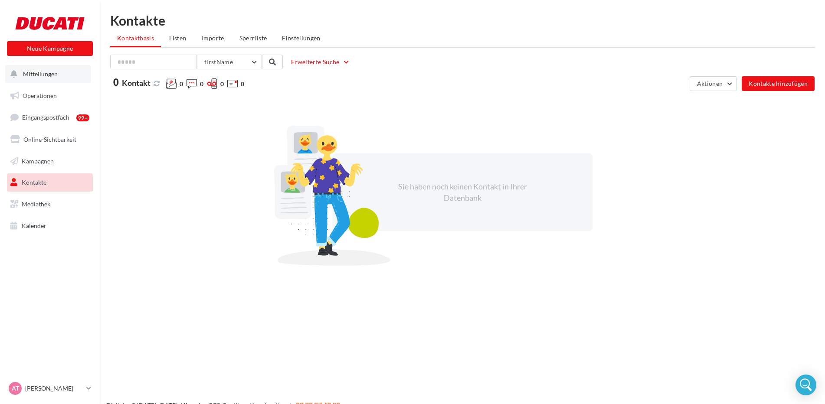
click at [38, 79] on button "Mitteilungen" at bounding box center [48, 74] width 86 height 18
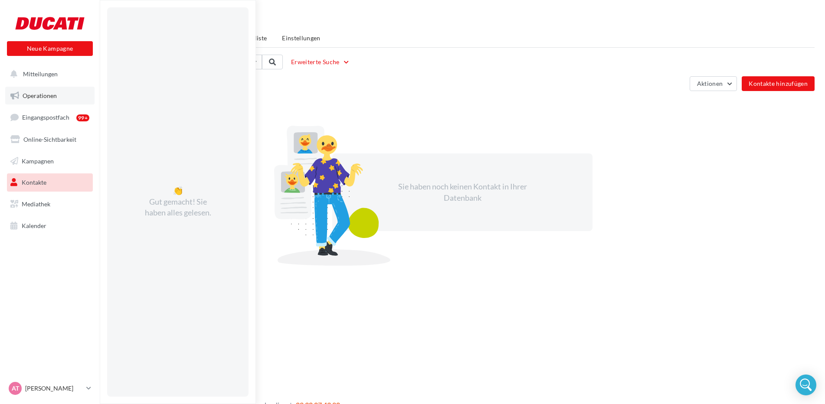
click at [59, 99] on link "Operationen" at bounding box center [49, 96] width 89 height 18
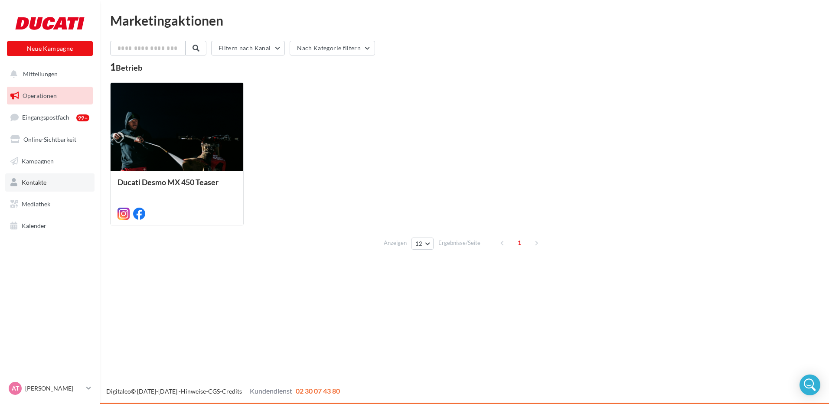
click at [61, 183] on link "Kontakte" at bounding box center [49, 182] width 89 height 18
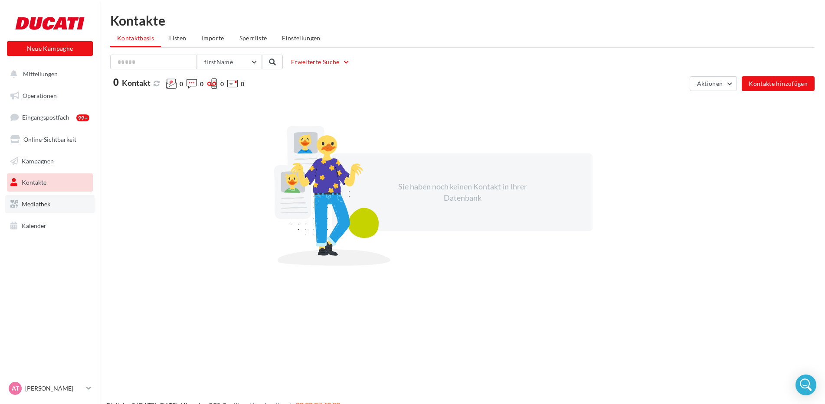
click at [69, 202] on link "Mediathek" at bounding box center [49, 204] width 89 height 18
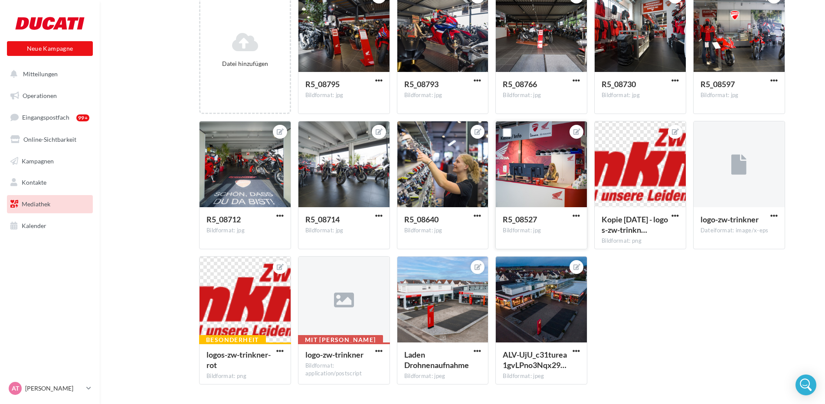
scroll to position [146, 0]
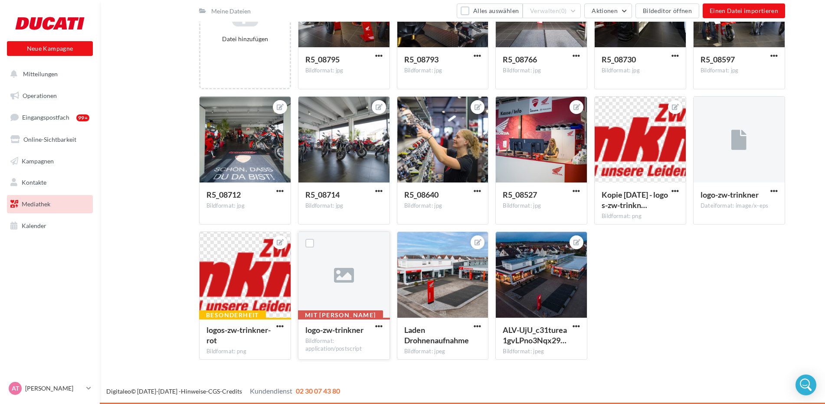
click at [353, 268] on icon at bounding box center [344, 275] width 20 height 20
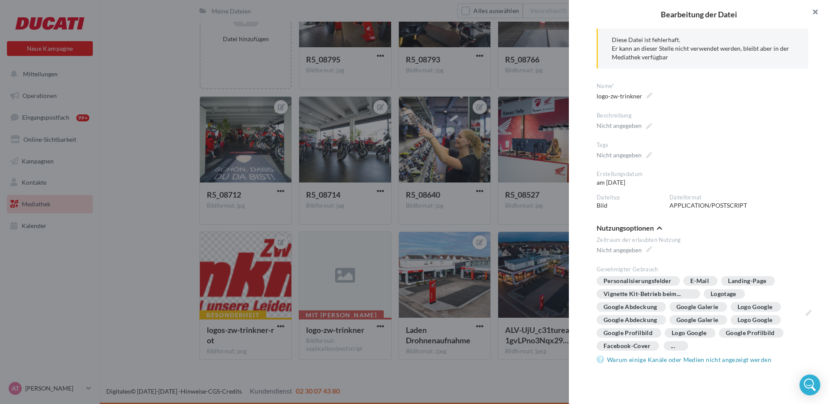
click at [821, 10] on button "button" at bounding box center [811, 13] width 35 height 26
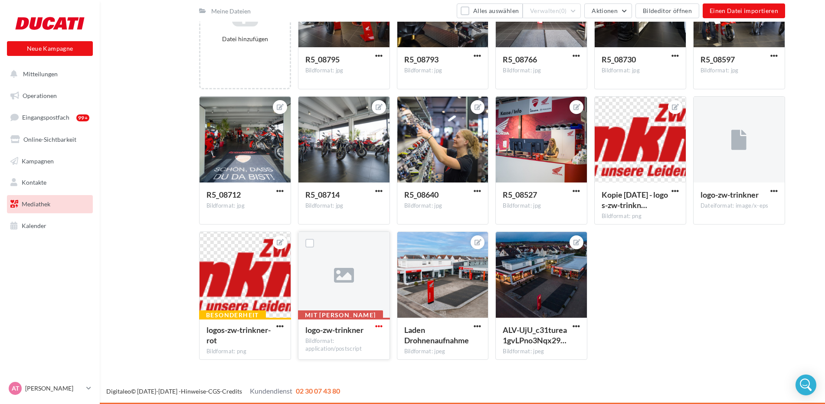
click at [380, 330] on span "button" at bounding box center [378, 326] width 7 height 7
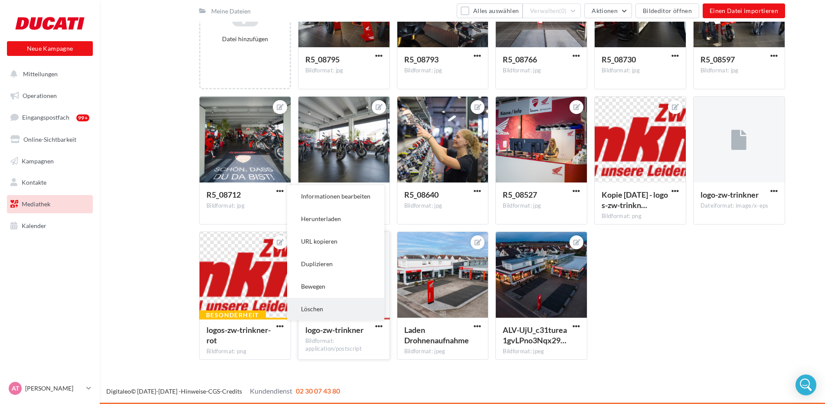
click at [320, 306] on button "Löschen" at bounding box center [335, 309] width 97 height 23
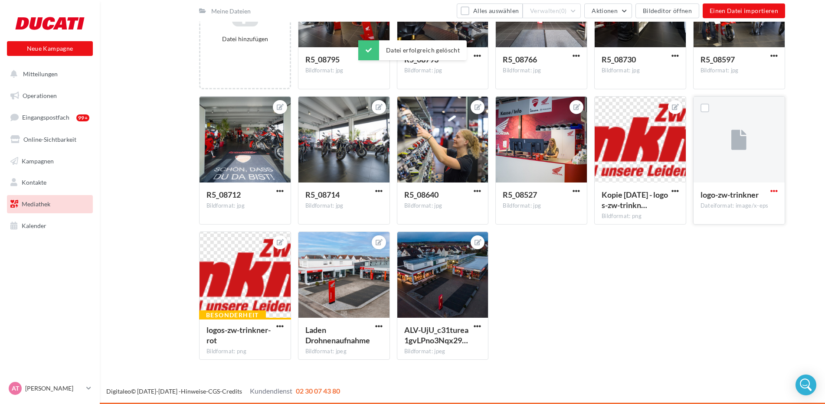
click at [776, 193] on span "button" at bounding box center [773, 190] width 7 height 7
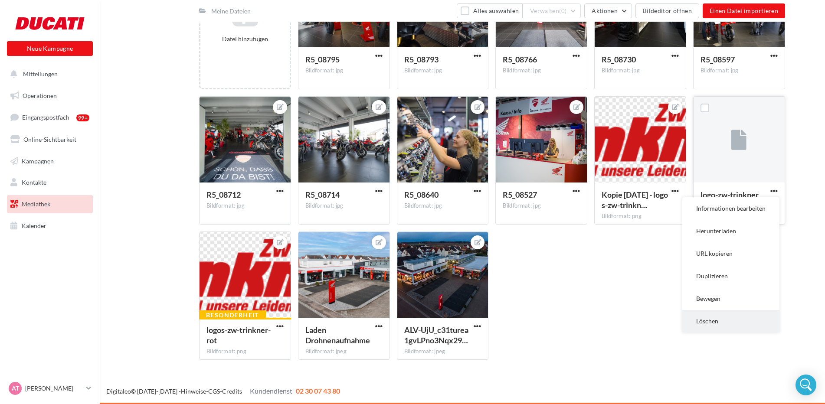
click at [727, 319] on button "Löschen" at bounding box center [730, 321] width 97 height 23
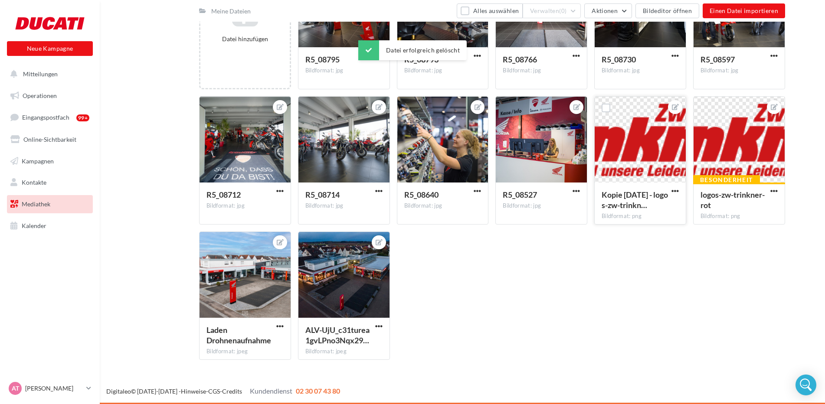
click at [676, 186] on div "Kopie [DATE] - logos-zw-trinkn… Bildformat: png" at bounding box center [639, 203] width 91 height 41
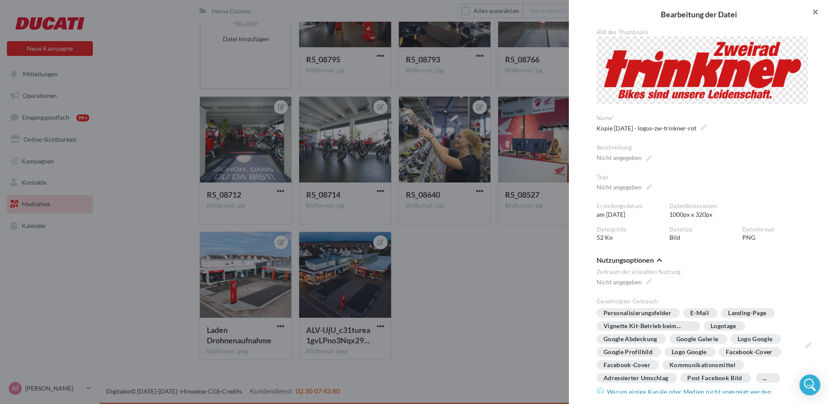
click at [819, 12] on button "button" at bounding box center [811, 13] width 35 height 26
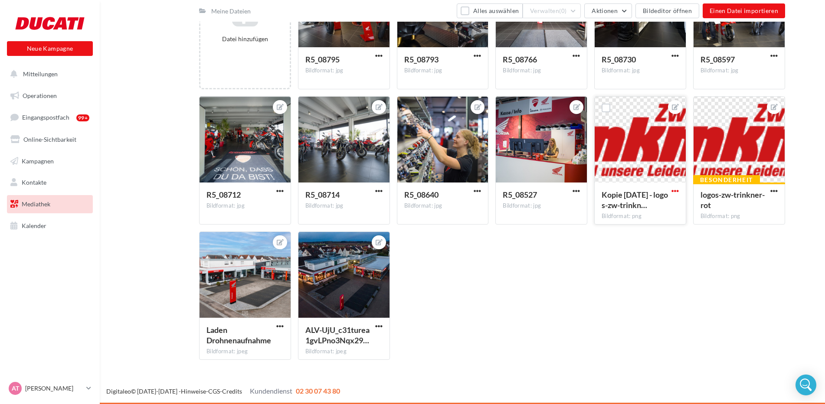
click at [676, 190] on span "button" at bounding box center [674, 190] width 7 height 7
click at [614, 340] on button "Löschen" at bounding box center [631, 344] width 97 height 23
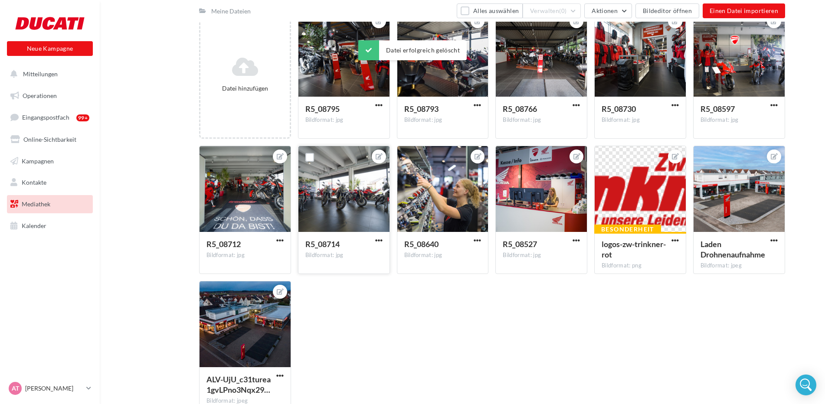
scroll to position [0, 0]
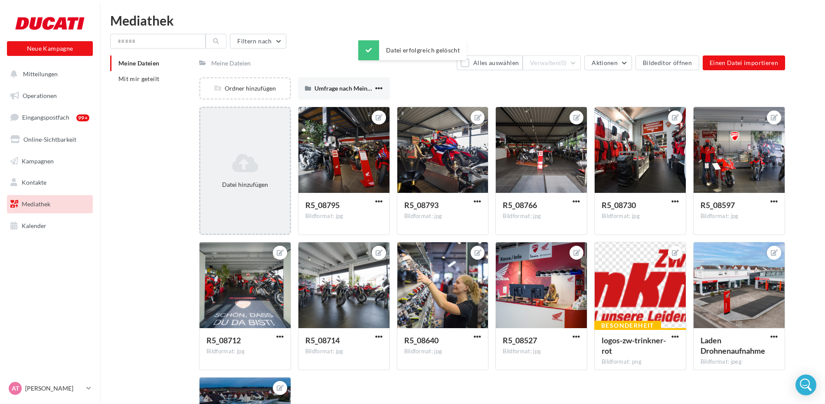
click at [243, 144] on div "Datei hinzufügen" at bounding box center [245, 171] width 92 height 128
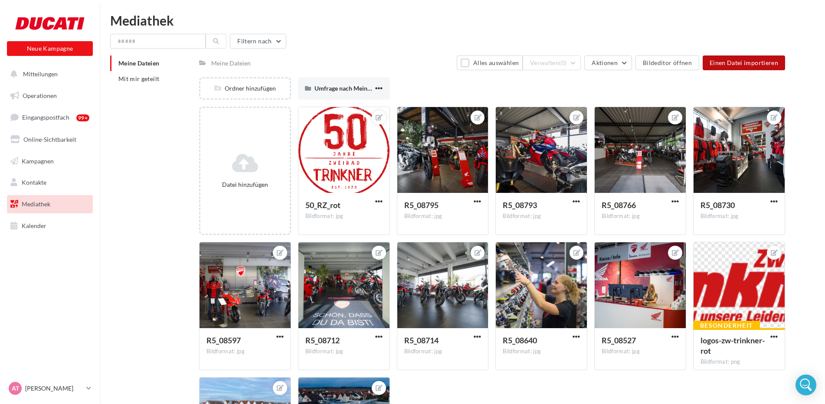
click at [741, 65] on span "Einen Datei importieren" at bounding box center [743, 62] width 69 height 7
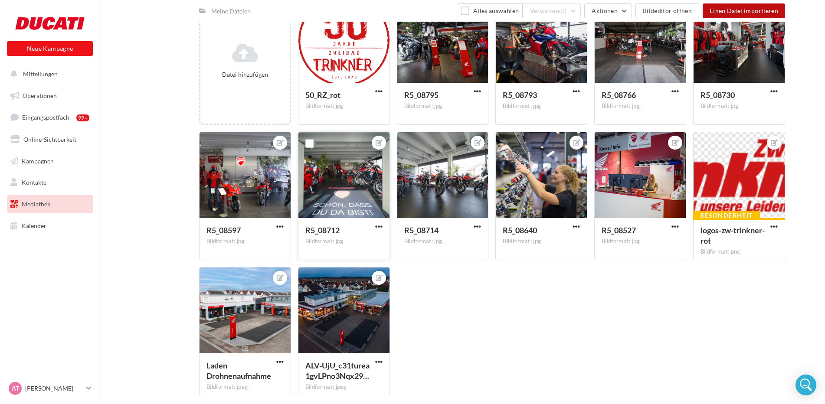
scroll to position [146, 0]
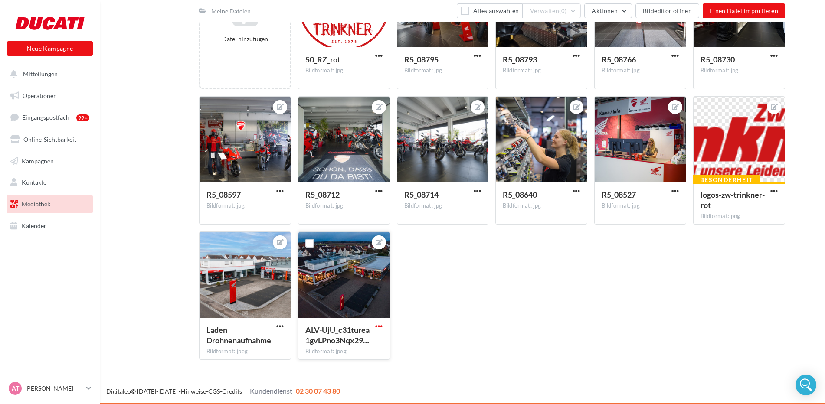
click at [377, 326] on span "button" at bounding box center [378, 326] width 7 height 7
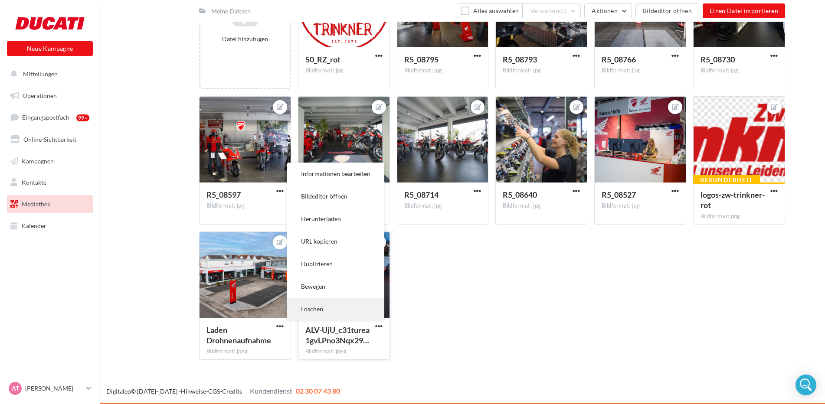
click at [340, 310] on button "Löschen" at bounding box center [335, 309] width 97 height 23
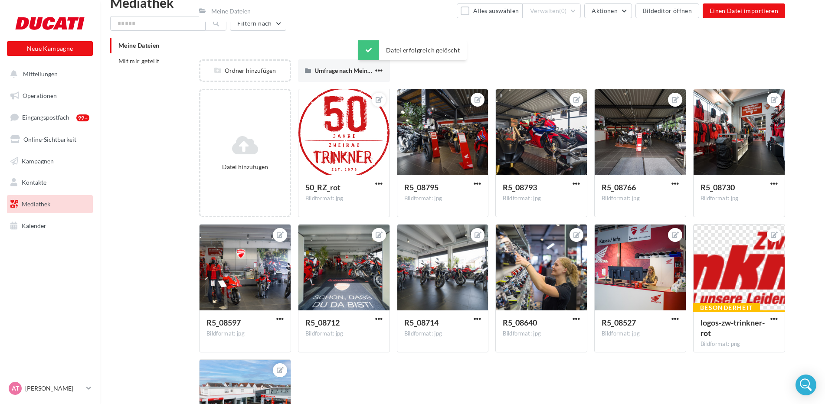
scroll to position [0, 0]
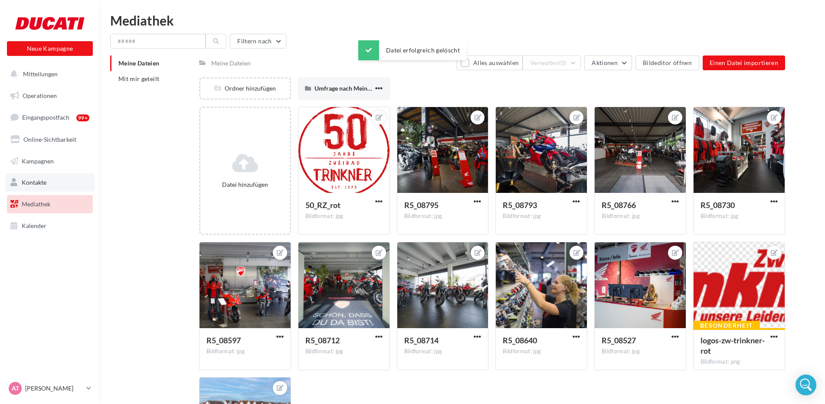
click at [44, 178] on link "Kontakte" at bounding box center [49, 182] width 89 height 18
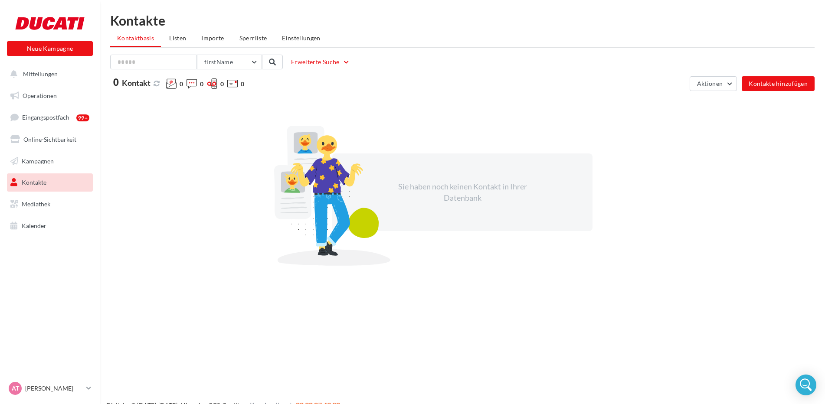
scroll to position [14, 0]
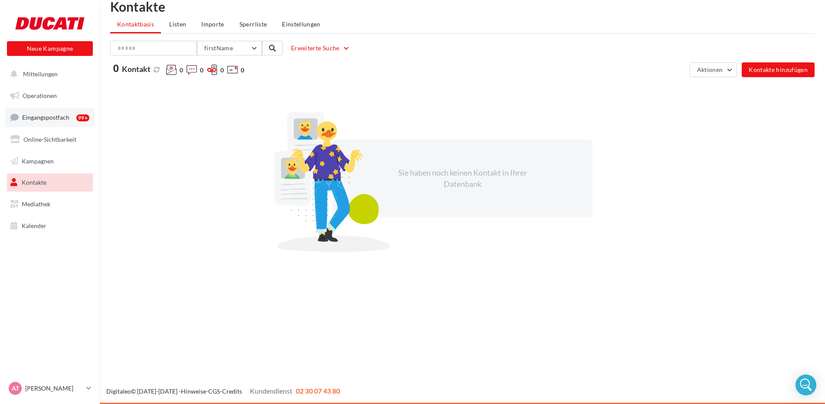
click at [69, 121] on link "Eingangspostfach 99+" at bounding box center [49, 117] width 89 height 19
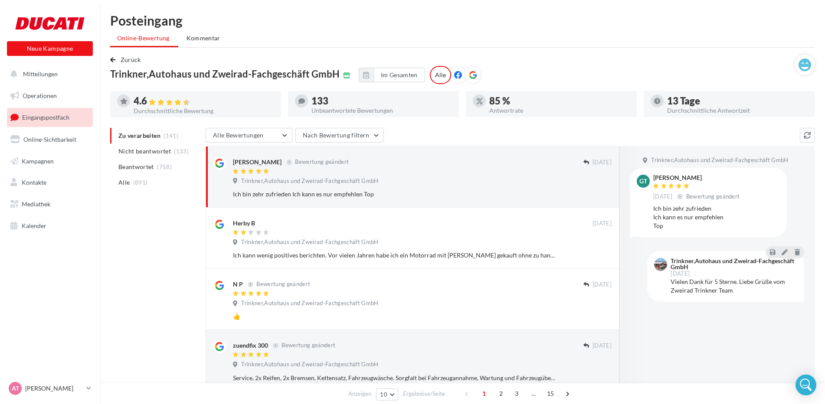
click at [469, 76] on icon at bounding box center [473, 75] width 8 height 8
